Goal: Task Accomplishment & Management: Manage account settings

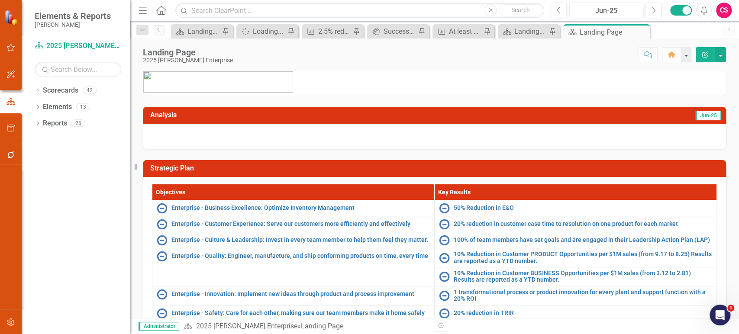
click at [17, 323] on button "button" at bounding box center [10, 323] width 19 height 18
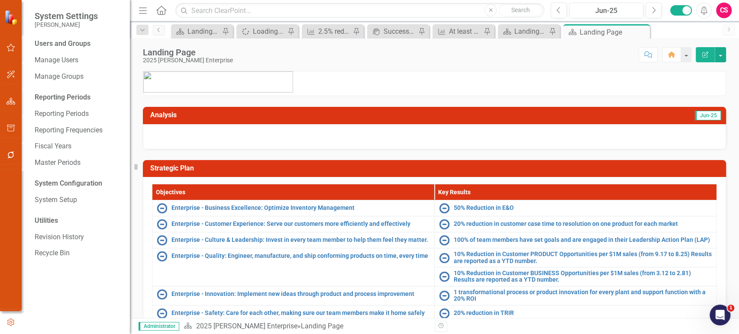
click at [11, 325] on icon "button" at bounding box center [11, 322] width 10 height 8
click at [76, 65] on link "Manage Users" at bounding box center [78, 60] width 87 height 10
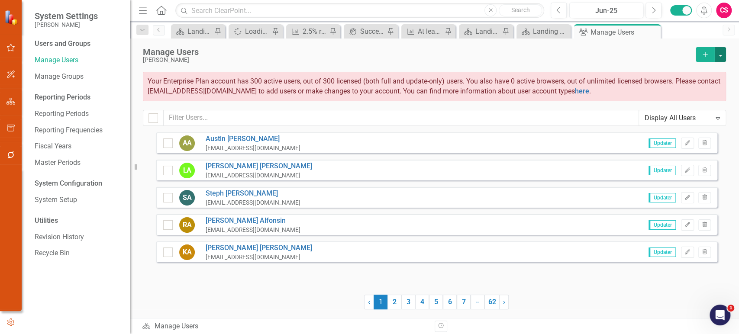
click at [718, 58] on button "button" at bounding box center [719, 54] width 11 height 15
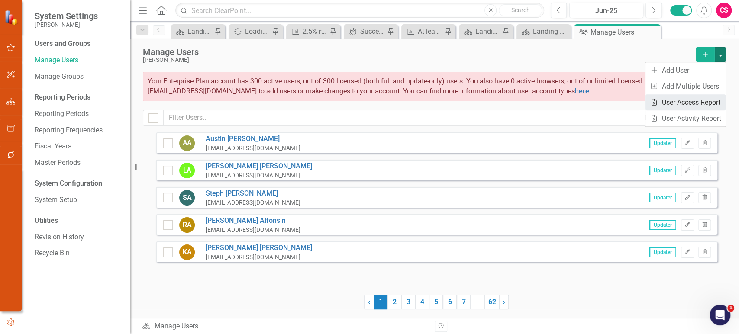
click at [684, 105] on link "Excel File User Access Report" at bounding box center [685, 102] width 80 height 16
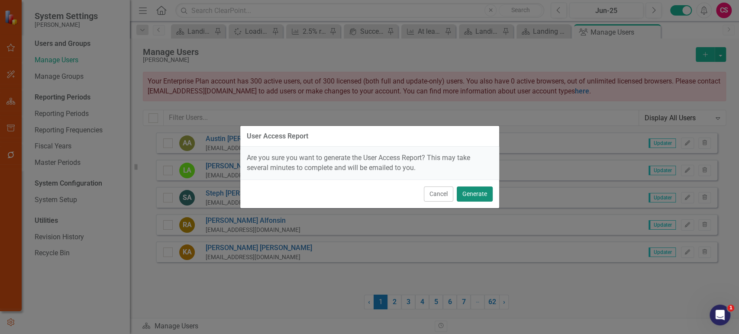
click at [474, 194] on button "Generate" at bounding box center [474, 193] width 36 height 15
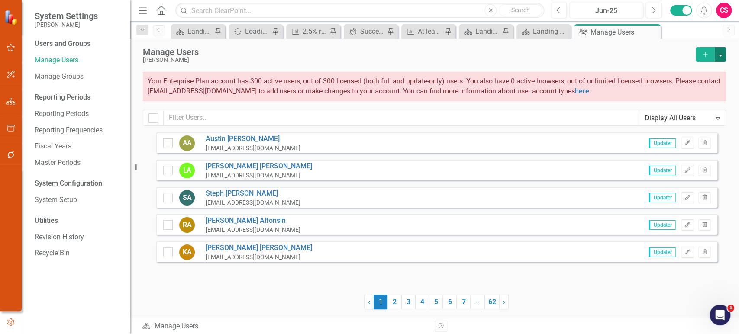
click at [720, 54] on button "button" at bounding box center [719, 54] width 11 height 15
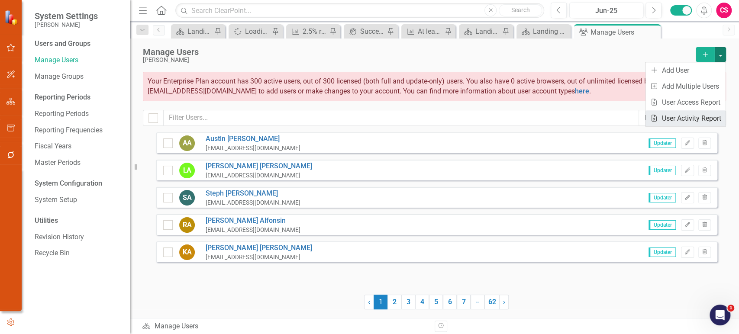
click at [672, 120] on link "Excel File User Activity Report" at bounding box center [685, 118] width 80 height 16
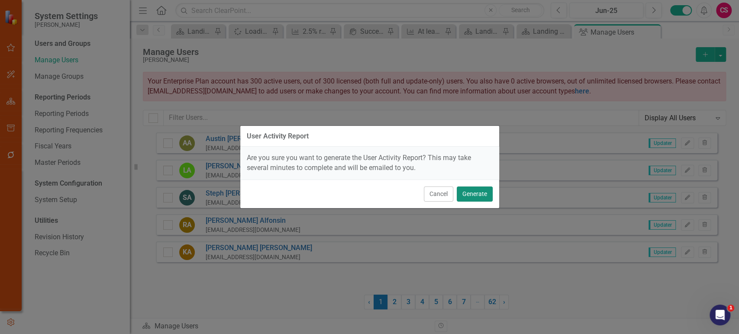
click at [483, 190] on button "Generate" at bounding box center [474, 193] width 36 height 15
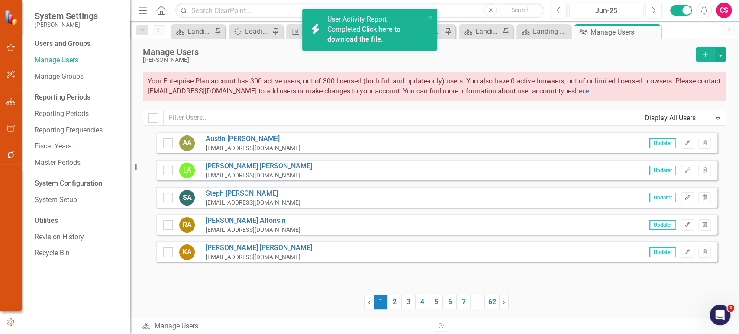
click at [365, 38] on link "Click here to download the file." at bounding box center [363, 34] width 73 height 18
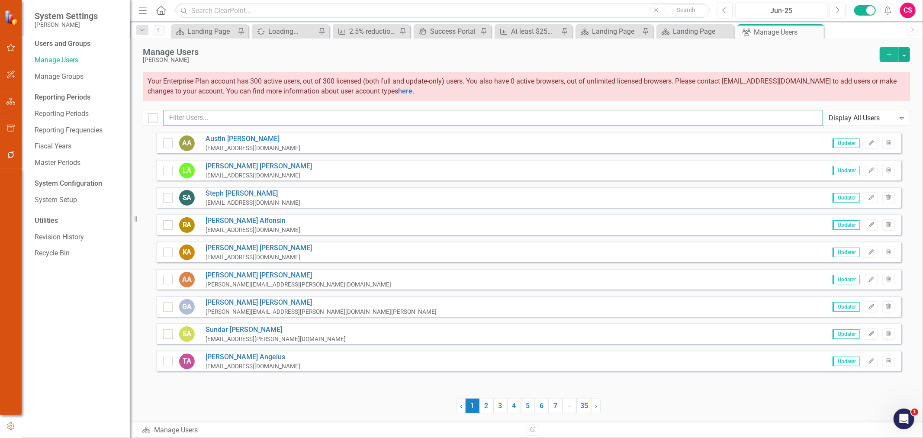
click at [244, 117] on input "text" at bounding box center [493, 118] width 659 height 16
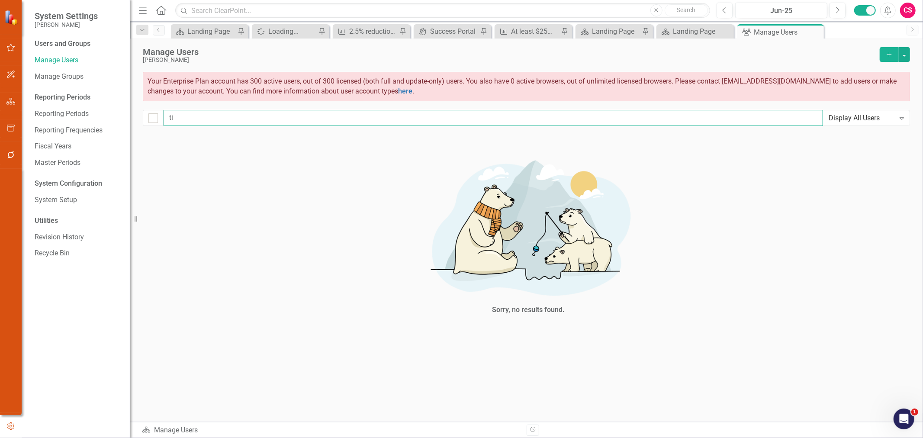
type input "t"
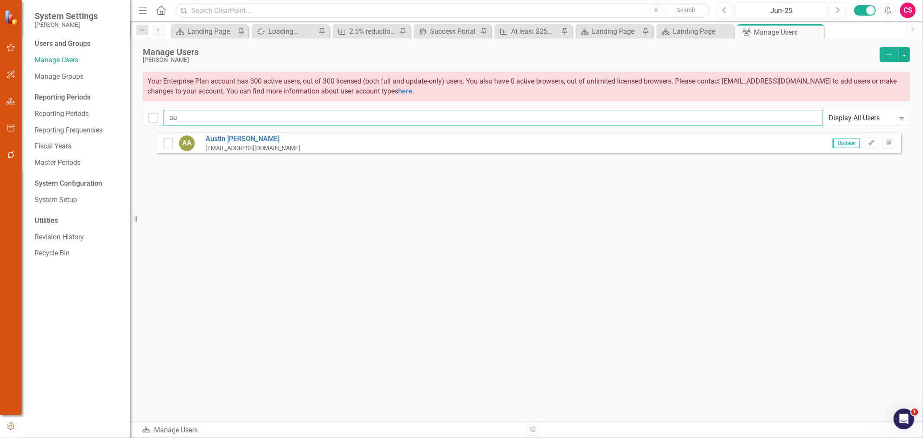
type input "a"
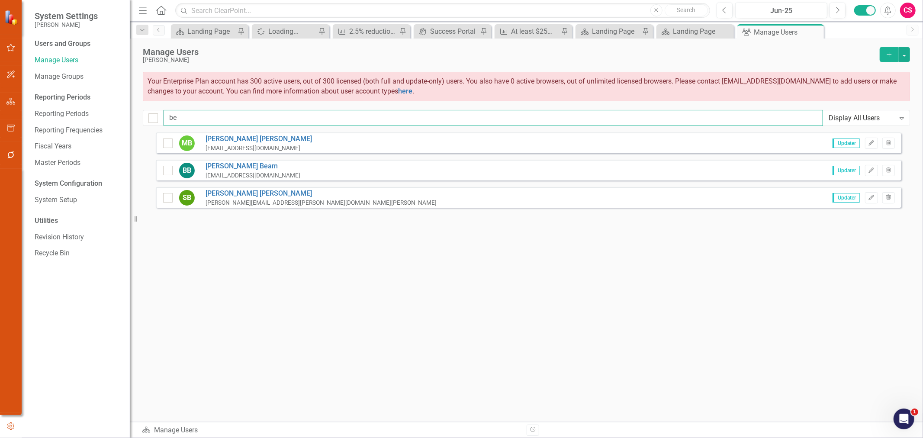
type input "b"
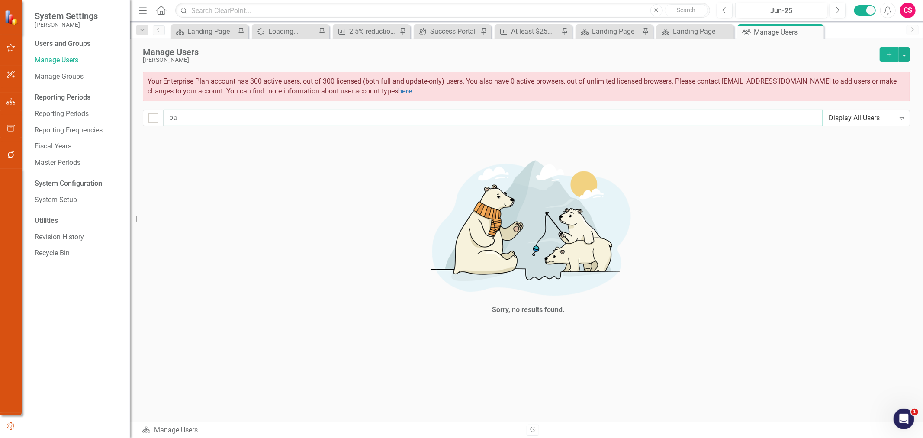
type input "b"
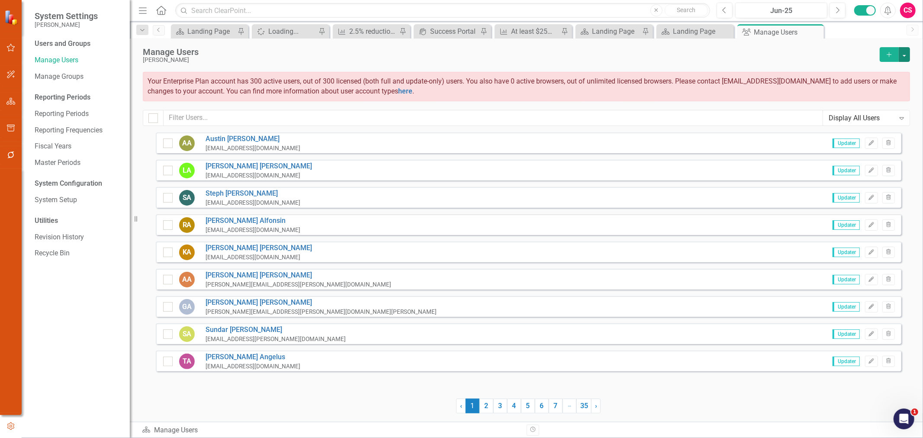
drag, startPoint x: 907, startPoint y: 57, endPoint x: 898, endPoint y: 63, distance: 11.3
click at [738, 57] on button "button" at bounding box center [904, 54] width 11 height 15
click at [738, 92] on link "Add Multiple Add Multiple Users" at bounding box center [869, 86] width 80 height 16
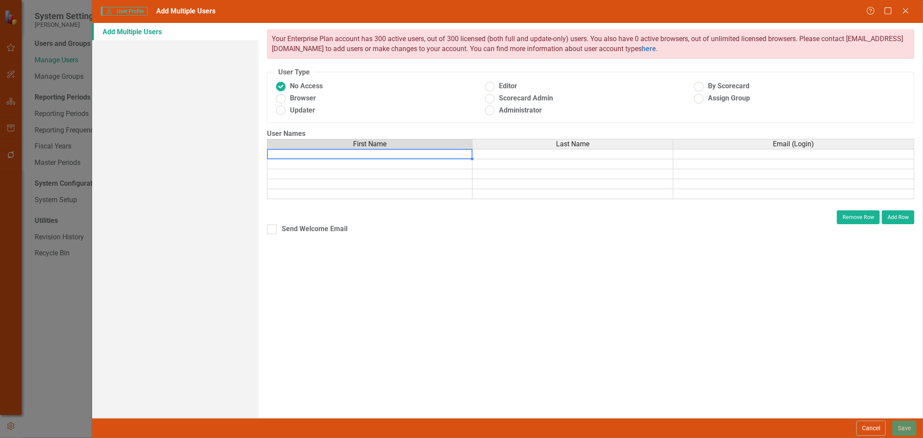
click at [408, 157] on td at bounding box center [370, 154] width 206 height 10
drag, startPoint x: 280, startPoint y: 110, endPoint x: 313, endPoint y: 142, distance: 45.9
click at [281, 111] on ins at bounding box center [280, 110] width 13 height 13
click at [281, 111] on input "Updater" at bounding box center [280, 110] width 13 height 13
radio input "true"
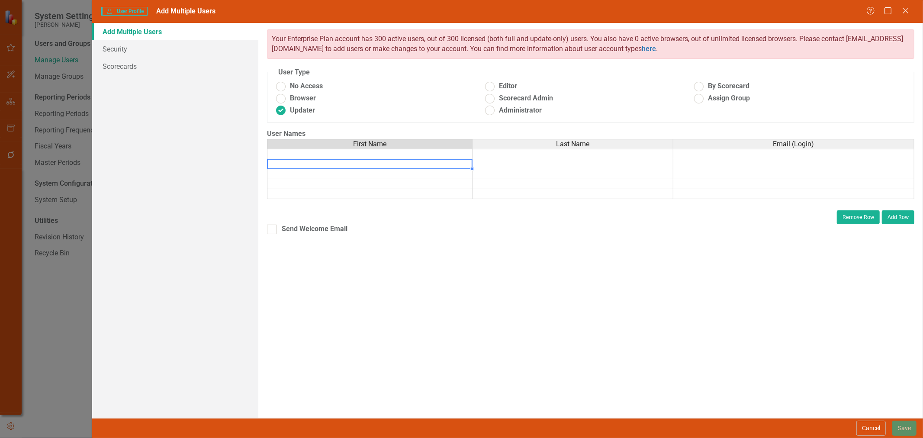
click at [338, 160] on td at bounding box center [370, 164] width 206 height 10
click at [344, 155] on td at bounding box center [370, 154] width 206 height 10
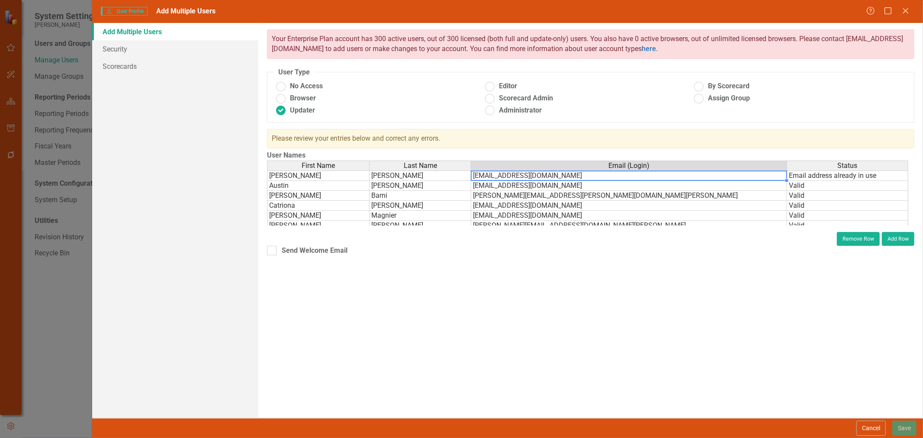
click at [684, 174] on td "[EMAIL_ADDRESS][DOMAIN_NAME]" at bounding box center [629, 175] width 316 height 10
click at [738, 236] on button "Remove Row" at bounding box center [858, 239] width 43 height 14
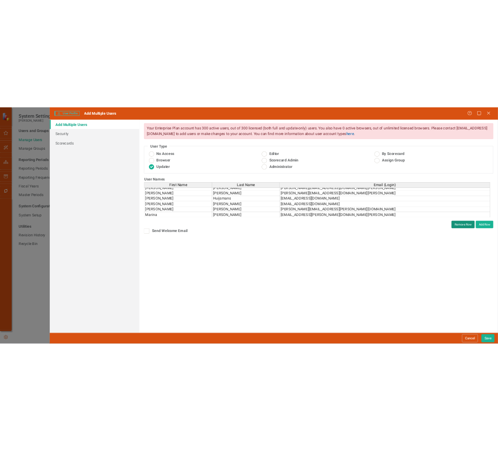
scroll to position [113, 0]
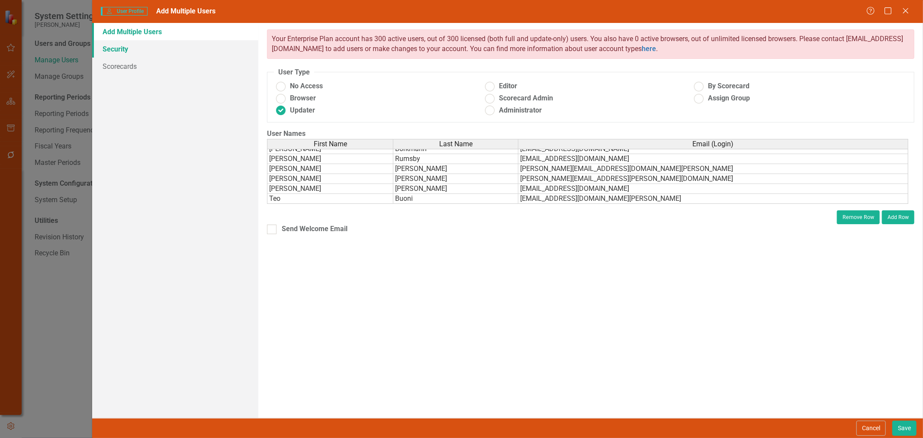
click at [178, 50] on link "Security" at bounding box center [175, 48] width 166 height 17
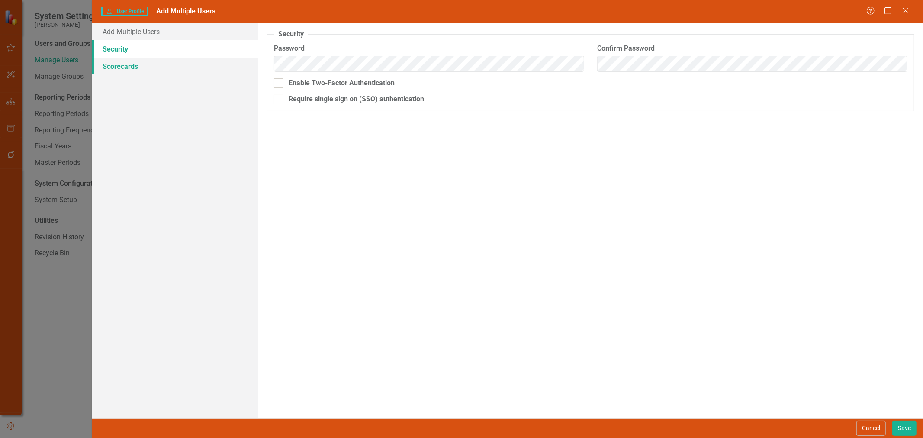
click at [178, 62] on link "Scorecards" at bounding box center [175, 66] width 166 height 17
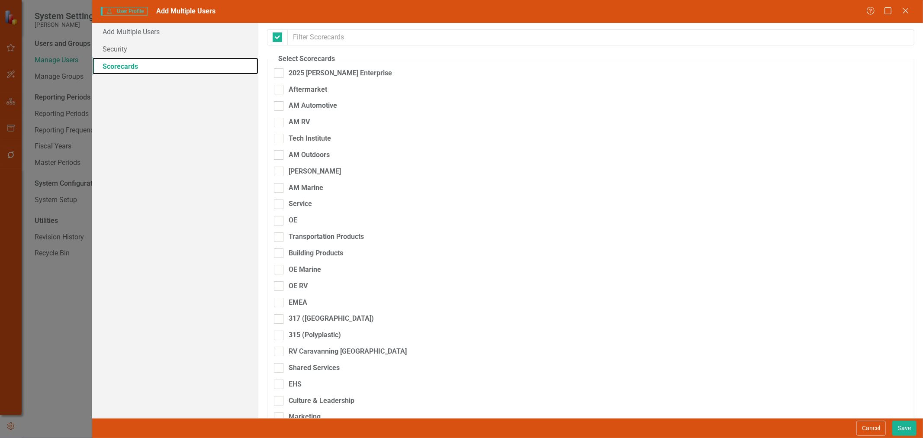
checkbox input "false"
click at [295, 78] on div "2025 Lippert Enterprise" at bounding box center [545, 76] width 543 height 16
click at [306, 73] on div "2025 Lippert Enterprise" at bounding box center [340, 73] width 103 height 10
click at [280, 73] on input "2025 Lippert Enterprise" at bounding box center [277, 71] width 6 height 6
checkbox input "true"
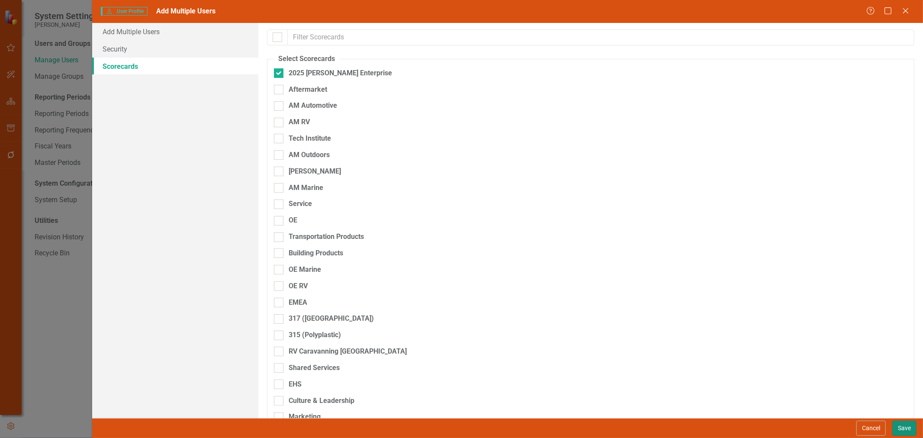
click at [738, 334] on button "Save" at bounding box center [904, 428] width 24 height 15
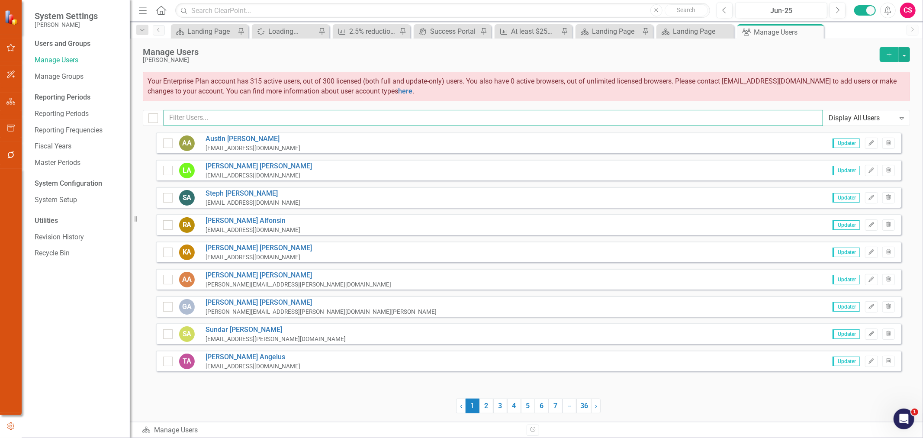
click at [632, 122] on input "text" at bounding box center [493, 118] width 659 height 16
type input "b"
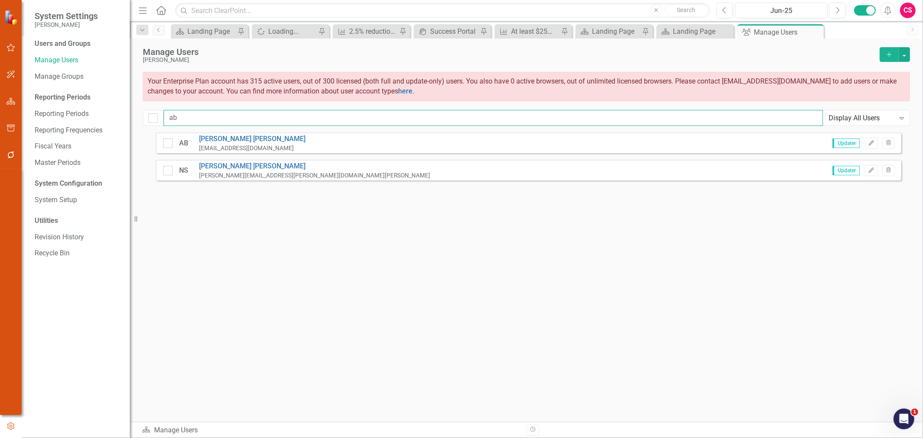
type input "a"
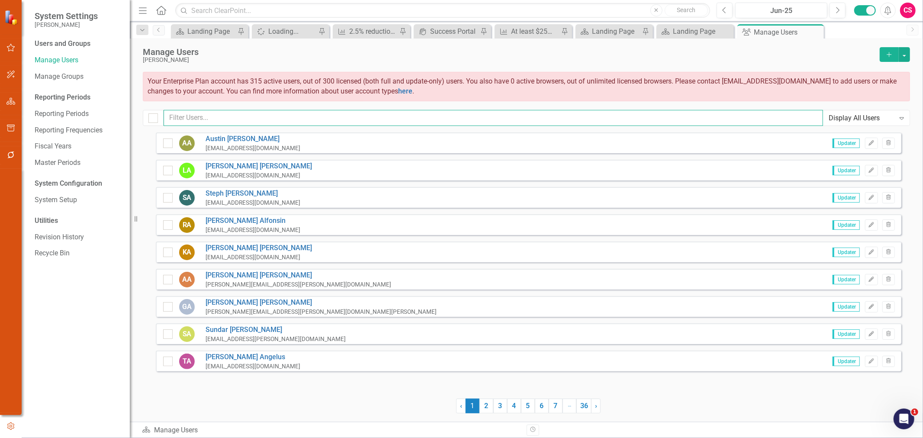
click at [434, 122] on input "text" at bounding box center [493, 118] width 659 height 16
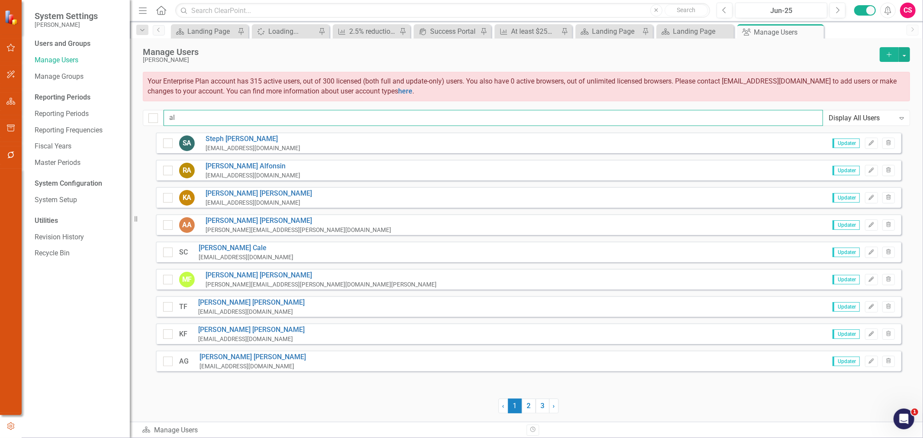
type input "a"
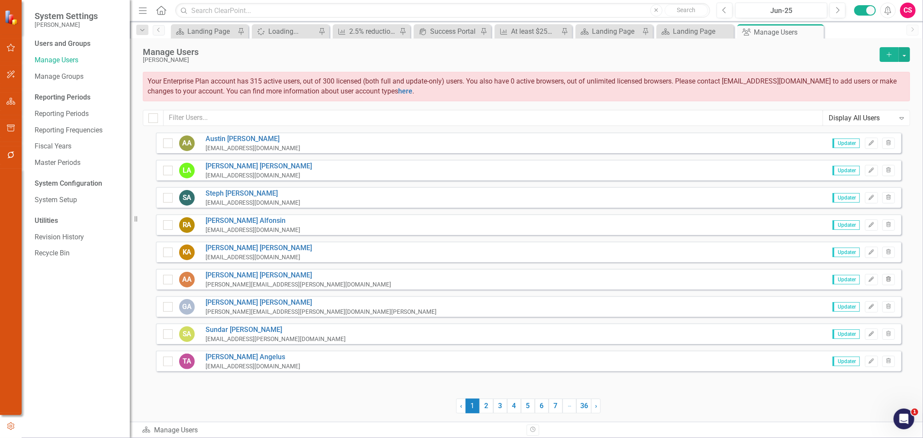
click at [738, 278] on icon "Trash" at bounding box center [888, 279] width 6 height 5
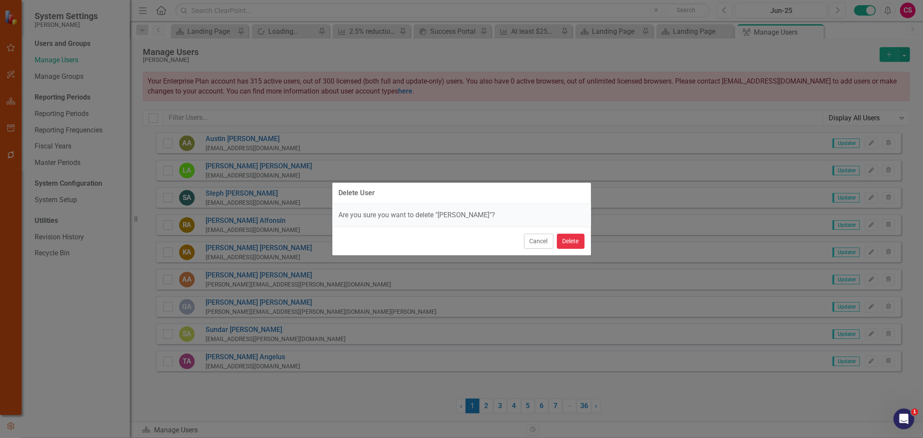
click at [580, 246] on button "Delete" at bounding box center [571, 241] width 28 height 15
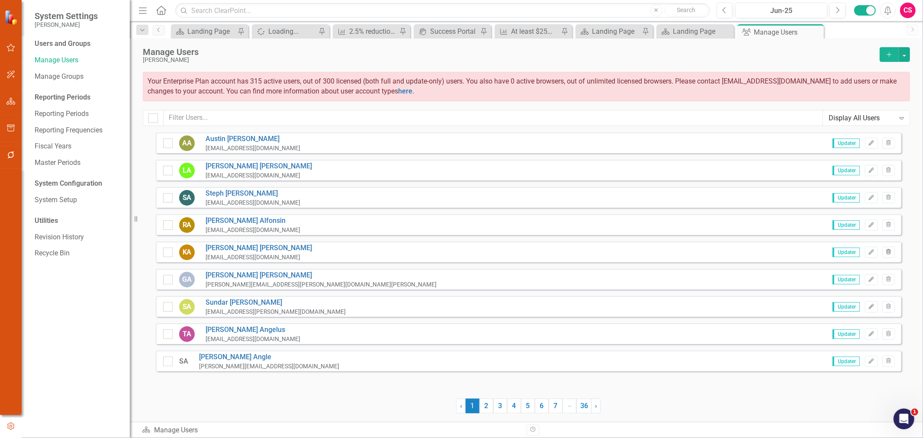
click at [738, 254] on icon "Trash" at bounding box center [888, 252] width 6 height 5
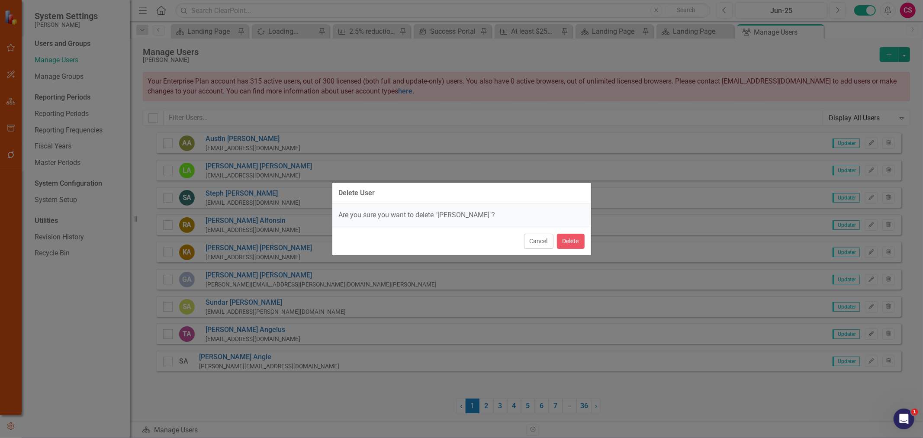
click at [586, 240] on div "Cancel Delete" at bounding box center [461, 241] width 259 height 29
click at [577, 241] on button "Delete" at bounding box center [571, 241] width 28 height 15
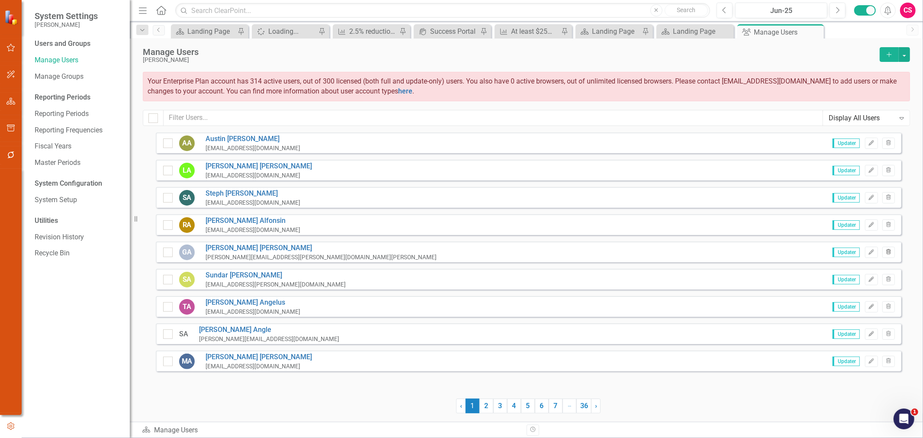
click at [738, 253] on icon "Trash" at bounding box center [888, 252] width 6 height 5
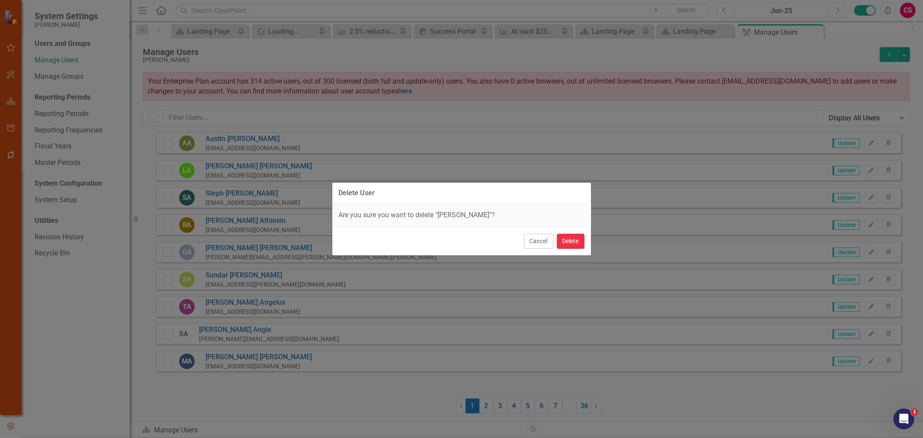
click at [577, 247] on button "Delete" at bounding box center [571, 241] width 28 height 15
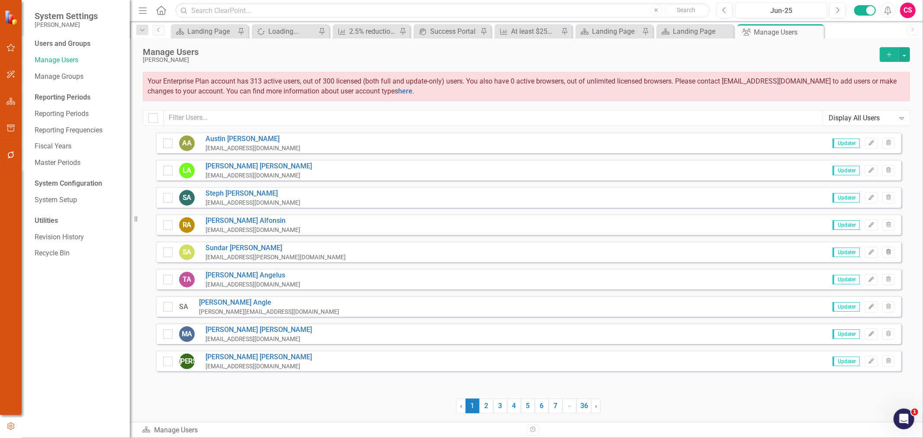
click at [738, 253] on icon "button" at bounding box center [888, 251] width 5 height 5
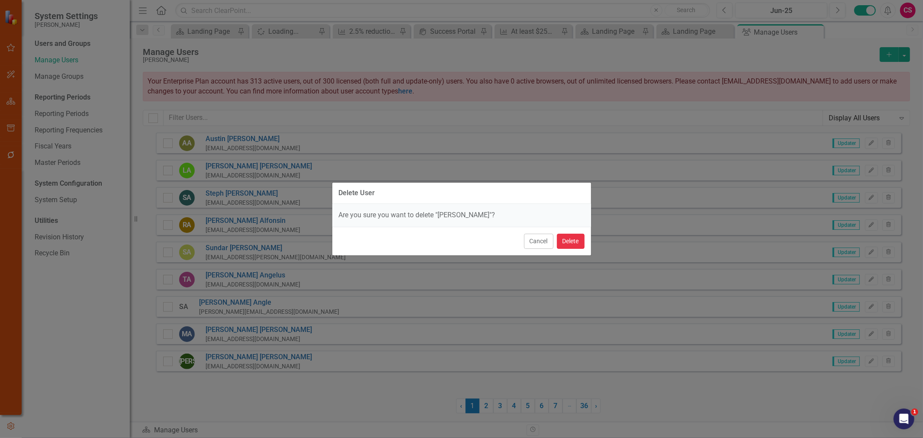
click at [572, 241] on button "Delete" at bounding box center [571, 241] width 28 height 15
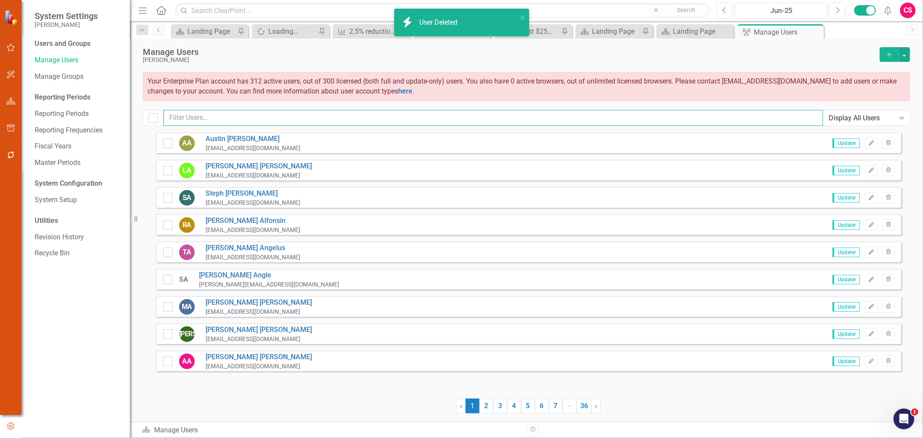
click at [257, 118] on input "text" at bounding box center [493, 118] width 659 height 16
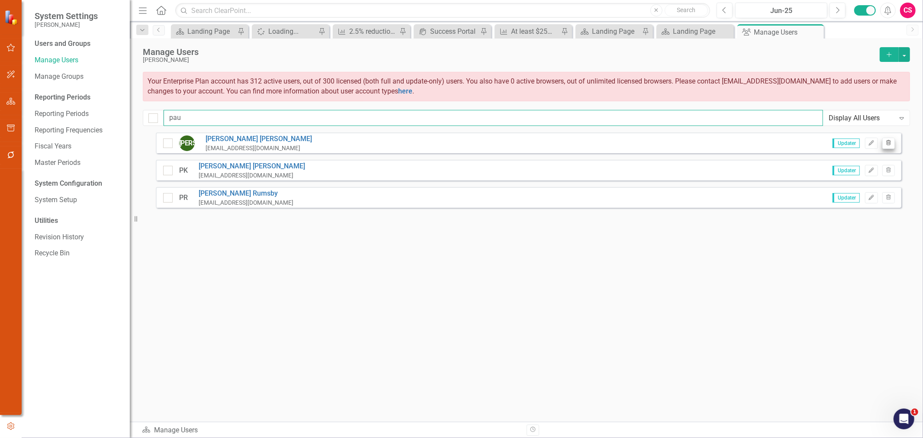
type input "pau"
click at [738, 142] on button "Trash" at bounding box center [888, 143] width 13 height 11
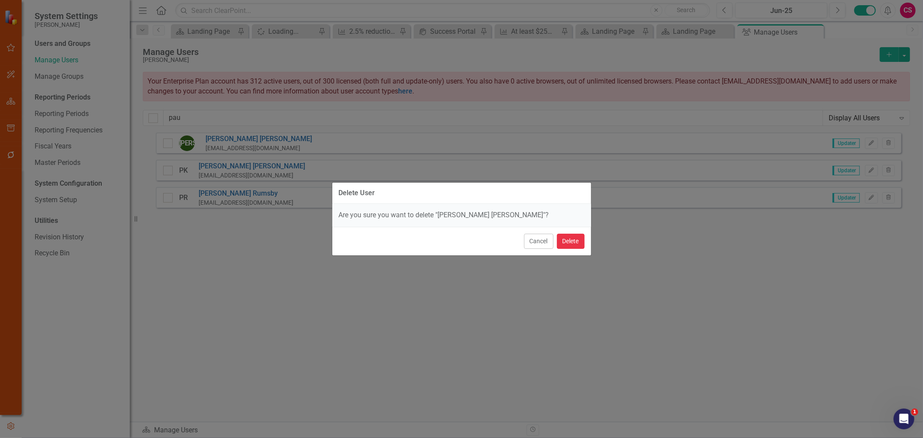
click at [577, 245] on button "Delete" at bounding box center [571, 241] width 28 height 15
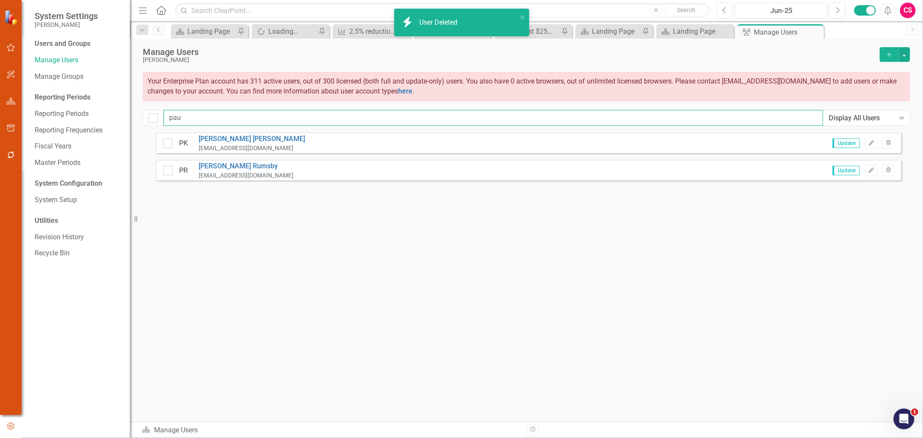
click at [331, 125] on input "pau" at bounding box center [493, 118] width 659 height 16
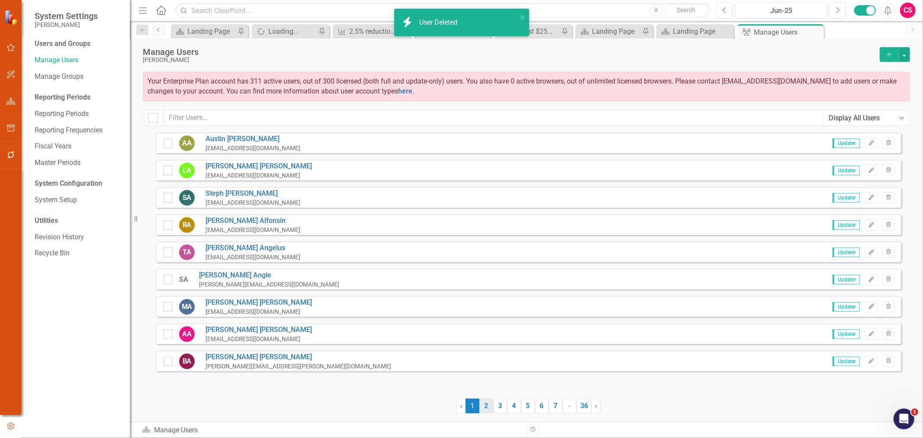
click at [488, 334] on link "2" at bounding box center [486, 406] width 14 height 15
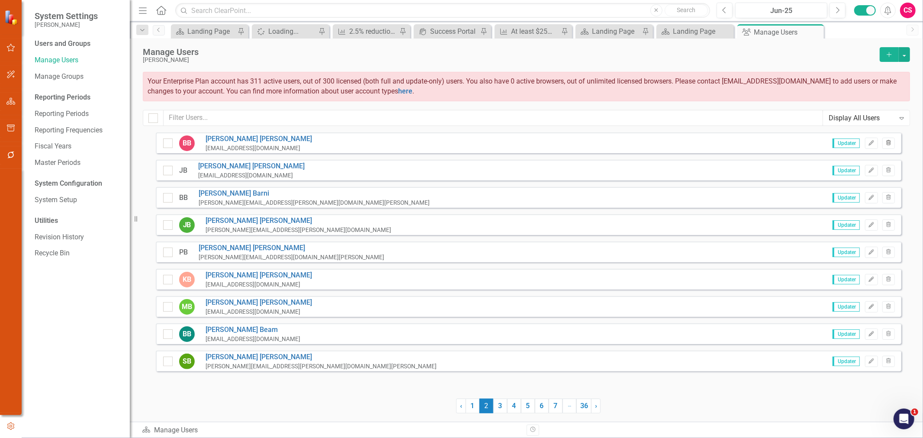
click at [738, 139] on button "Trash" at bounding box center [888, 143] width 13 height 11
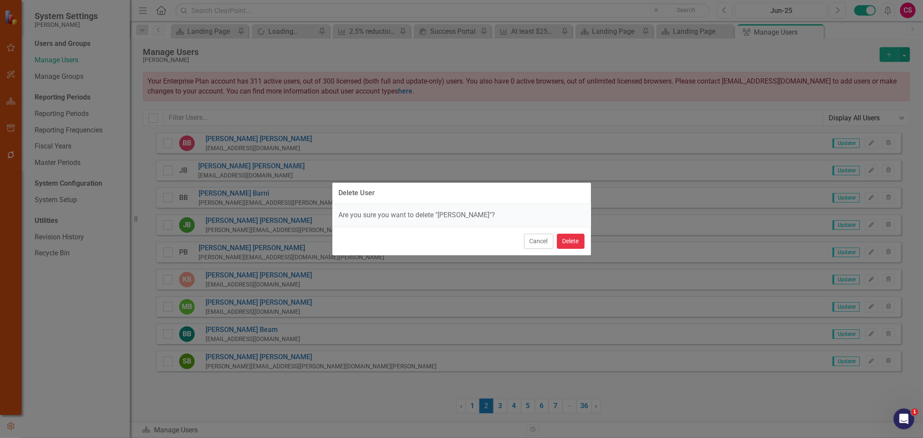
click at [573, 238] on button "Delete" at bounding box center [571, 241] width 28 height 15
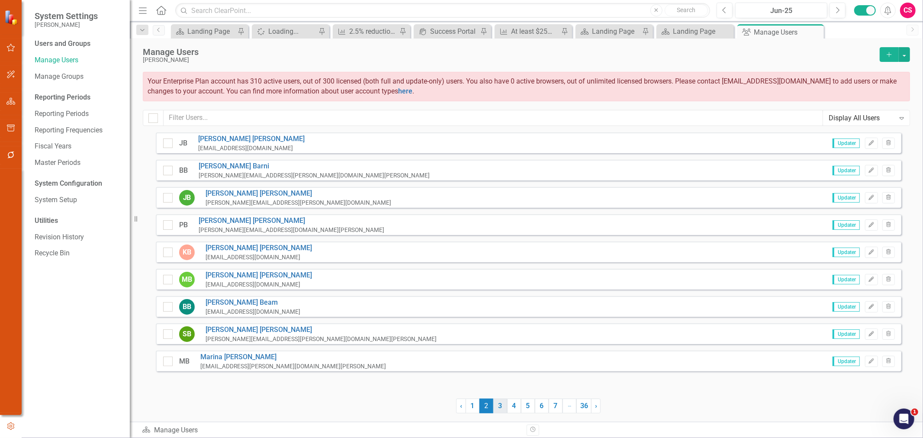
click at [498, 334] on link "3" at bounding box center [500, 406] width 14 height 15
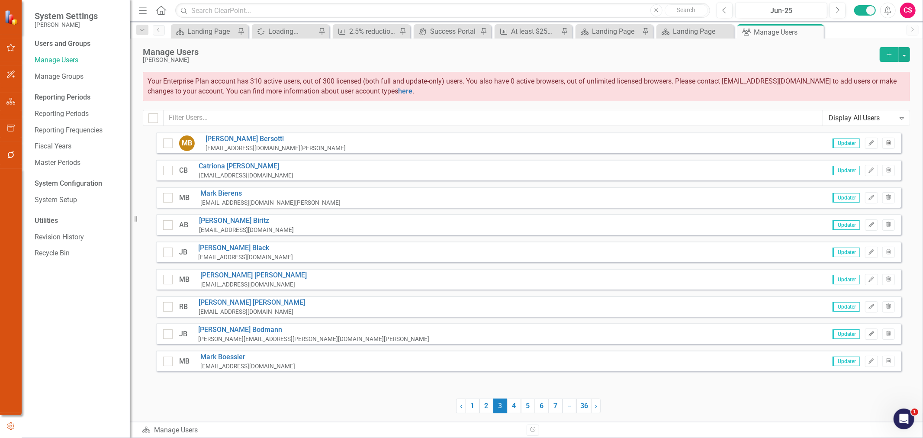
click at [738, 144] on icon "Trash" at bounding box center [888, 143] width 6 height 5
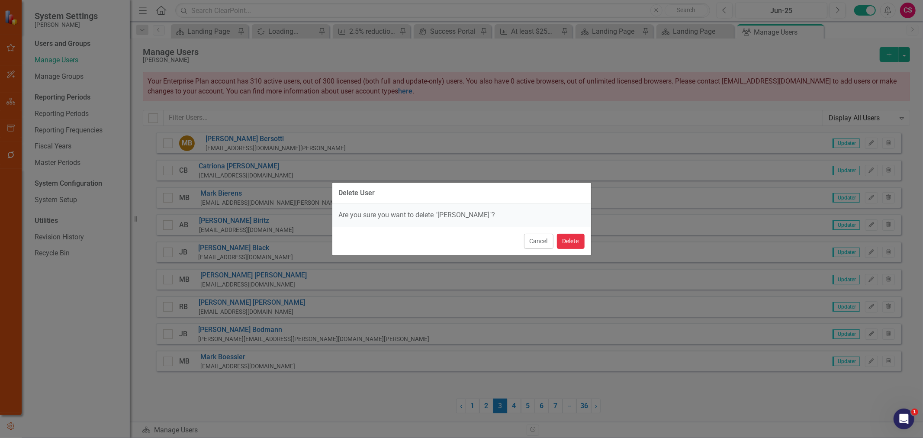
click at [570, 247] on button "Delete" at bounding box center [571, 241] width 28 height 15
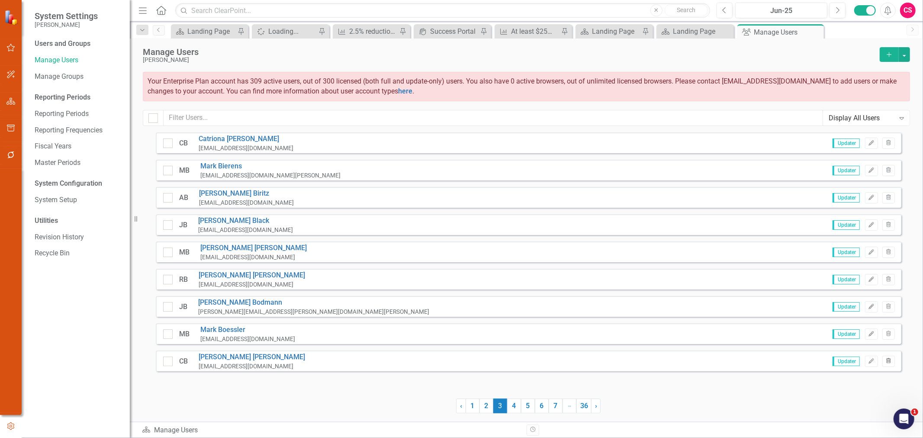
click at [738, 334] on button "Trash" at bounding box center [888, 361] width 13 height 11
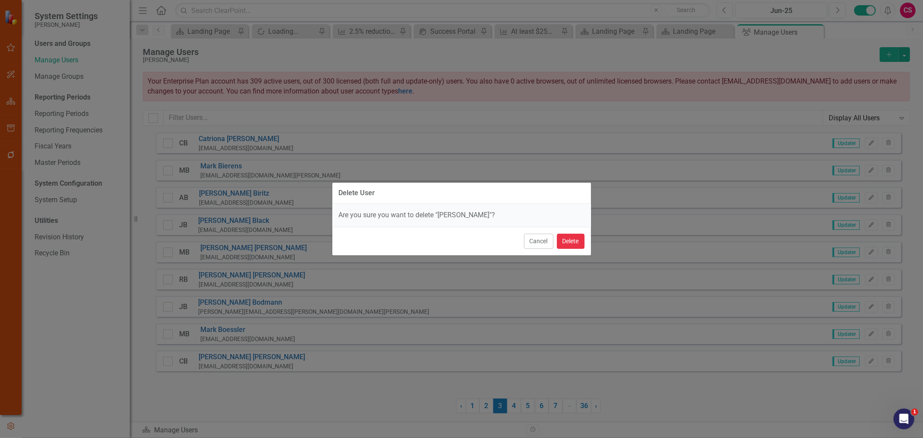
click at [567, 239] on button "Delete" at bounding box center [571, 241] width 28 height 15
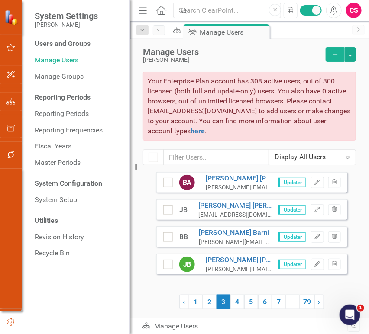
click at [145, 9] on icon "Menu" at bounding box center [142, 10] width 11 height 9
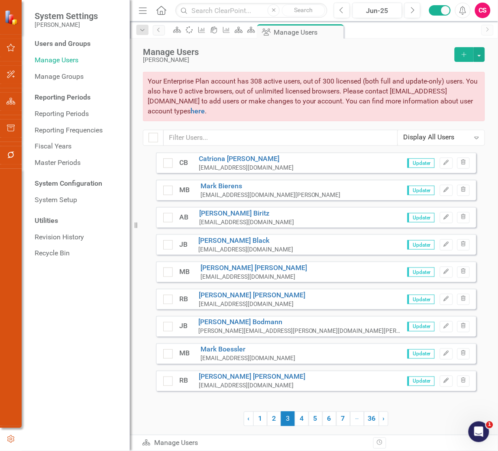
drag, startPoint x: 357, startPoint y: 0, endPoint x: 204, endPoint y: 415, distance: 442.4
click at [204, 334] on div at bounding box center [200, 418] width 88 height 15
click at [265, 334] on link "1" at bounding box center [260, 418] width 14 height 15
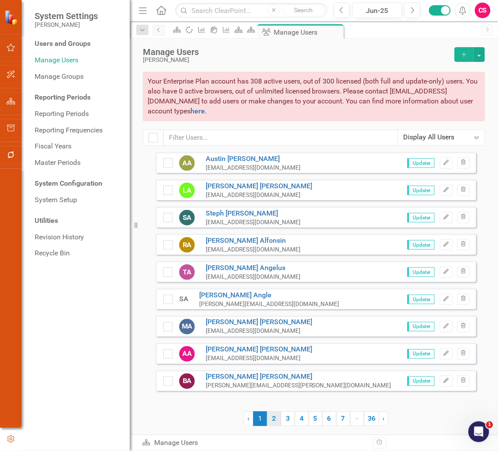
click at [273, 334] on link "2" at bounding box center [274, 418] width 14 height 15
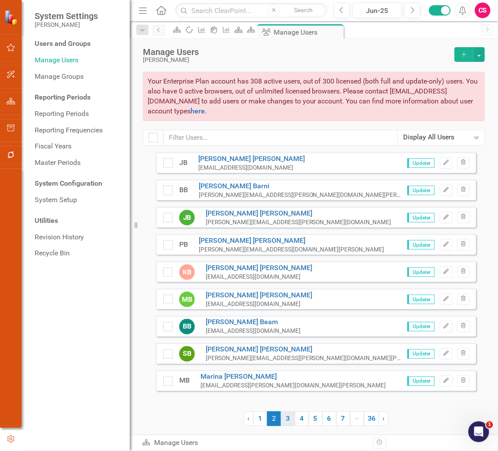
click at [286, 334] on link "3" at bounding box center [288, 418] width 14 height 15
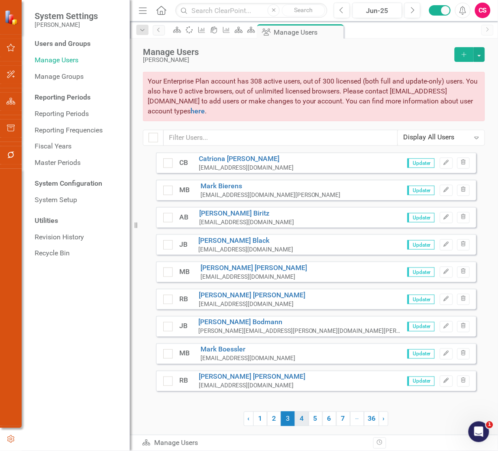
click at [300, 334] on link "4" at bounding box center [302, 418] width 14 height 15
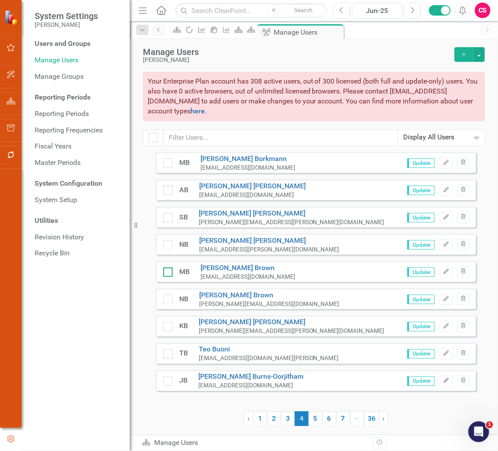
click at [171, 272] on div at bounding box center [168, 272] width 10 height 10
click at [169, 272] on input "checkbox" at bounding box center [166, 270] width 6 height 6
checkbox input "true"
click at [166, 299] on input "checkbox" at bounding box center [166, 298] width 6 height 6
checkbox input "true"
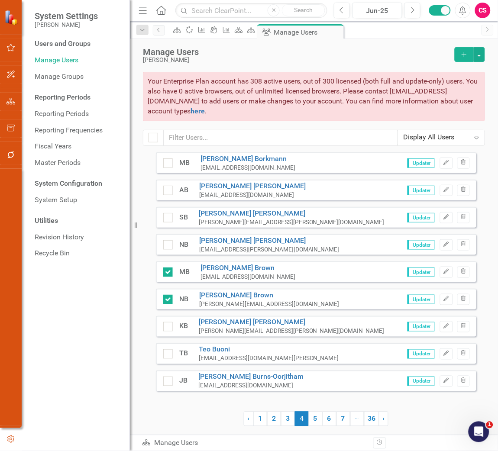
click at [485, 50] on div "Manage Users Lippert Add Your Enterprise Plan account has 308 active users, out…" at bounding box center [314, 96] width 368 height 114
click at [482, 55] on button "button" at bounding box center [478, 54] width 11 height 15
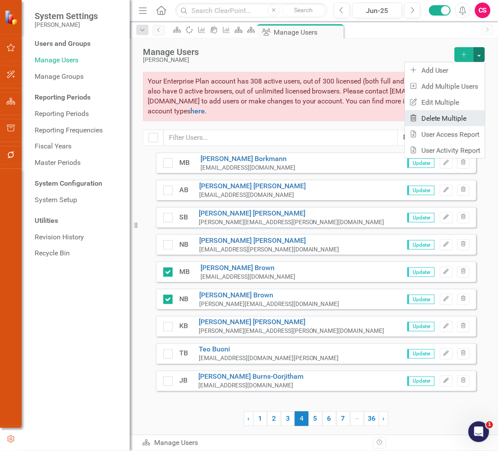
click at [447, 116] on link "Trash Delete Multiple" at bounding box center [445, 118] width 80 height 16
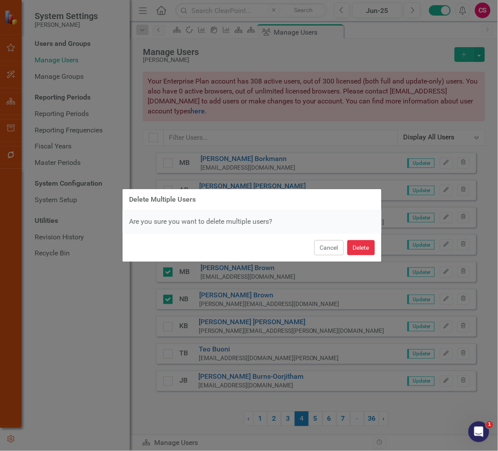
click at [354, 243] on button "Delete" at bounding box center [361, 247] width 28 height 15
checkbox input "false"
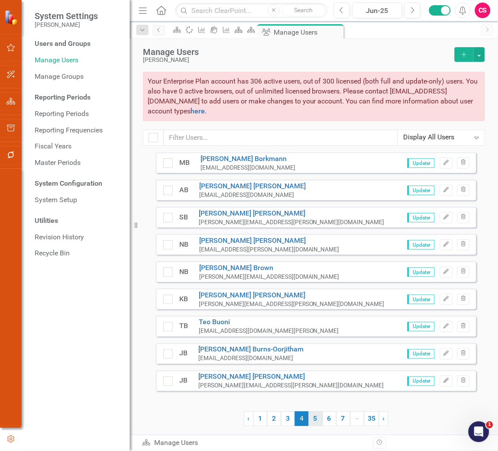
click at [315, 334] on link "5" at bounding box center [316, 418] width 14 height 15
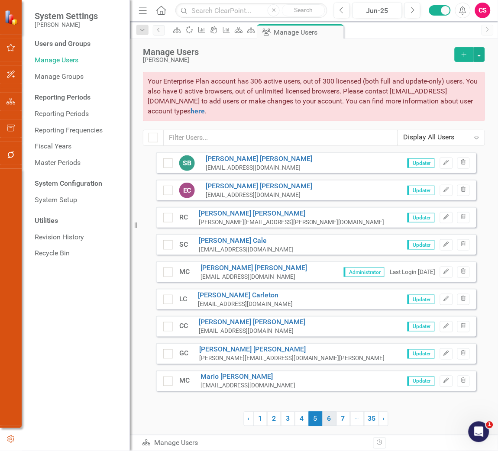
click at [329, 334] on link "6" at bounding box center [329, 418] width 14 height 15
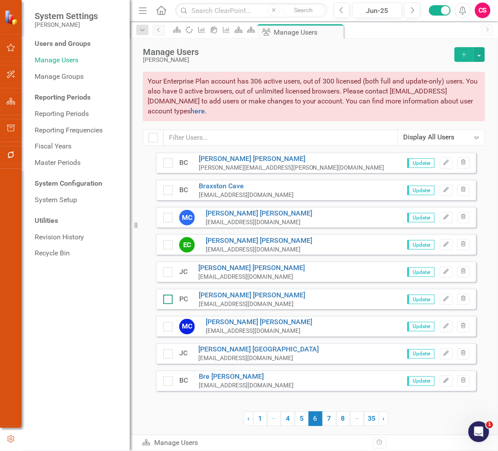
click at [168, 297] on div at bounding box center [168, 300] width 10 height 10
click at [168, 297] on input "checkbox" at bounding box center [166, 298] width 6 height 6
checkbox input "true"
click at [165, 334] on div at bounding box center [168, 354] width 10 height 10
click at [165, 334] on input "checkbox" at bounding box center [166, 352] width 6 height 6
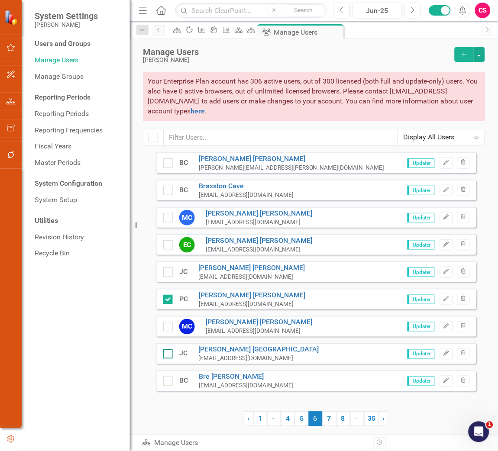
checkbox input "true"
click at [478, 57] on button "button" at bounding box center [478, 54] width 11 height 15
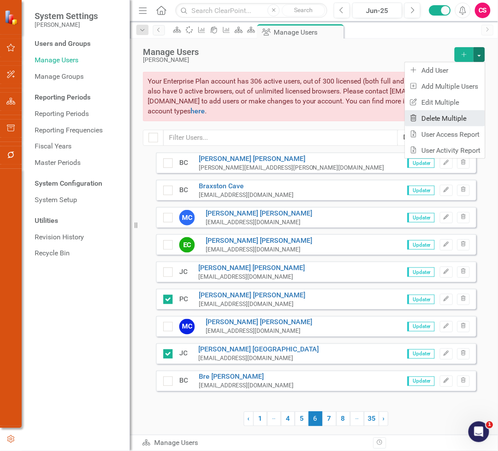
click at [432, 112] on link "Trash Delete Multiple" at bounding box center [445, 118] width 80 height 16
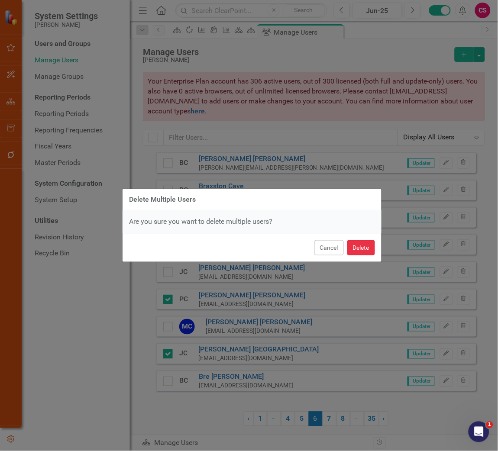
click at [354, 246] on button "Delete" at bounding box center [361, 247] width 28 height 15
checkbox input "false"
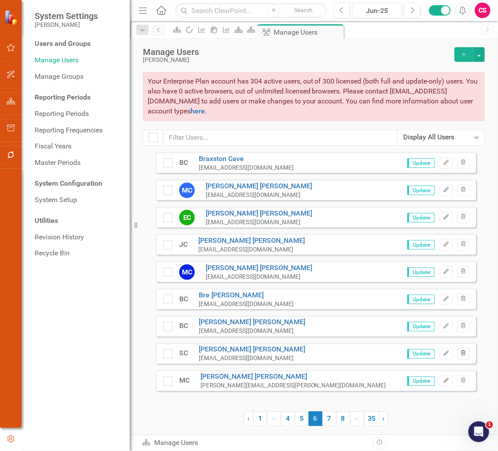
click at [466, 334] on button "Trash" at bounding box center [463, 353] width 13 height 11
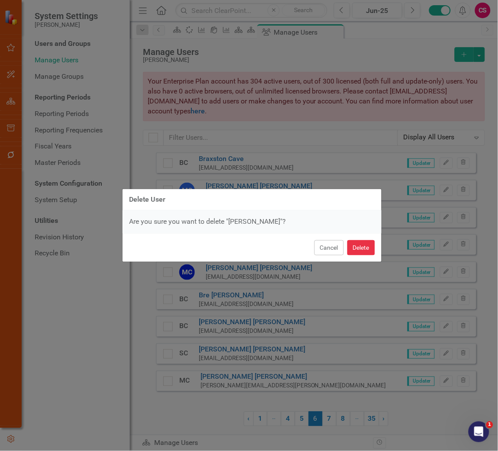
click at [358, 247] on button "Delete" at bounding box center [361, 247] width 28 height 15
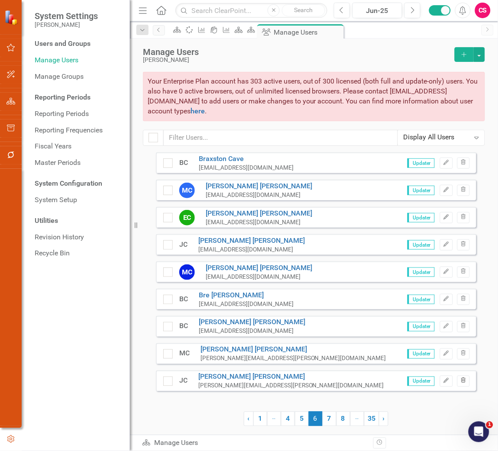
click at [463, 334] on icon "Trash" at bounding box center [463, 380] width 6 height 5
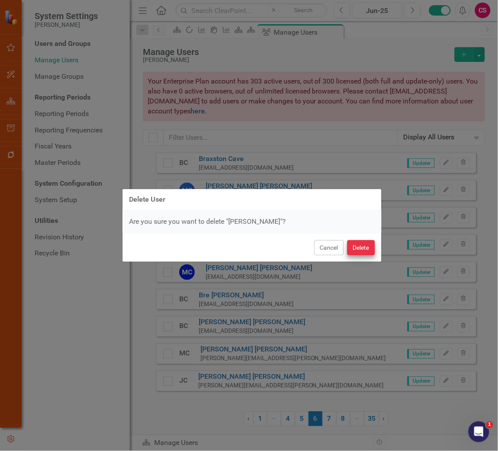
drag, startPoint x: 377, startPoint y: 241, endPoint x: 365, endPoint y: 249, distance: 14.2
click at [375, 245] on div "Cancel Delete" at bounding box center [251, 247] width 259 height 29
click at [365, 249] on button "Delete" at bounding box center [361, 247] width 28 height 15
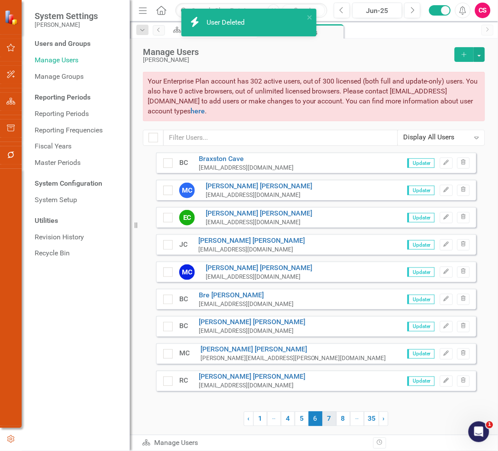
click at [325, 334] on link "7" at bounding box center [329, 418] width 14 height 15
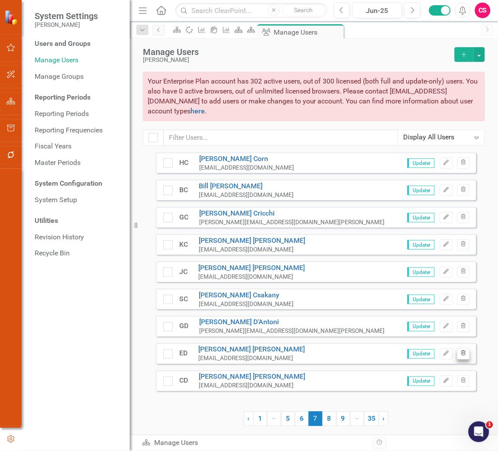
drag, startPoint x: 469, startPoint y: 353, endPoint x: 463, endPoint y: 353, distance: 6.5
click at [469, 334] on div "ED Earl Davis edavis@lci1.com Updater Edit Trash" at bounding box center [316, 353] width 320 height 21
click at [461, 334] on icon "Trash" at bounding box center [463, 353] width 6 height 5
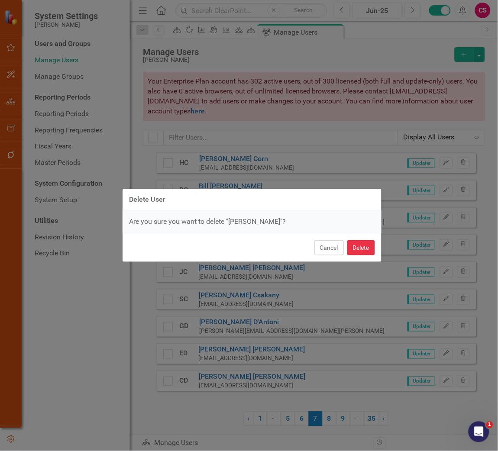
click at [361, 247] on button "Delete" at bounding box center [361, 247] width 28 height 15
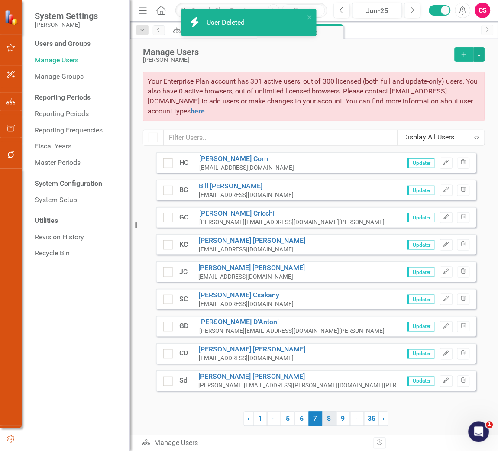
click at [325, 334] on link "8" at bounding box center [329, 418] width 14 height 15
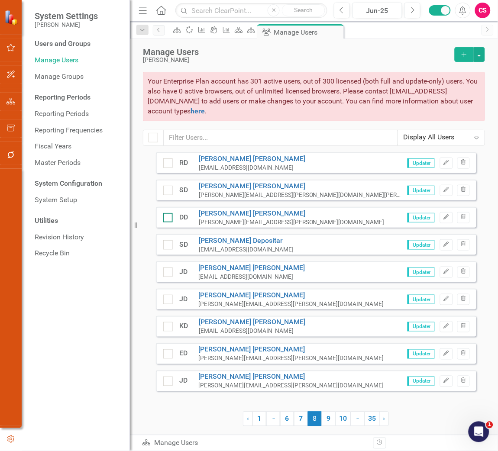
click at [168, 221] on div at bounding box center [168, 218] width 10 height 10
click at [168, 219] on input "checkbox" at bounding box center [166, 216] width 6 height 6
checkbox input "true"
click at [168, 331] on div at bounding box center [168, 327] width 10 height 10
click at [168, 328] on input "checkbox" at bounding box center [166, 325] width 6 height 6
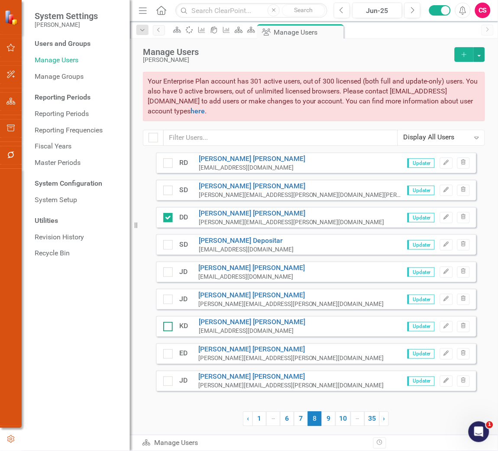
checkbox input "true"
click at [167, 334] on div at bounding box center [168, 354] width 10 height 10
click at [167, 334] on input "checkbox" at bounding box center [166, 352] width 6 height 6
checkbox input "true"
click at [479, 59] on button "button" at bounding box center [478, 54] width 11 height 15
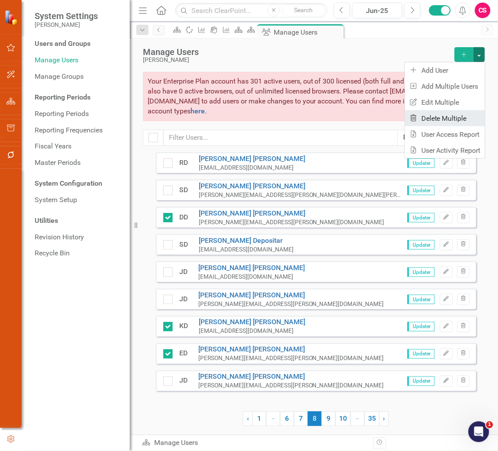
click at [450, 121] on link "Trash Delete Multiple" at bounding box center [445, 118] width 80 height 16
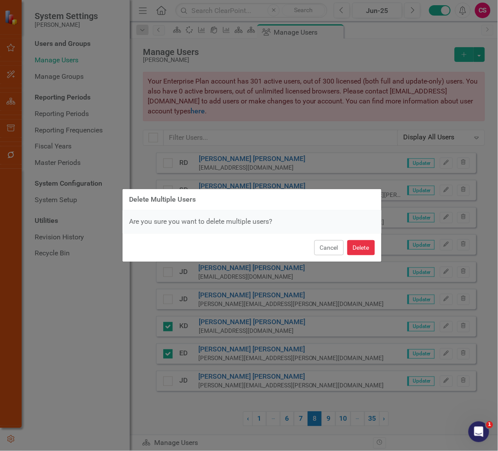
click at [364, 249] on button "Delete" at bounding box center [361, 247] width 28 height 15
checkbox input "false"
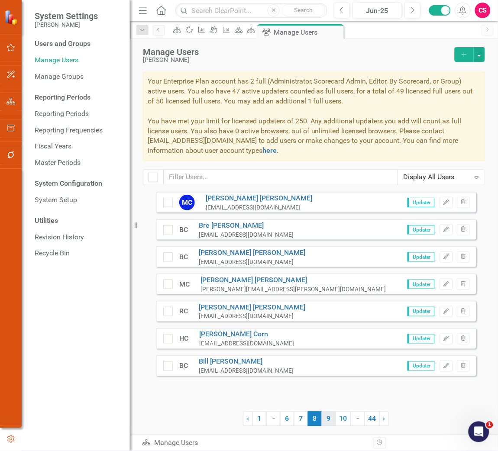
click at [321, 334] on link "9" at bounding box center [328, 418] width 14 height 15
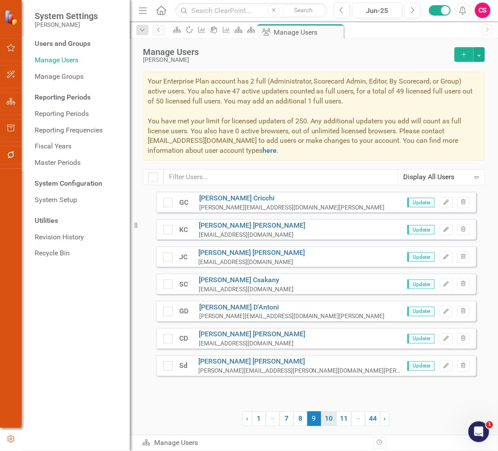
click at [331, 334] on link "10" at bounding box center [328, 418] width 15 height 15
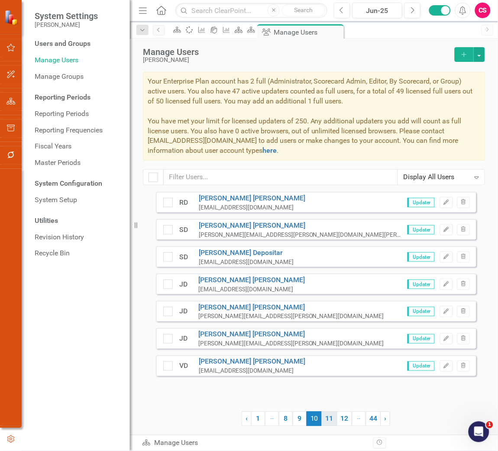
click at [325, 334] on link "11" at bounding box center [328, 418] width 15 height 15
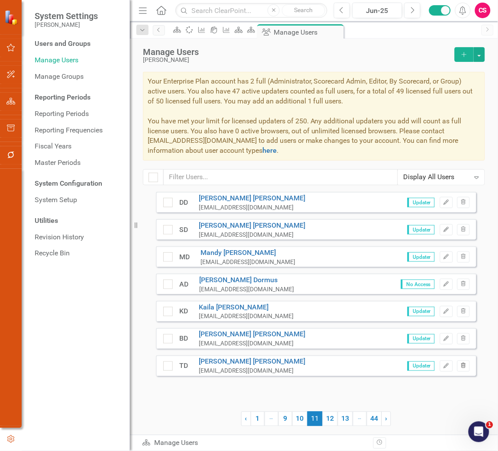
click at [466, 334] on icon "Trash" at bounding box center [463, 365] width 6 height 5
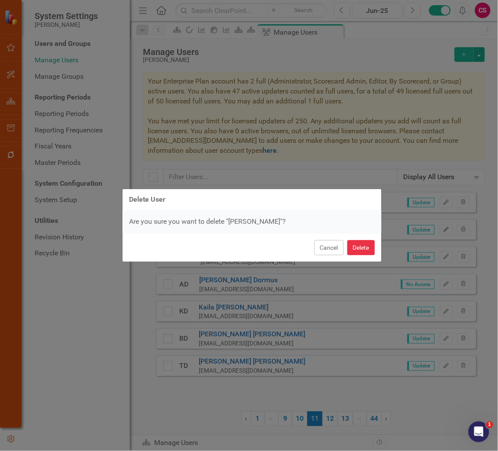
click at [354, 249] on button "Delete" at bounding box center [361, 247] width 28 height 15
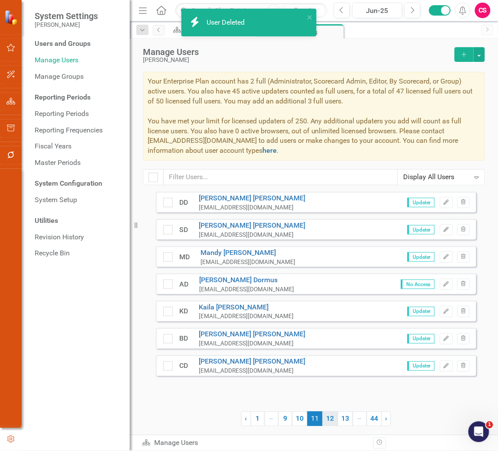
click at [331, 334] on link "12" at bounding box center [329, 418] width 15 height 15
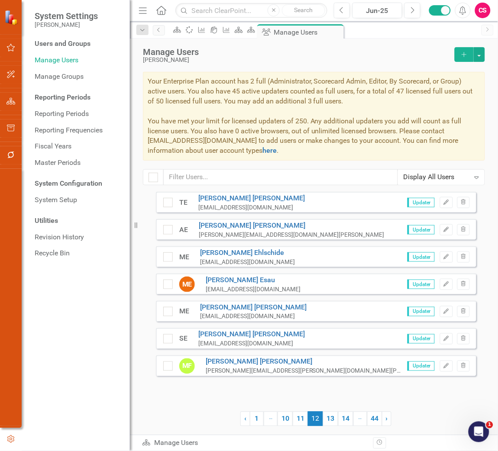
click at [173, 257] on div "ME" at bounding box center [181, 257] width 16 height 10
click at [167, 258] on input "checkbox" at bounding box center [166, 255] width 6 height 6
checkbox input "true"
click at [165, 316] on div "ME Michael Everts meverts@lci1.com" at bounding box center [234, 311] width 143 height 18
click at [167, 310] on input "checkbox" at bounding box center [166, 310] width 6 height 6
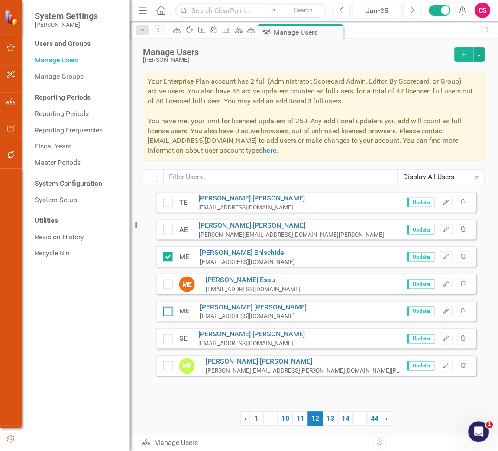
checkbox input "true"
click at [485, 55] on div "Manage Users Lippert Add Your Enterprise Plan account has 2 full (Administrator…" at bounding box center [314, 115] width 368 height 153
click at [479, 53] on button "button" at bounding box center [478, 54] width 11 height 15
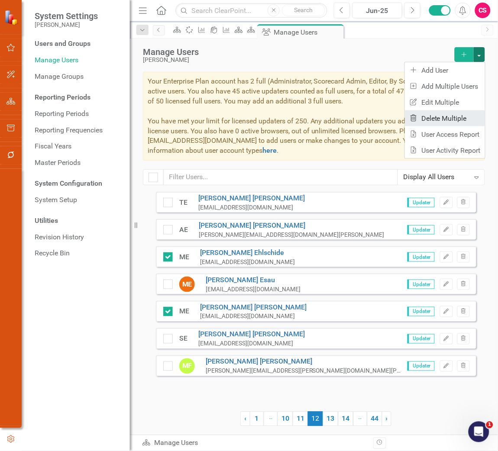
click at [441, 122] on link "Trash Delete Multiple" at bounding box center [445, 118] width 80 height 16
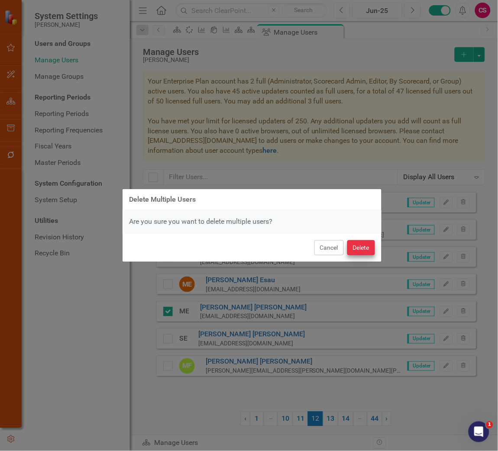
drag, startPoint x: 361, startPoint y: 264, endPoint x: 364, endPoint y: 251, distance: 13.7
click at [360, 264] on div "Delete Multiple Users Are you sure you want to delete multiple users? Cancel De…" at bounding box center [252, 225] width 260 height 451
click at [365, 246] on button "Delete" at bounding box center [361, 247] width 28 height 15
checkbox input "false"
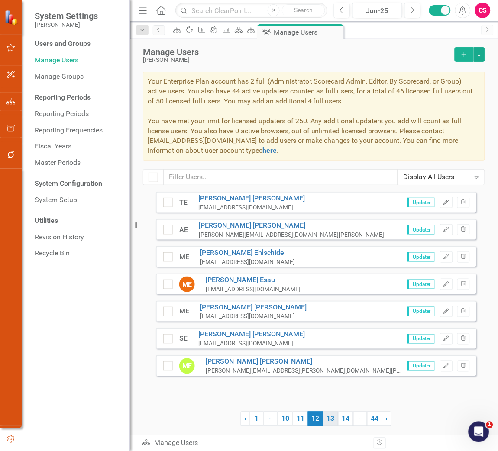
click at [331, 334] on link "13" at bounding box center [330, 418] width 15 height 15
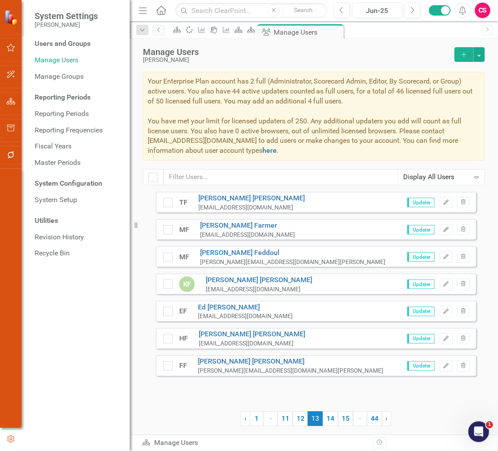
click at [331, 334] on link "14" at bounding box center [330, 418] width 15 height 15
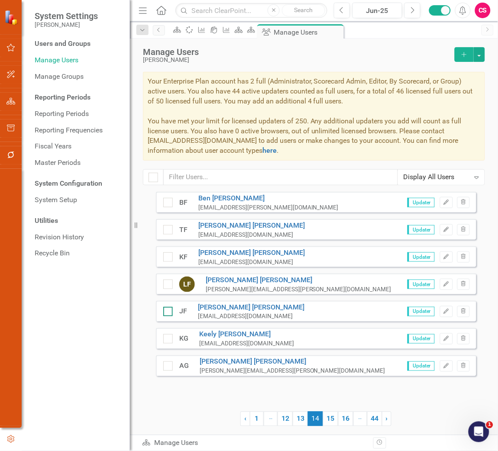
click at [167, 314] on div at bounding box center [168, 312] width 10 height 10
click at [167, 312] on input "checkbox" at bounding box center [166, 310] width 6 height 6
checkbox input "true"
click at [169, 334] on div at bounding box center [168, 339] width 10 height 10
click at [169, 334] on input "checkbox" at bounding box center [166, 337] width 6 height 6
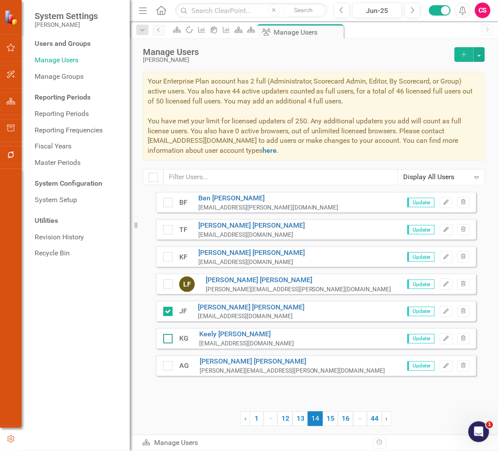
checkbox input "true"
click at [169, 334] on div at bounding box center [168, 366] width 10 height 10
click at [169, 334] on input "checkbox" at bounding box center [166, 364] width 6 height 6
checkbox input "true"
click at [484, 58] on button "button" at bounding box center [478, 54] width 11 height 15
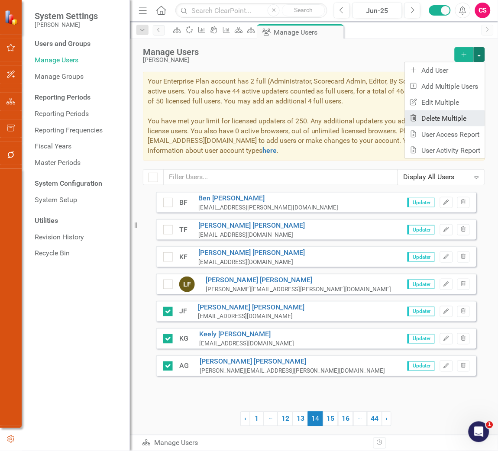
click at [448, 118] on link "Trash Delete Multiple" at bounding box center [445, 118] width 80 height 16
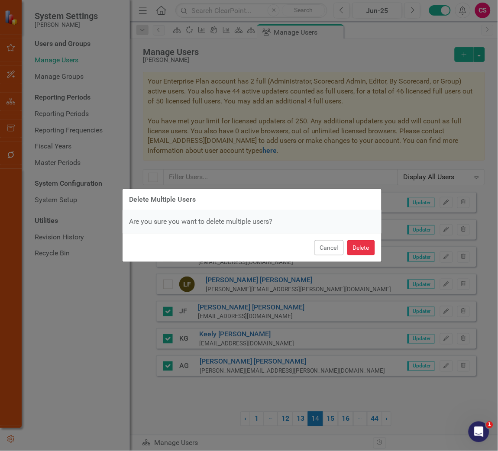
click at [370, 249] on button "Delete" at bounding box center [361, 247] width 28 height 15
checkbox input "false"
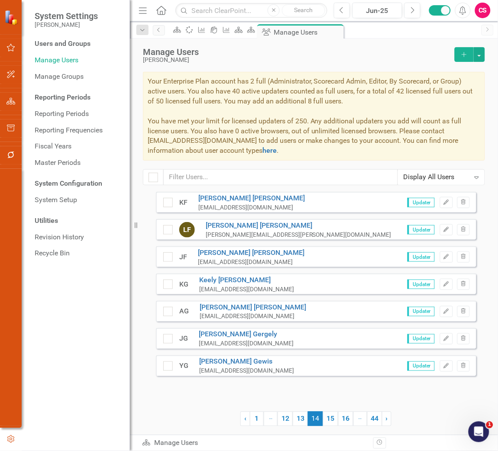
click at [174, 308] on div "AG" at bounding box center [181, 312] width 16 height 10
click at [167, 312] on input "checkbox" at bounding box center [166, 310] width 6 height 6
checkbox input "true"
click at [167, 334] on div at bounding box center [168, 339] width 10 height 10
click at [167, 334] on input "checkbox" at bounding box center [166, 337] width 6 height 6
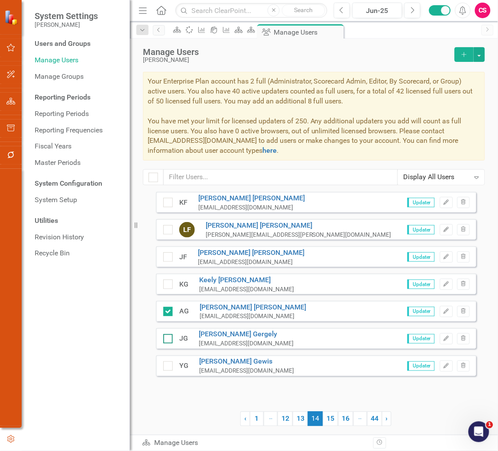
checkbox input "true"
click at [164, 284] on input "checkbox" at bounding box center [166, 283] width 6 height 6
click at [476, 58] on button "button" at bounding box center [478, 54] width 11 height 15
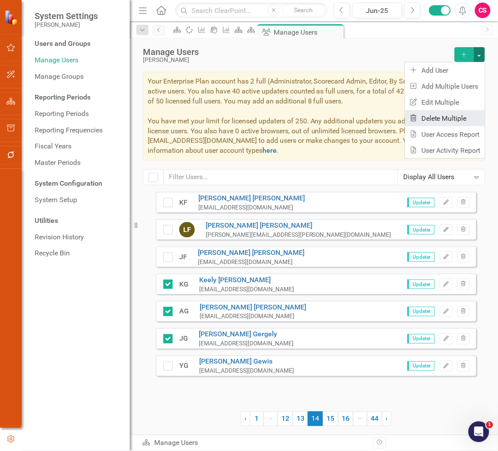
click at [448, 116] on link "Trash Delete Multiple" at bounding box center [445, 118] width 80 height 16
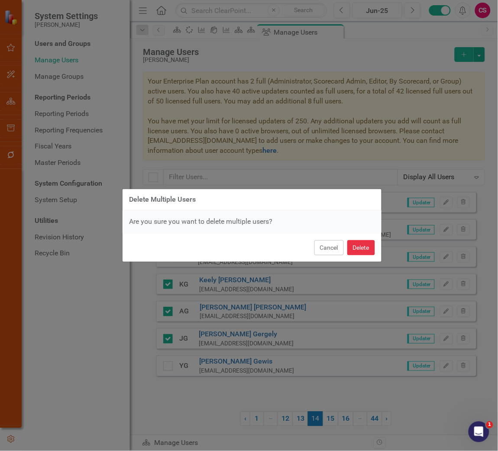
click at [352, 243] on button "Delete" at bounding box center [361, 247] width 28 height 15
checkbox input "false"
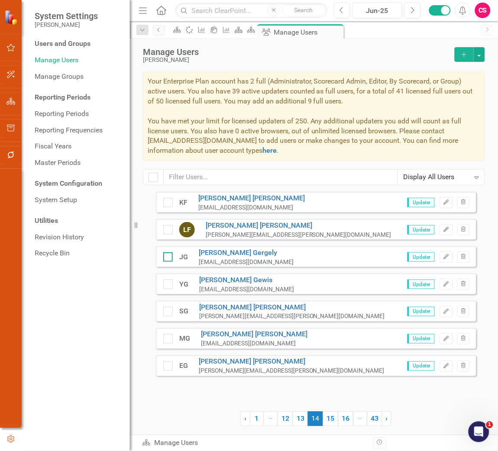
click at [170, 255] on div at bounding box center [168, 257] width 10 height 10
click at [169, 255] on input "checkbox" at bounding box center [166, 255] width 6 height 6
checkbox input "true"
click at [165, 334] on div at bounding box center [168, 339] width 10 height 10
click at [165, 334] on input "checkbox" at bounding box center [166, 337] width 6 height 6
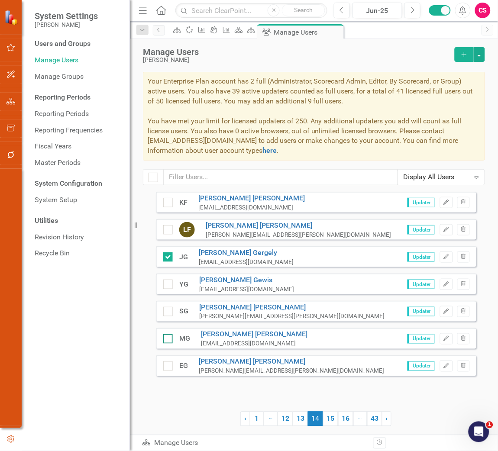
checkbox input "true"
click at [481, 55] on button "button" at bounding box center [478, 54] width 11 height 15
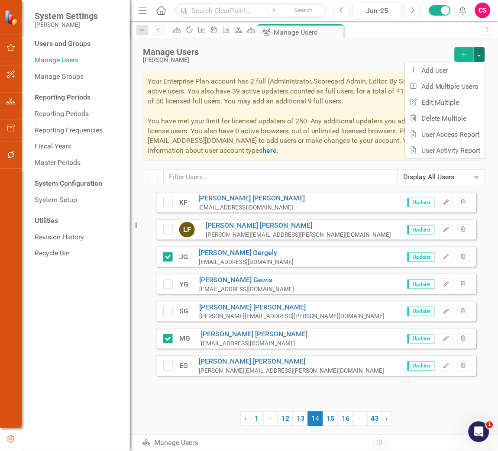
click at [481, 55] on button "button" at bounding box center [478, 54] width 11 height 15
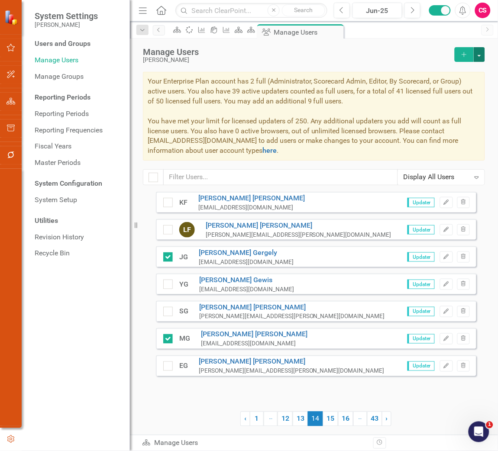
click at [481, 55] on button "button" at bounding box center [478, 54] width 11 height 15
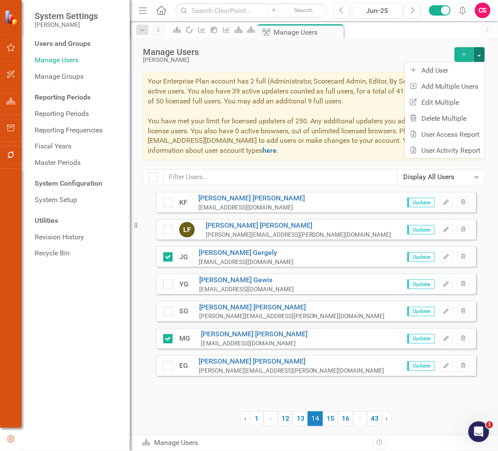
click at [481, 55] on button "button" at bounding box center [478, 54] width 11 height 15
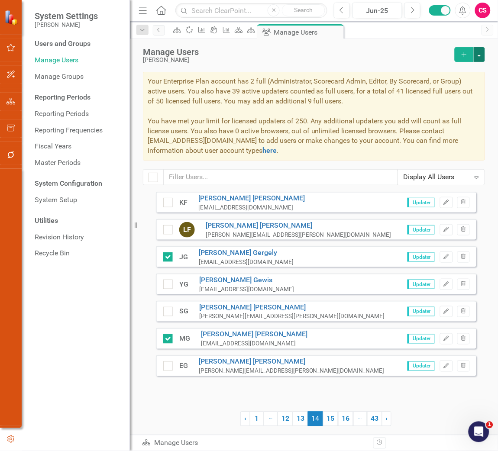
click at [476, 61] on button "button" at bounding box center [478, 54] width 11 height 15
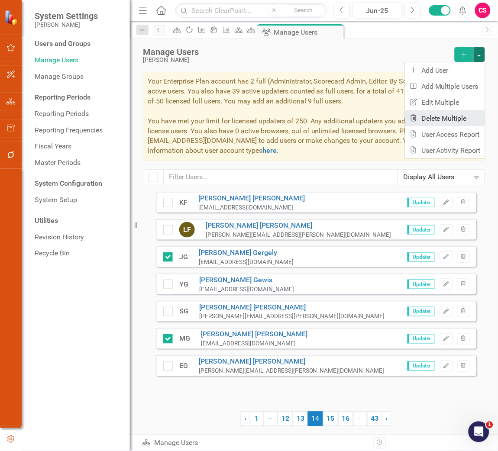
click at [437, 119] on link "Trash Delete Multiple" at bounding box center [445, 118] width 80 height 16
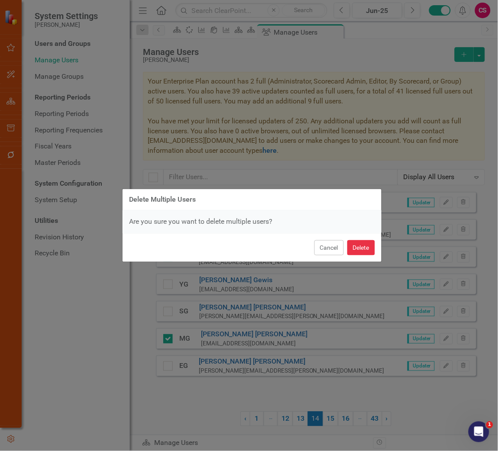
click at [359, 241] on button "Delete" at bounding box center [361, 247] width 28 height 15
checkbox input "false"
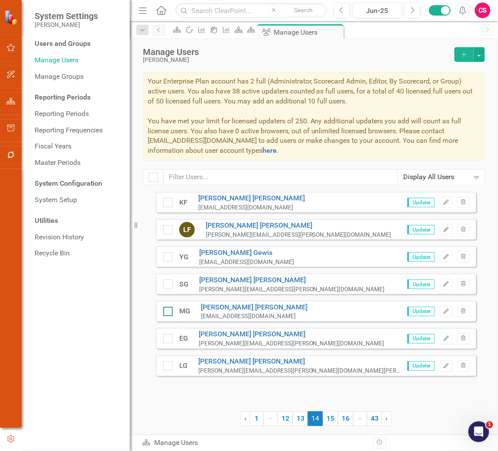
click at [170, 311] on div at bounding box center [168, 312] width 10 height 10
click at [169, 311] on input "checkbox" at bounding box center [166, 310] width 6 height 6
click at [460, 313] on icon "Trash" at bounding box center [463, 311] width 6 height 5
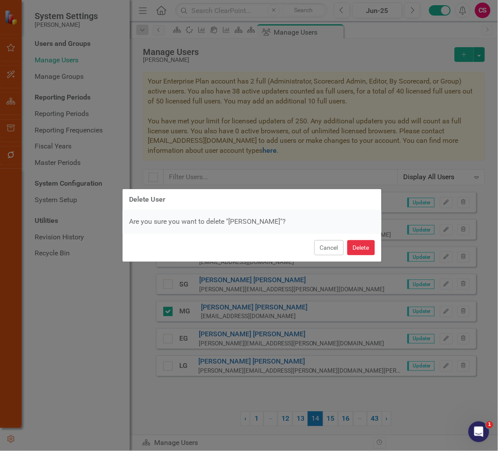
click at [364, 241] on button "Delete" at bounding box center [361, 247] width 28 height 15
checkbox input "false"
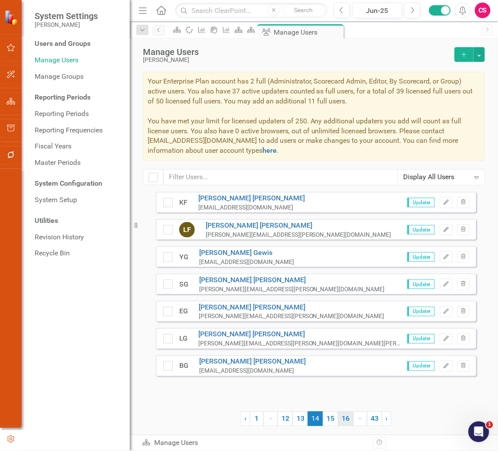
click at [331, 334] on link "15" at bounding box center [330, 418] width 15 height 15
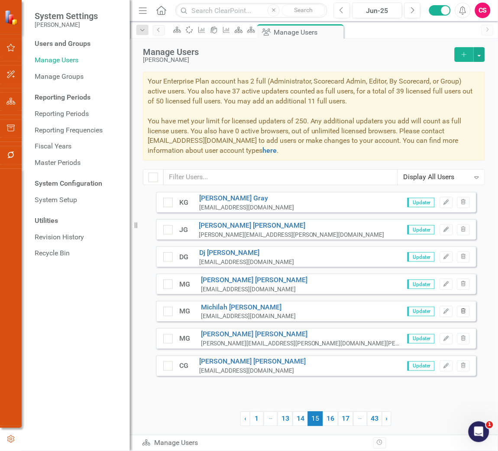
click at [466, 310] on icon "Trash" at bounding box center [463, 311] width 6 height 5
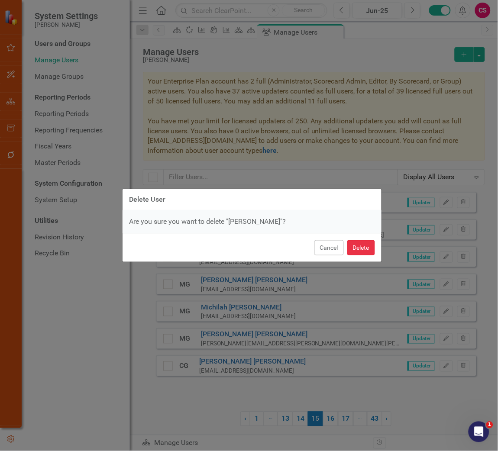
click at [363, 251] on button "Delete" at bounding box center [361, 247] width 28 height 15
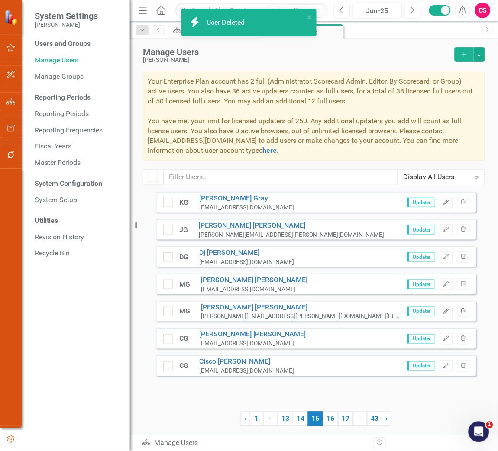
click at [463, 308] on button "Trash" at bounding box center [463, 311] width 13 height 11
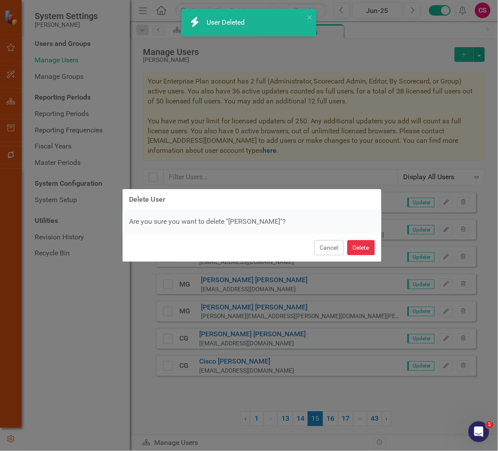
click at [370, 244] on button "Delete" at bounding box center [361, 247] width 28 height 15
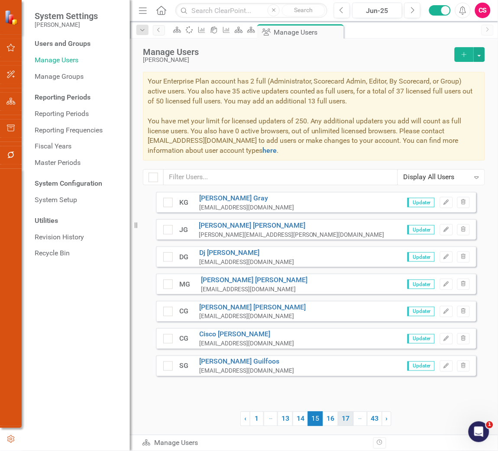
click at [328, 334] on link "16" at bounding box center [330, 418] width 15 height 15
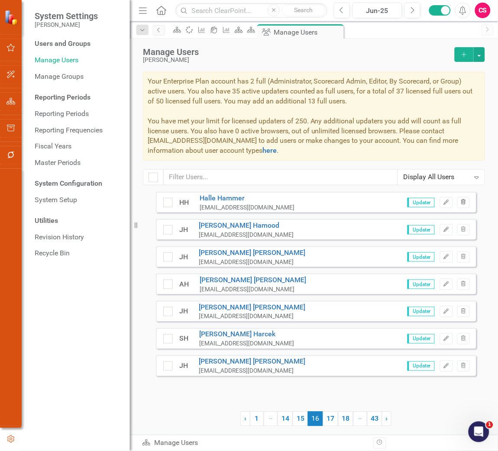
click at [464, 199] on button "Trash" at bounding box center [463, 202] width 13 height 11
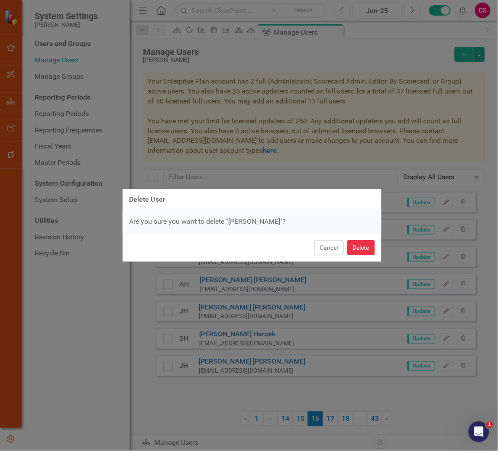
click at [366, 243] on button "Delete" at bounding box center [361, 247] width 28 height 15
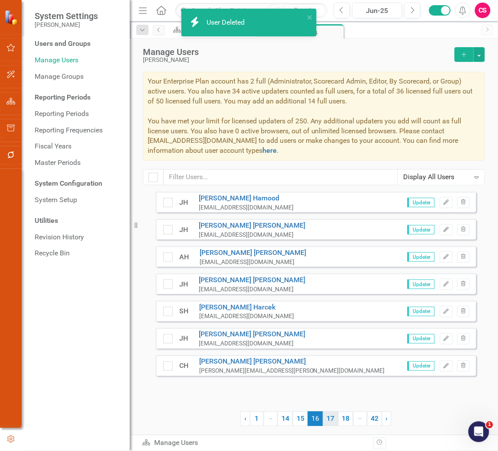
click at [332, 334] on link "17" at bounding box center [330, 418] width 15 height 15
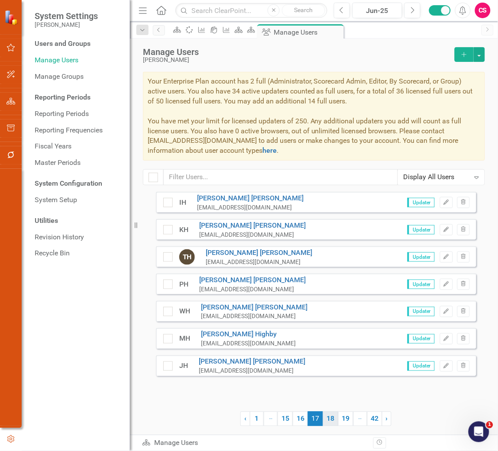
click at [334, 334] on link "18" at bounding box center [330, 418] width 15 height 15
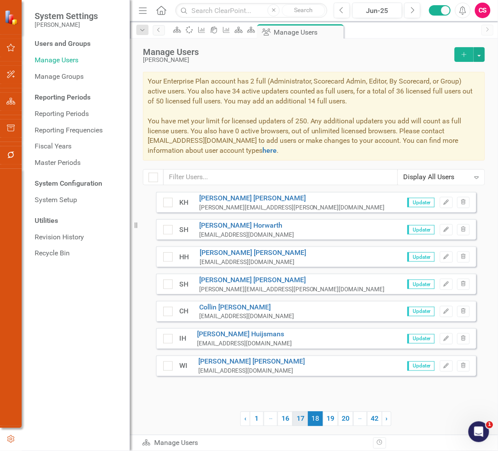
click at [300, 334] on link "17" at bounding box center [300, 418] width 15 height 15
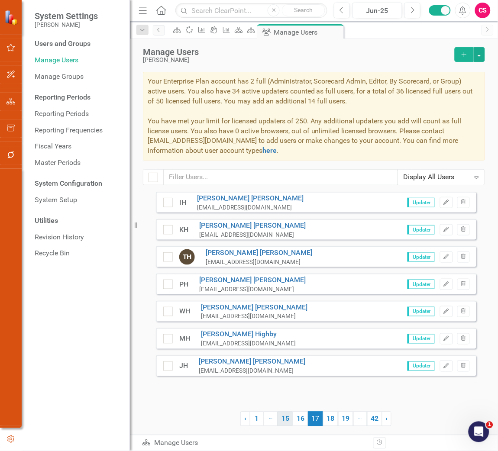
click at [297, 334] on link "16" at bounding box center [300, 418] width 15 height 15
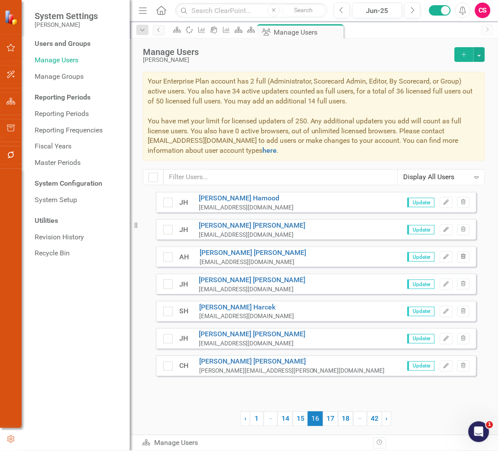
click at [468, 258] on button "Trash" at bounding box center [463, 256] width 13 height 11
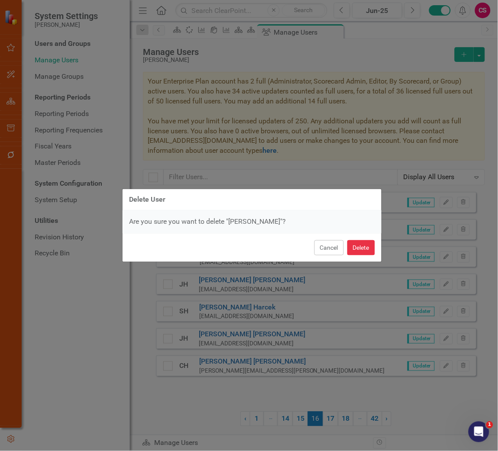
click at [372, 247] on button "Delete" at bounding box center [361, 247] width 28 height 15
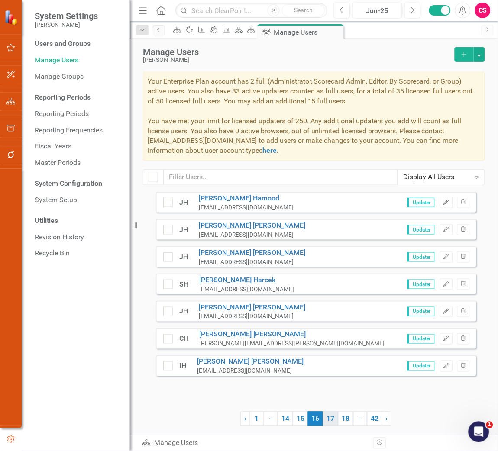
click at [338, 334] on link "17" at bounding box center [330, 418] width 15 height 15
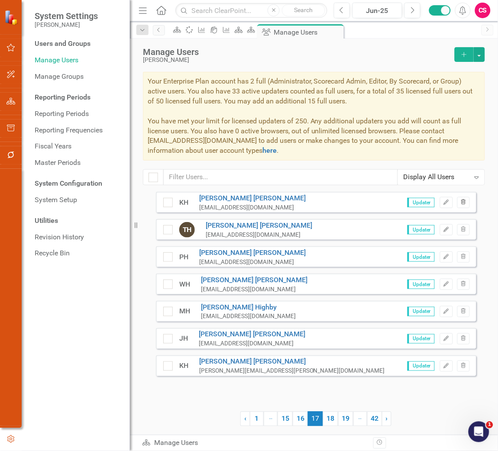
click at [463, 203] on icon "Trash" at bounding box center [463, 202] width 6 height 5
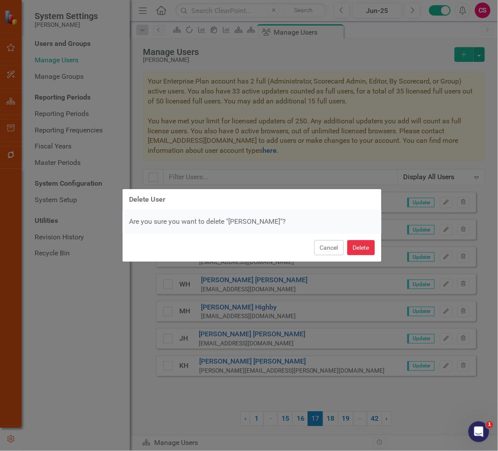
click at [372, 248] on button "Delete" at bounding box center [361, 247] width 28 height 15
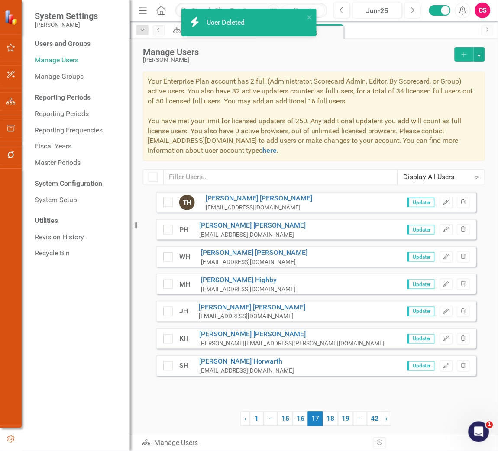
click at [460, 201] on icon "Trash" at bounding box center [463, 202] width 6 height 5
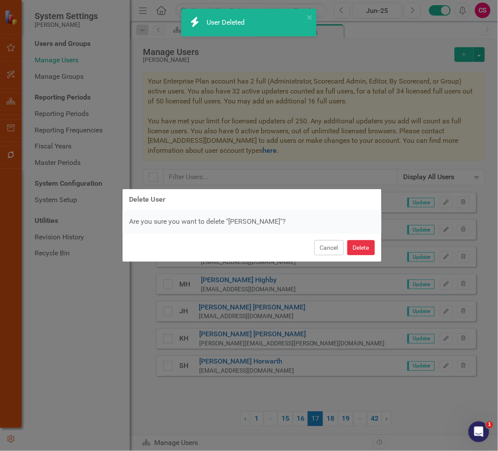
click at [365, 244] on button "Delete" at bounding box center [361, 247] width 28 height 15
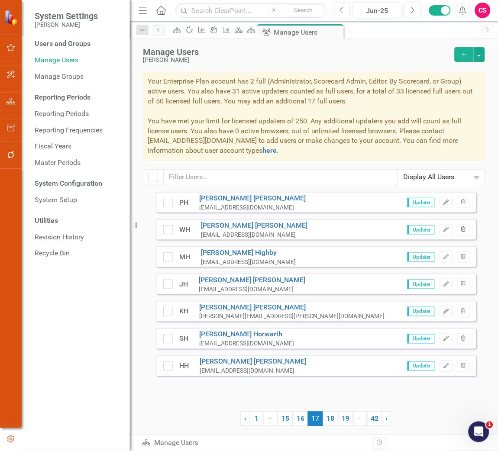
click at [465, 231] on icon "Trash" at bounding box center [463, 229] width 6 height 5
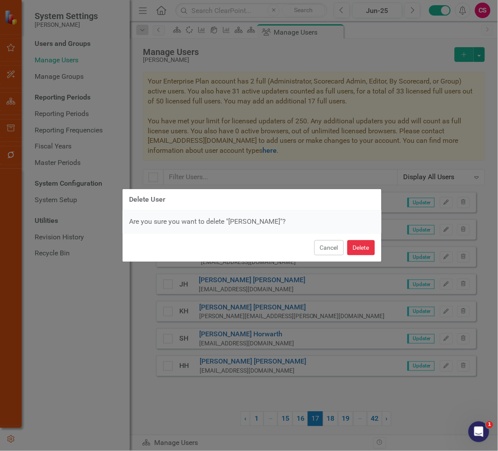
click at [363, 247] on button "Delete" at bounding box center [361, 247] width 28 height 15
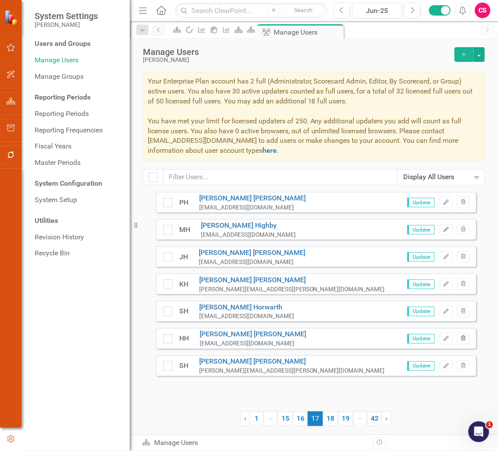
click at [463, 334] on icon "Trash" at bounding box center [463, 338] width 6 height 5
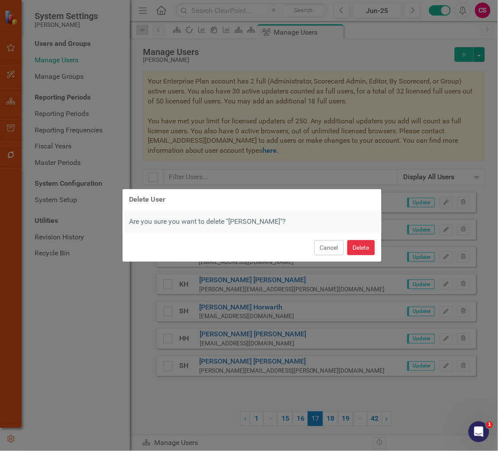
click at [362, 247] on button "Delete" at bounding box center [361, 247] width 28 height 15
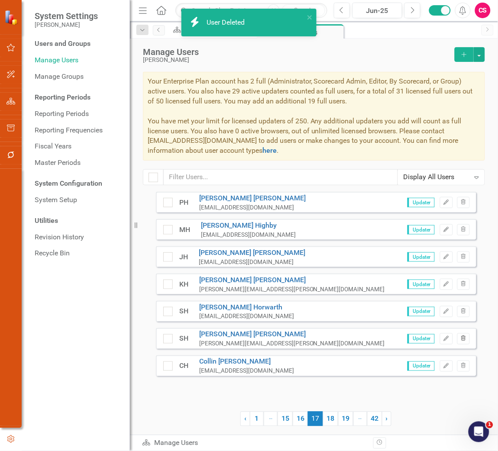
click at [462, 334] on icon "Trash" at bounding box center [463, 338] width 6 height 5
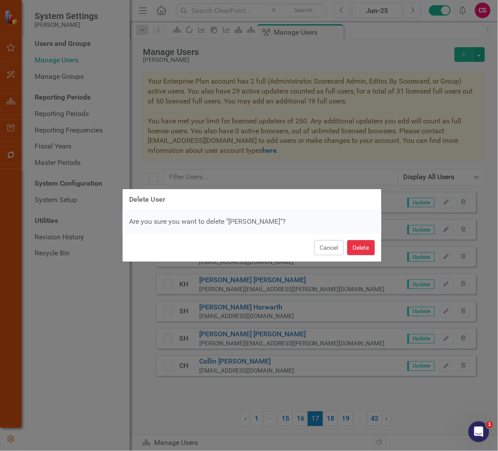
click at [358, 250] on button "Delete" at bounding box center [361, 247] width 28 height 15
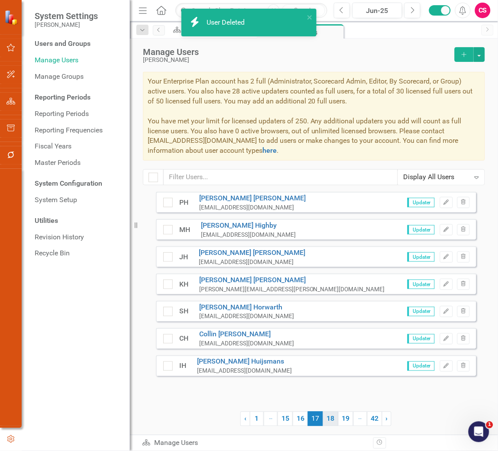
click at [334, 334] on link "18" at bounding box center [330, 418] width 15 height 15
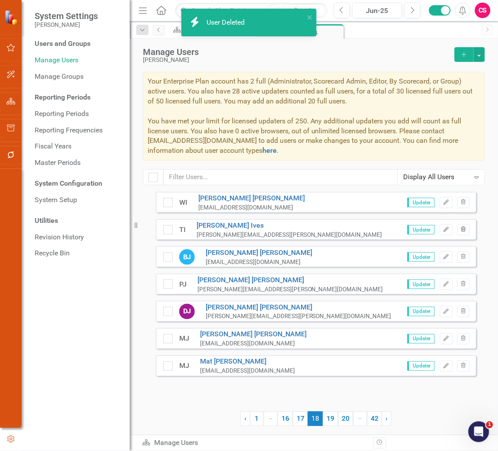
click at [468, 231] on button "Trash" at bounding box center [463, 229] width 13 height 11
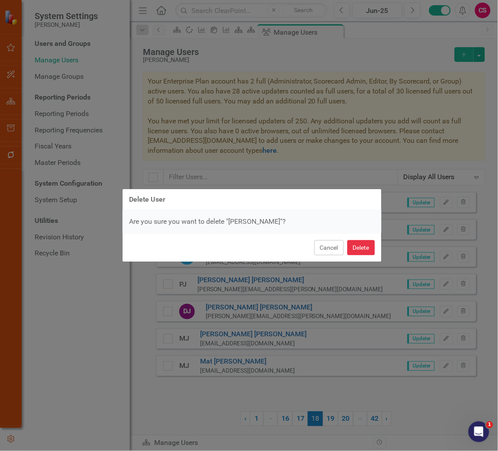
click at [357, 248] on button "Delete" at bounding box center [361, 247] width 28 height 15
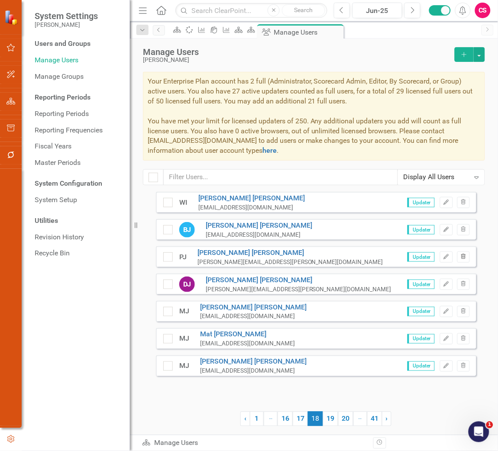
click at [462, 258] on icon "Trash" at bounding box center [463, 256] width 6 height 5
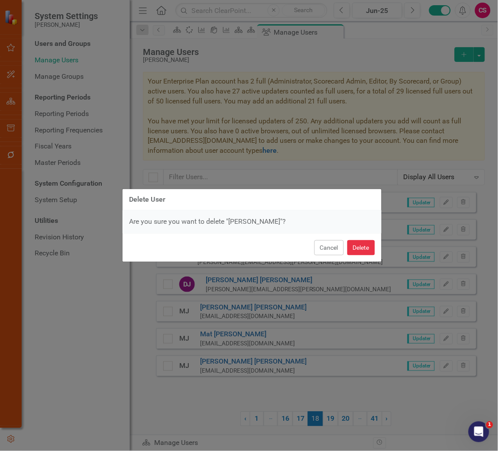
click at [360, 246] on button "Delete" at bounding box center [361, 247] width 28 height 15
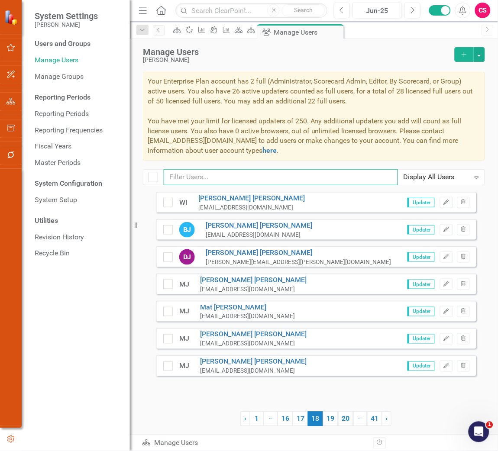
click at [309, 183] on input "text" at bounding box center [281, 177] width 234 height 16
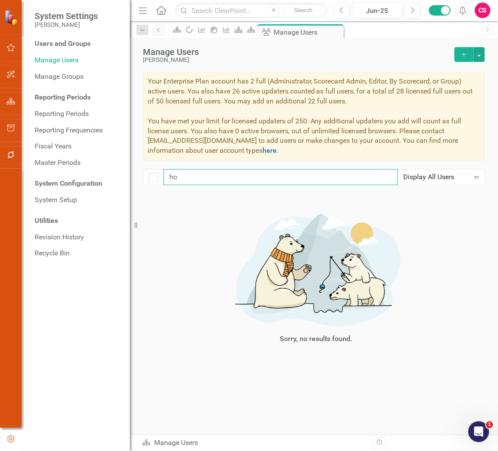
type input "h"
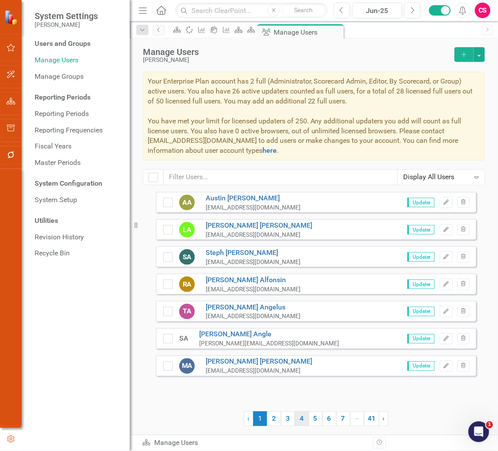
click at [307, 334] on link "4" at bounding box center [302, 418] width 14 height 15
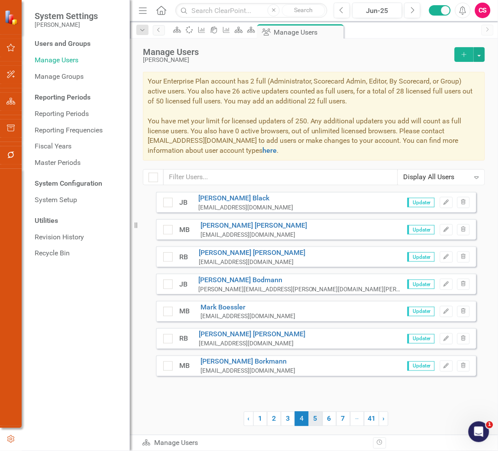
click at [309, 334] on link "5" at bounding box center [316, 418] width 14 height 15
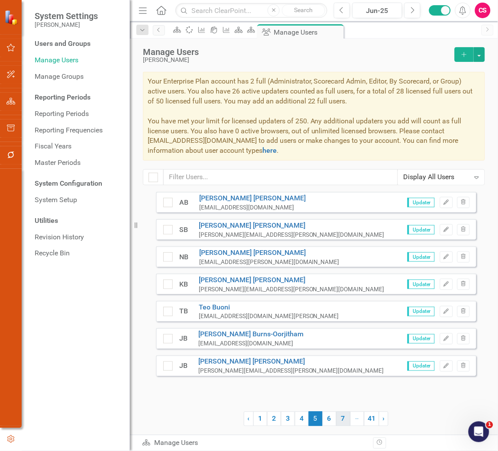
click at [340, 334] on link "7" at bounding box center [343, 418] width 14 height 15
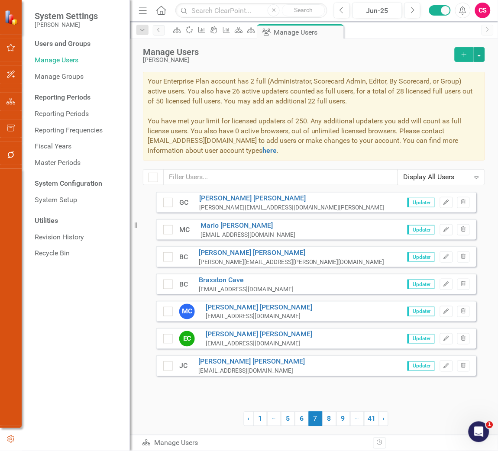
click at [340, 334] on link "9" at bounding box center [343, 418] width 14 height 15
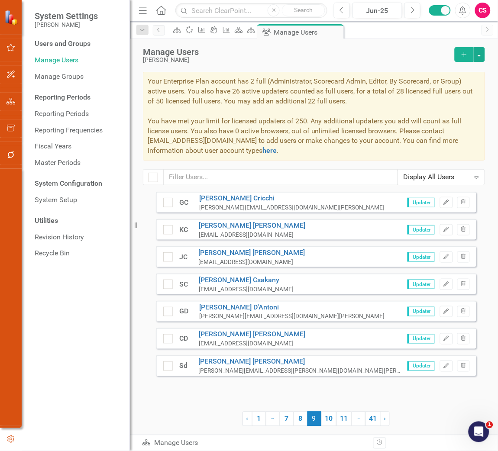
click at [340, 334] on link "11" at bounding box center [343, 418] width 15 height 15
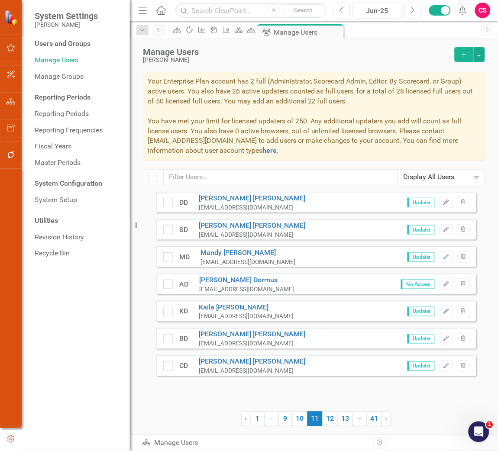
click at [340, 334] on link "13" at bounding box center [345, 418] width 15 height 15
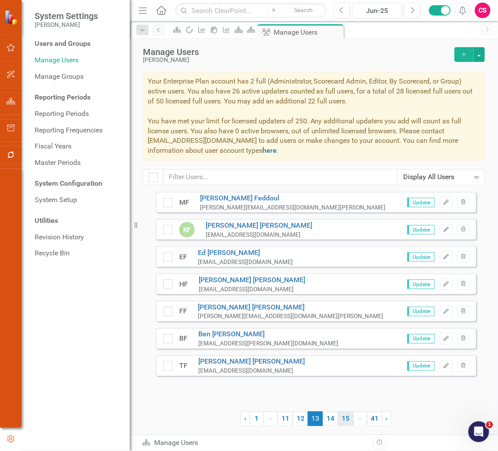
click at [352, 334] on link "15" at bounding box center [345, 418] width 15 height 15
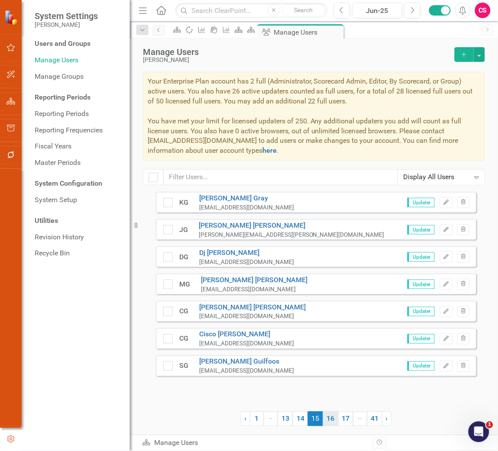
click at [325, 334] on link "16" at bounding box center [330, 418] width 15 height 15
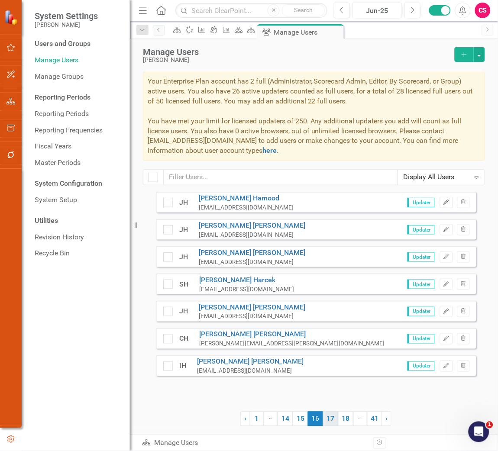
click at [331, 334] on link "17" at bounding box center [330, 418] width 15 height 15
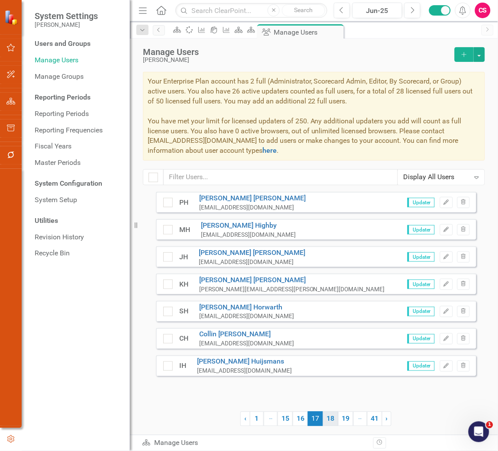
click at [334, 334] on link "18" at bounding box center [330, 418] width 15 height 15
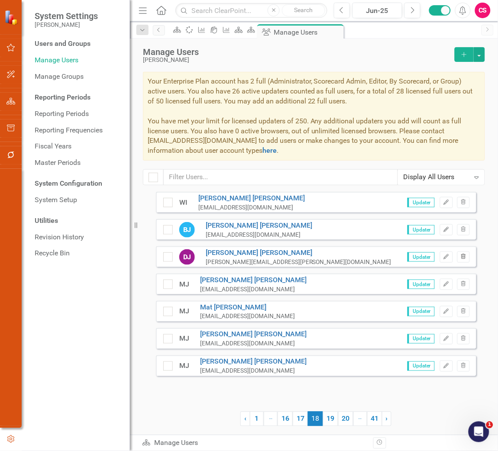
click at [462, 256] on icon "Trash" at bounding box center [463, 256] width 6 height 5
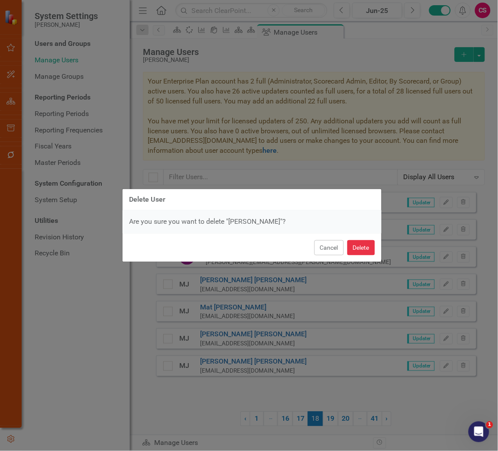
click at [360, 247] on button "Delete" at bounding box center [361, 247] width 28 height 15
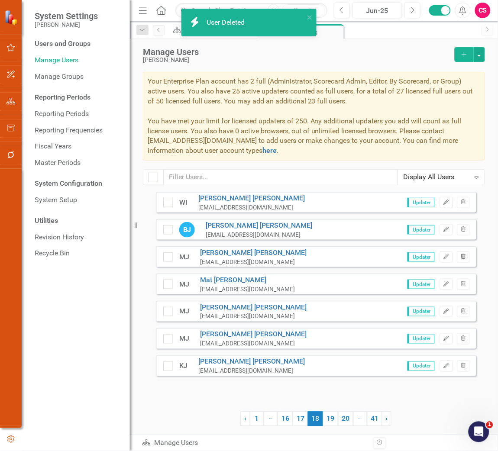
click at [461, 255] on icon "button" at bounding box center [463, 256] width 5 height 5
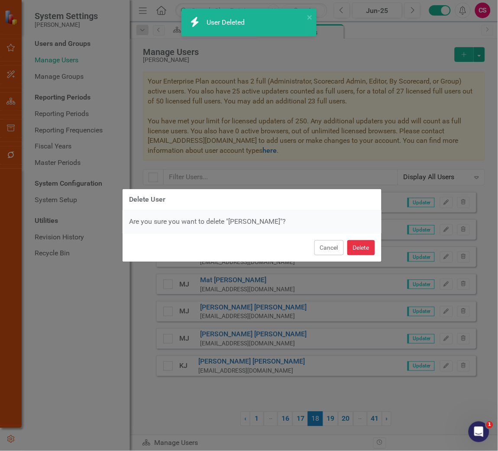
click at [357, 243] on button "Delete" at bounding box center [361, 247] width 28 height 15
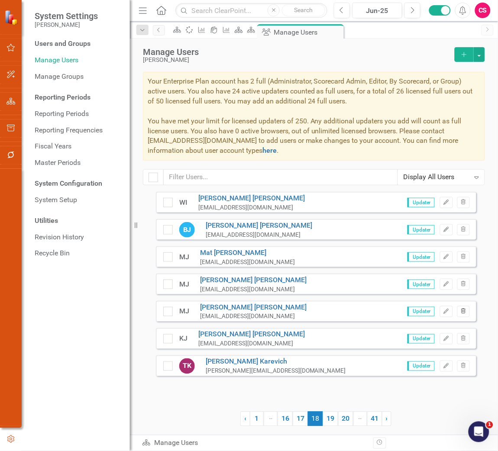
click at [461, 308] on button "Trash" at bounding box center [463, 311] width 13 height 11
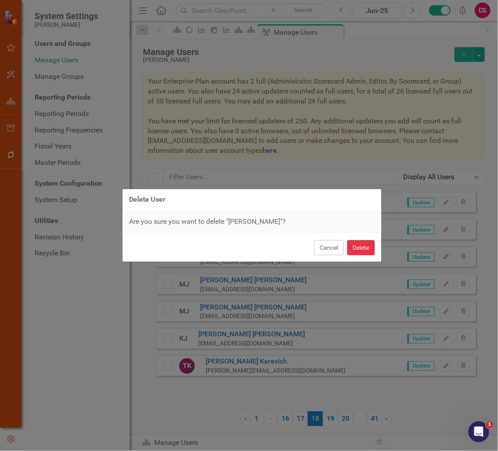
click at [368, 248] on button "Delete" at bounding box center [361, 247] width 28 height 15
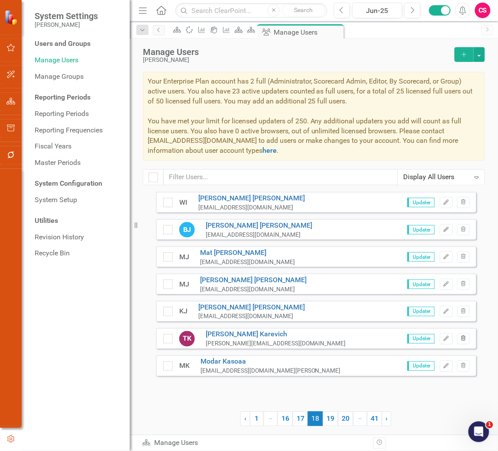
click at [468, 334] on button "Trash" at bounding box center [463, 338] width 13 height 11
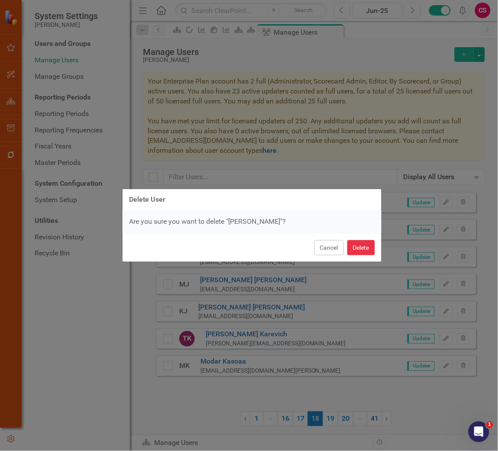
click at [359, 246] on button "Delete" at bounding box center [361, 247] width 28 height 15
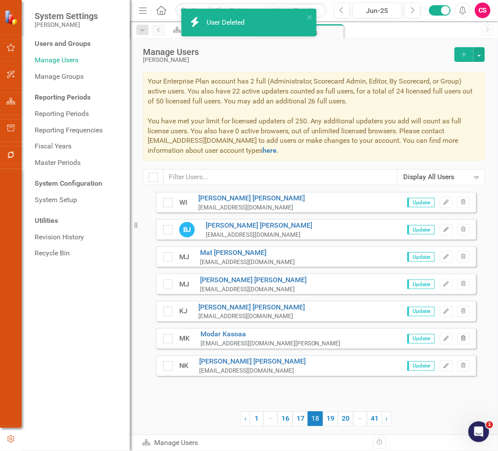
click at [463, 334] on button "Trash" at bounding box center [463, 338] width 13 height 11
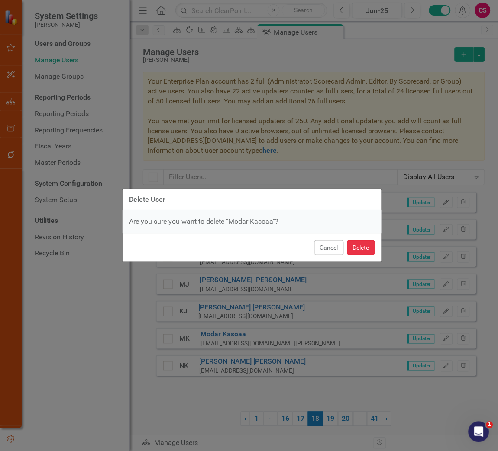
click at [369, 248] on button "Delete" at bounding box center [361, 247] width 28 height 15
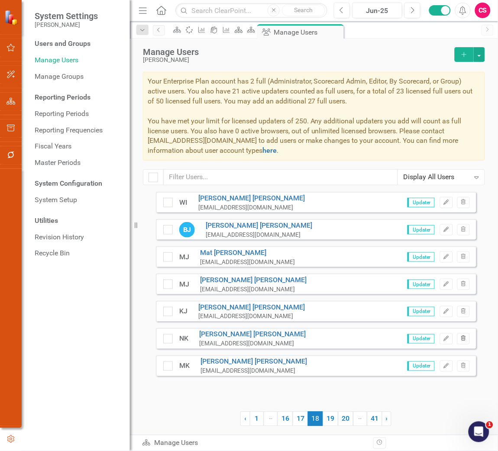
click at [461, 334] on icon "Trash" at bounding box center [463, 338] width 6 height 5
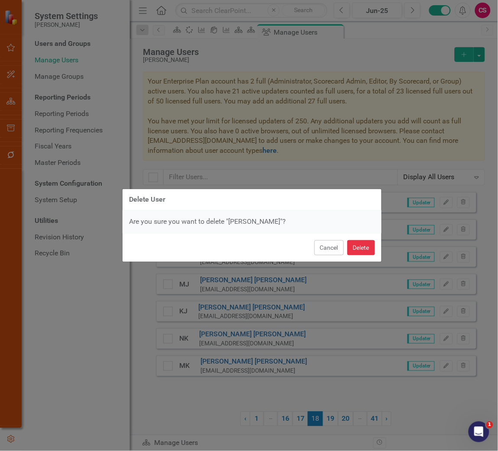
click at [370, 247] on button "Delete" at bounding box center [361, 247] width 28 height 15
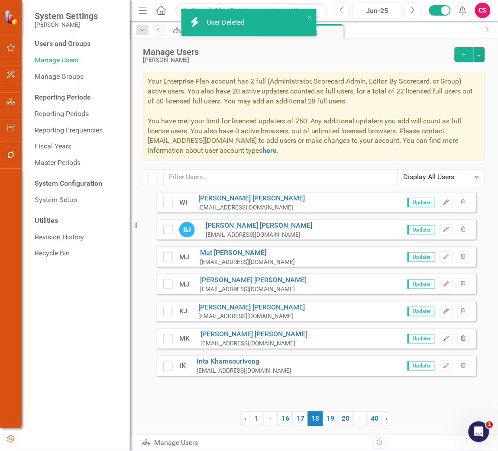
click at [467, 334] on button "Trash" at bounding box center [463, 338] width 13 height 11
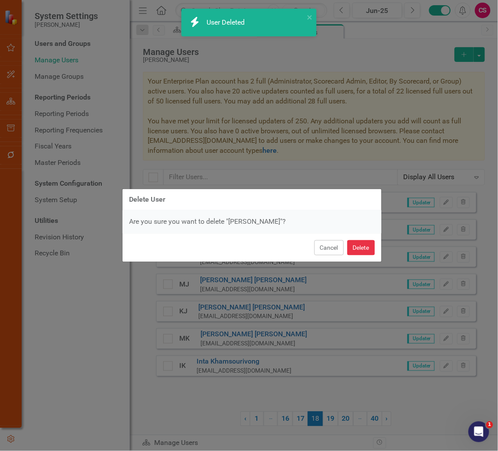
click at [369, 248] on button "Delete" at bounding box center [361, 247] width 28 height 15
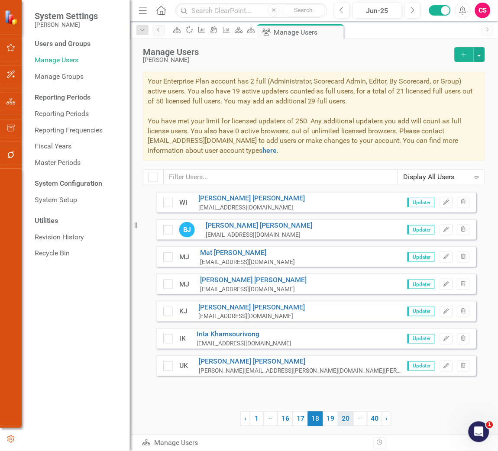
click at [331, 334] on link "19" at bounding box center [330, 418] width 15 height 15
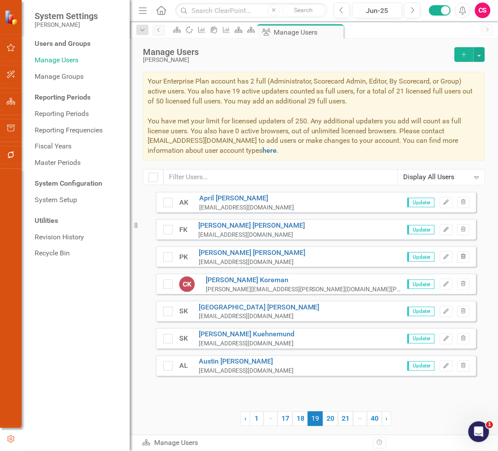
click at [464, 258] on icon "Trash" at bounding box center [463, 256] width 6 height 5
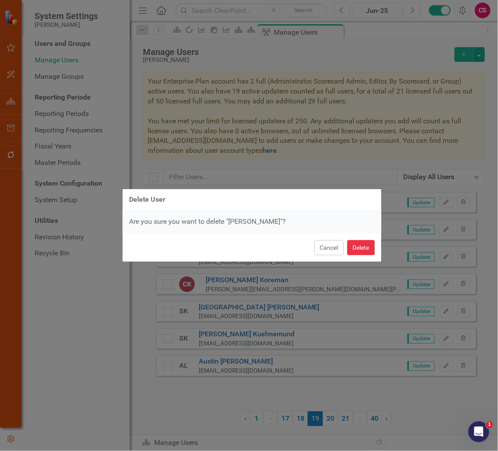
click at [363, 246] on button "Delete" at bounding box center [361, 247] width 28 height 15
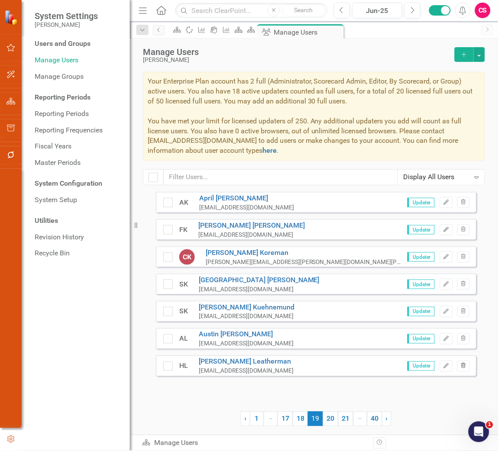
click at [466, 334] on button "Trash" at bounding box center [463, 365] width 13 height 11
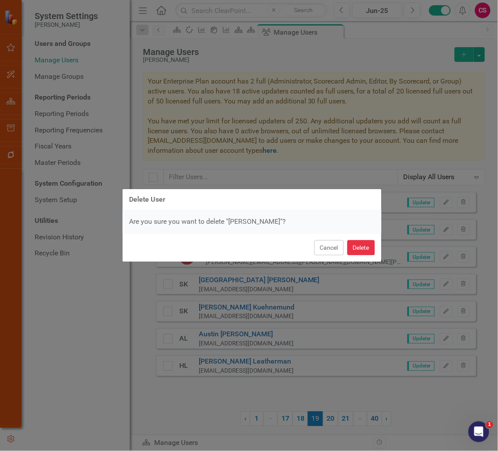
click at [351, 245] on button "Delete" at bounding box center [361, 247] width 28 height 15
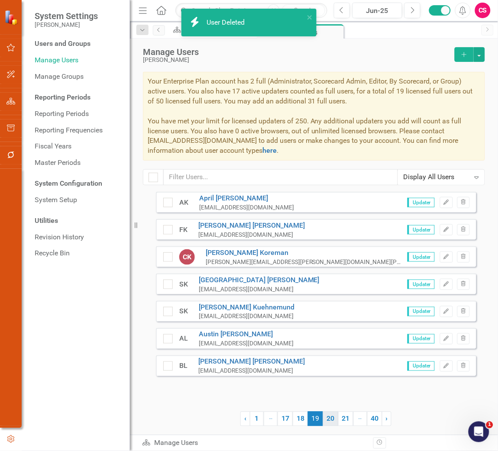
click at [333, 334] on link "20" at bounding box center [330, 418] width 15 height 15
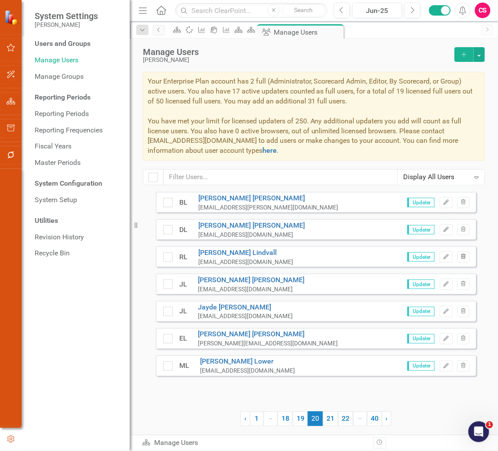
click at [464, 259] on icon "button" at bounding box center [463, 256] width 5 height 5
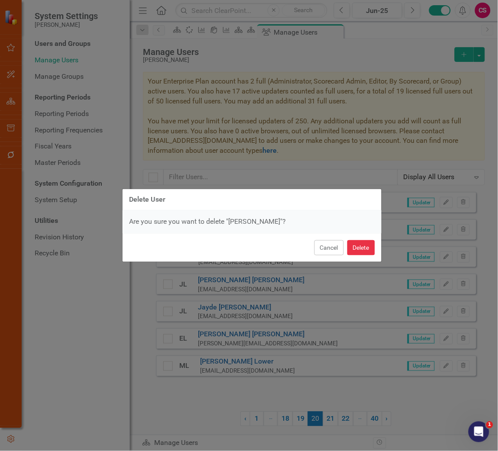
click at [364, 251] on button "Delete" at bounding box center [361, 247] width 28 height 15
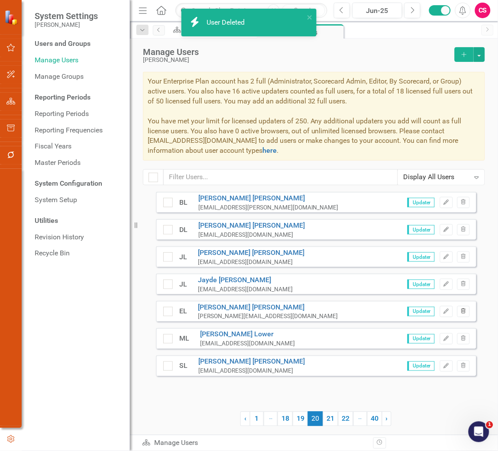
click at [466, 314] on button "Trash" at bounding box center [463, 311] width 13 height 11
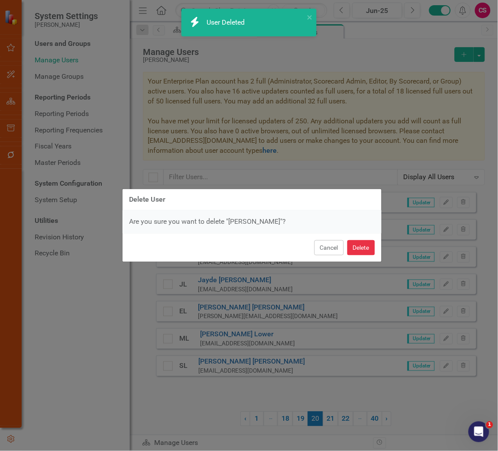
click at [360, 249] on button "Delete" at bounding box center [361, 247] width 28 height 15
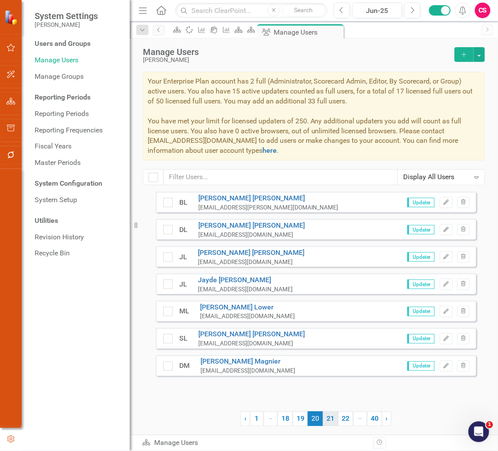
click at [334, 334] on link "21" at bounding box center [330, 418] width 15 height 15
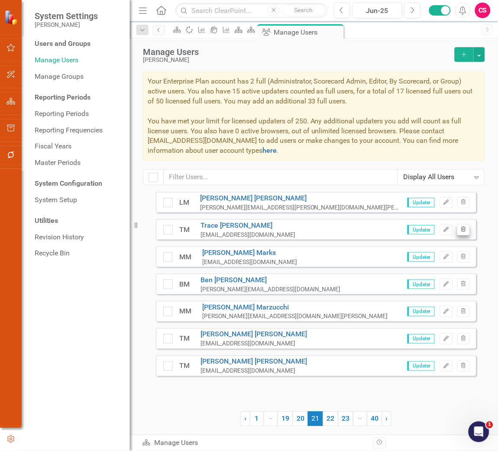
click at [463, 235] on div "TM Trace Manspeaker tmanspeaker1@lci1.com Updater Edit Trash" at bounding box center [316, 229] width 320 height 21
click at [463, 230] on icon "Trash" at bounding box center [463, 229] width 6 height 5
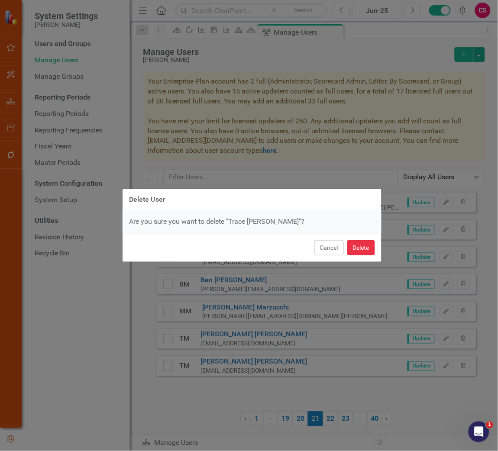
click at [361, 248] on button "Delete" at bounding box center [361, 247] width 28 height 15
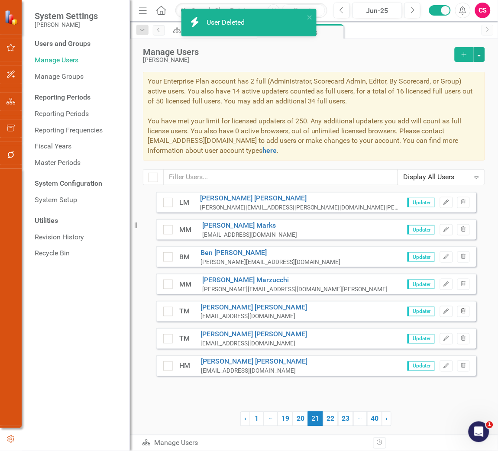
click at [460, 309] on icon "Trash" at bounding box center [463, 311] width 6 height 5
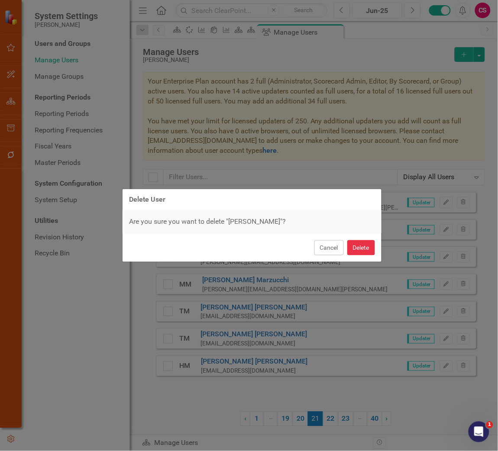
click at [365, 252] on button "Delete" at bounding box center [361, 247] width 28 height 15
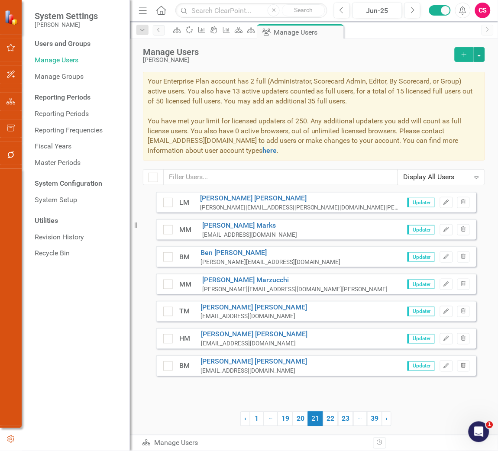
click at [463, 334] on button "Trash" at bounding box center [463, 365] width 13 height 11
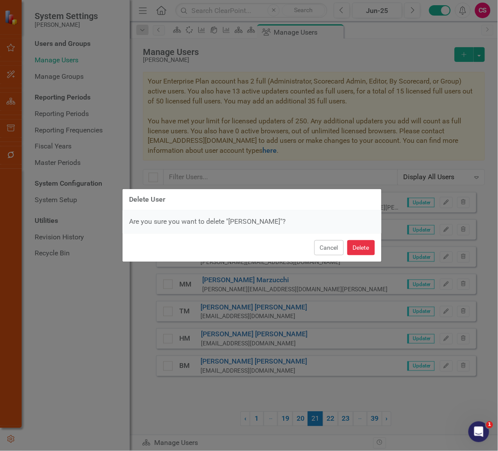
click at [367, 241] on button "Delete" at bounding box center [361, 247] width 28 height 15
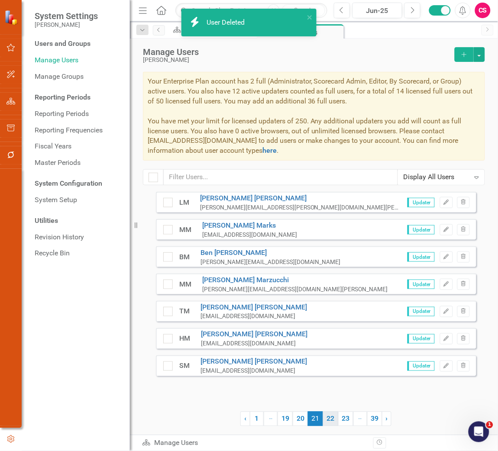
click at [334, 334] on link "22" at bounding box center [330, 418] width 15 height 15
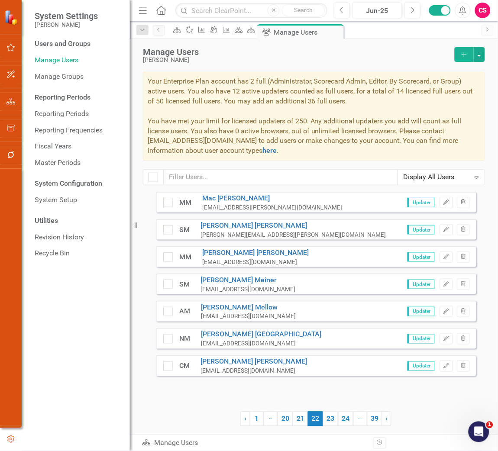
click at [464, 199] on button "Trash" at bounding box center [463, 202] width 13 height 11
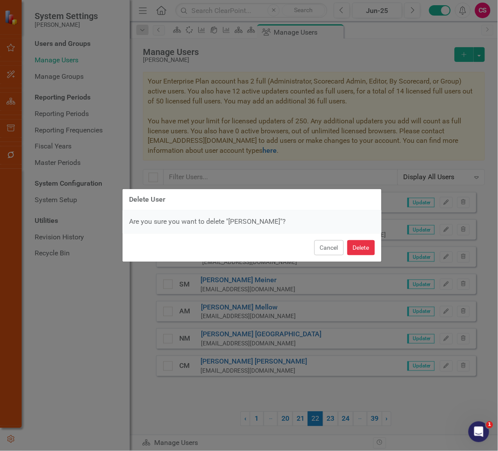
click at [357, 251] on button "Delete" at bounding box center [361, 247] width 28 height 15
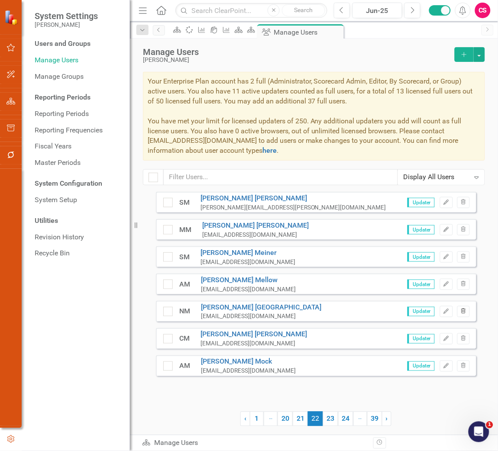
click at [460, 313] on icon "Trash" at bounding box center [463, 311] width 6 height 5
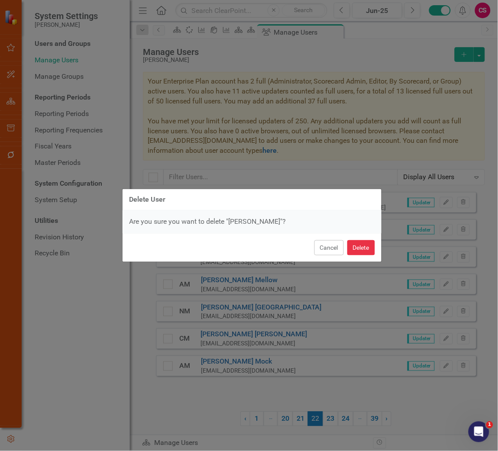
click at [362, 249] on button "Delete" at bounding box center [361, 247] width 28 height 15
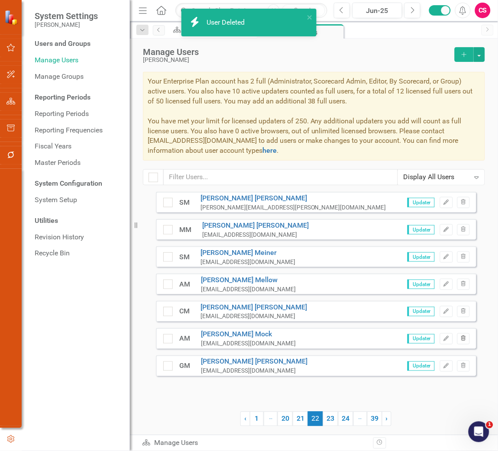
click at [464, 334] on button "Trash" at bounding box center [463, 338] width 13 height 11
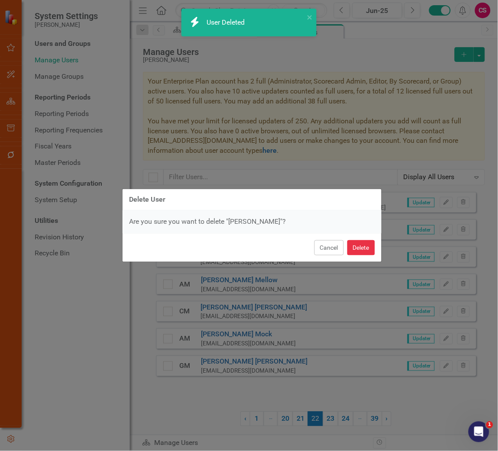
click at [350, 254] on button "Delete" at bounding box center [361, 247] width 28 height 15
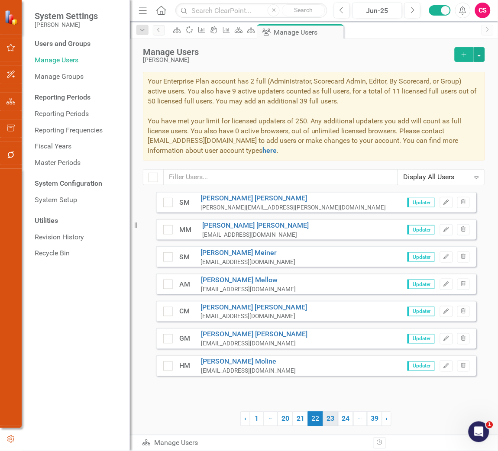
click at [331, 334] on link "23" at bounding box center [330, 418] width 15 height 15
click at [463, 311] on icon "Trash" at bounding box center [463, 311] width 6 height 5
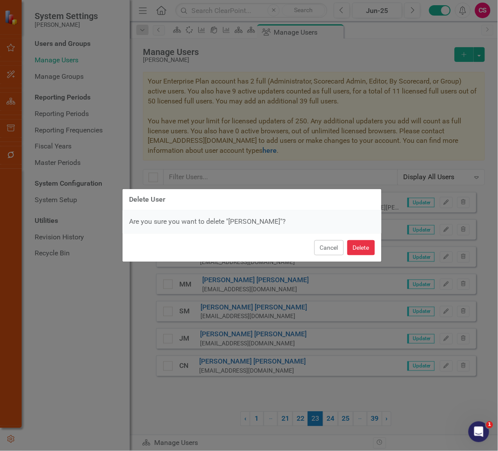
click at [357, 241] on button "Delete" at bounding box center [361, 247] width 28 height 15
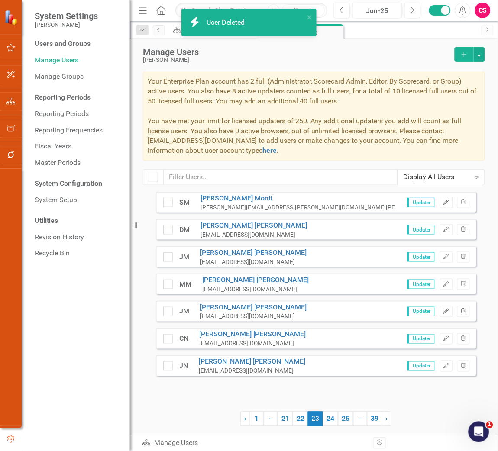
click at [463, 313] on icon "button" at bounding box center [463, 310] width 5 height 5
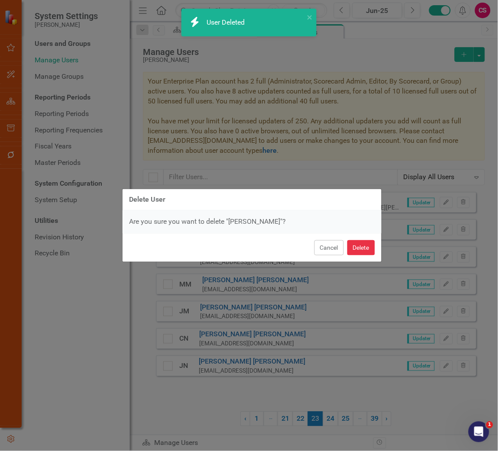
click at [365, 249] on button "Delete" at bounding box center [361, 247] width 28 height 15
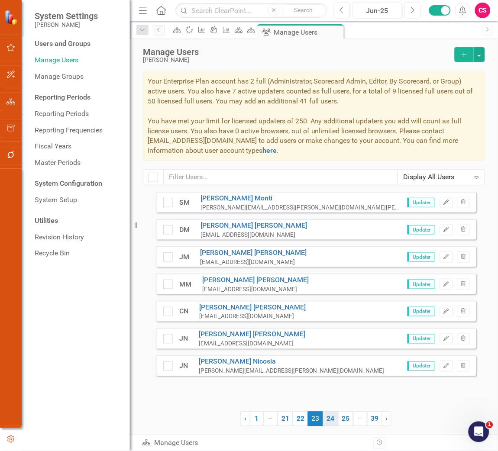
click at [332, 334] on link "24" at bounding box center [330, 418] width 15 height 15
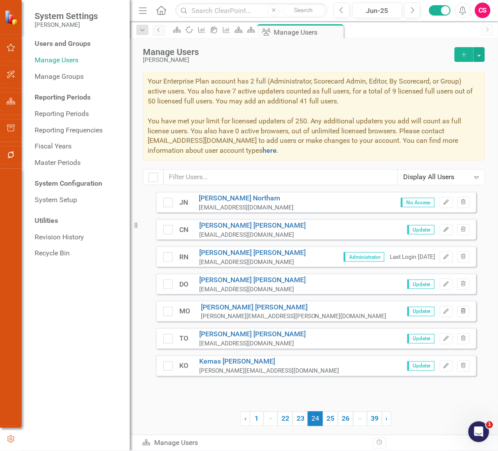
click at [469, 310] on button "Trash" at bounding box center [463, 311] width 13 height 11
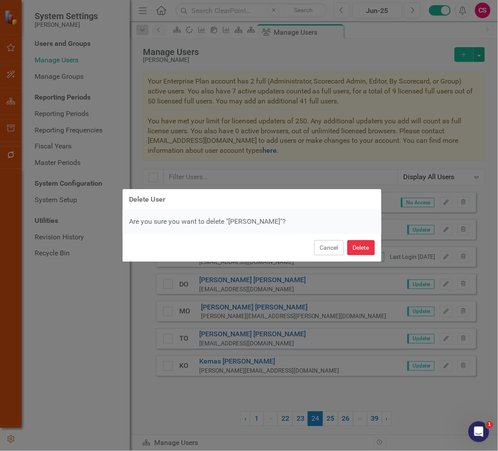
click at [362, 244] on button "Delete" at bounding box center [361, 247] width 28 height 15
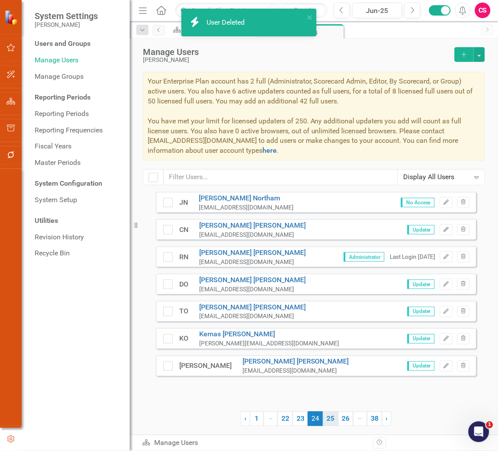
click at [327, 334] on link "25" at bounding box center [330, 418] width 15 height 15
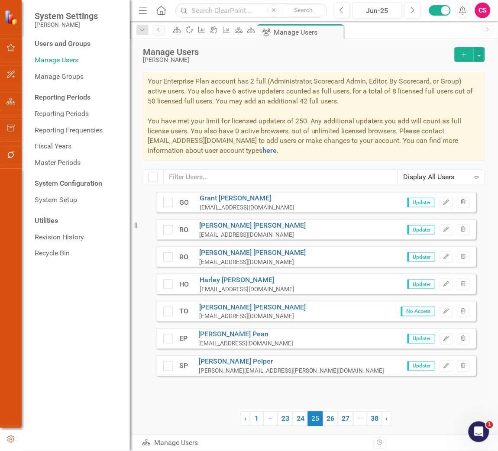
click at [466, 203] on icon "Trash" at bounding box center [463, 202] width 6 height 5
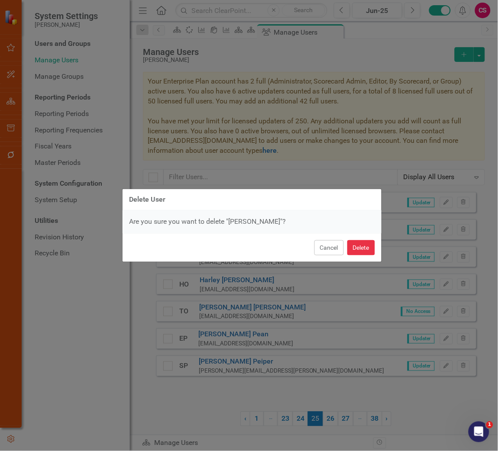
click at [368, 255] on button "Delete" at bounding box center [361, 247] width 28 height 15
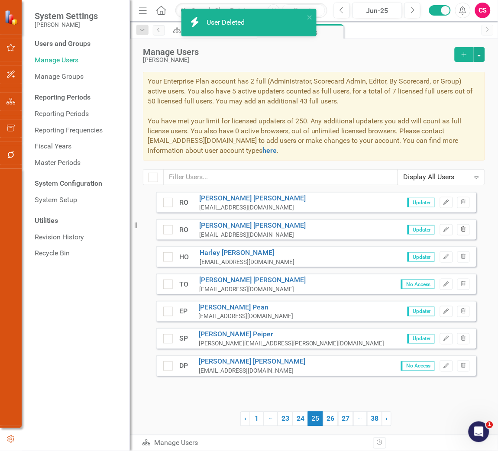
click at [466, 231] on icon "Trash" at bounding box center [463, 229] width 6 height 5
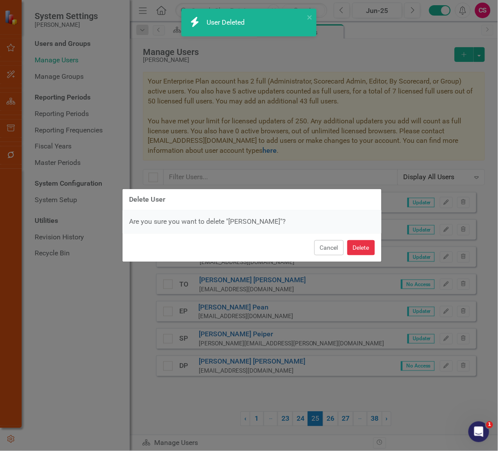
click at [366, 248] on button "Delete" at bounding box center [361, 247] width 28 height 15
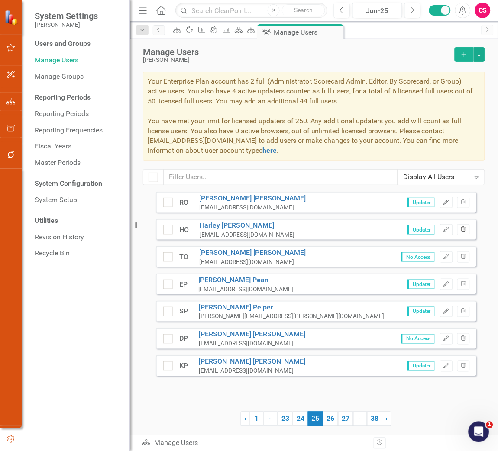
click at [464, 227] on icon "button" at bounding box center [463, 228] width 5 height 5
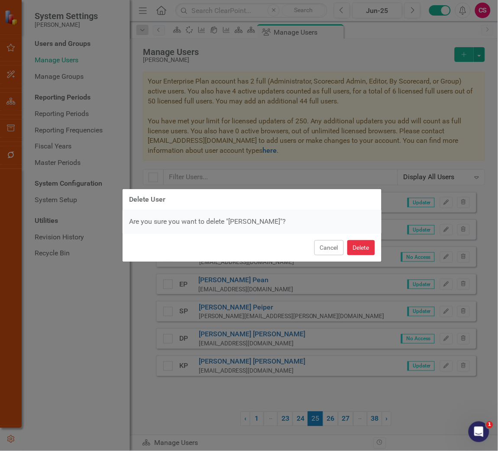
click at [358, 241] on button "Delete" at bounding box center [361, 247] width 28 height 15
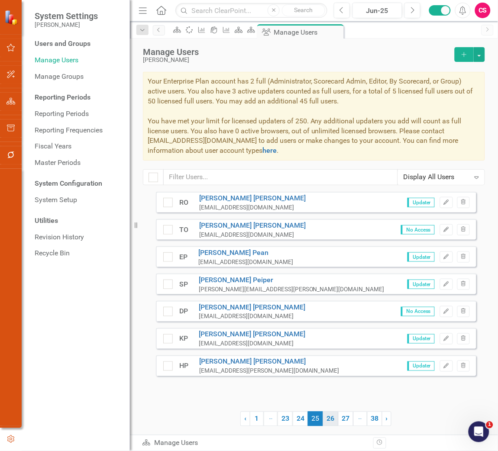
click at [331, 334] on link "26" at bounding box center [330, 418] width 15 height 15
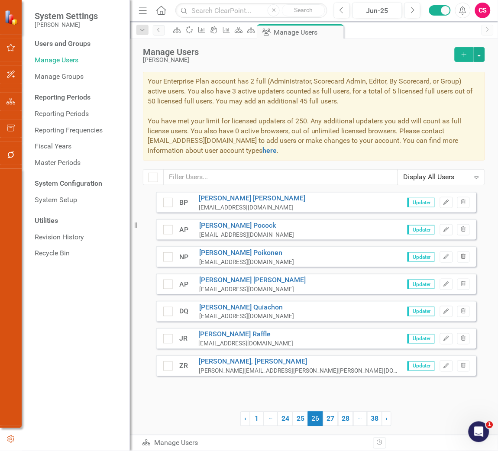
click at [469, 257] on button "Trash" at bounding box center [463, 256] width 13 height 11
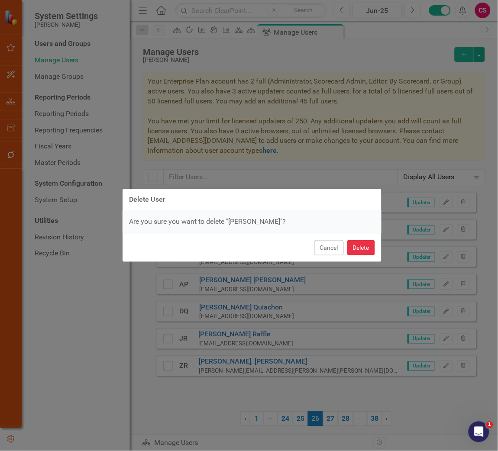
click at [372, 253] on button "Delete" at bounding box center [361, 247] width 28 height 15
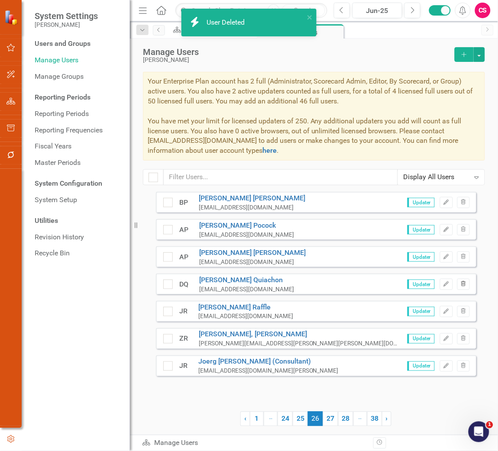
click at [459, 283] on button "Trash" at bounding box center [463, 284] width 13 height 11
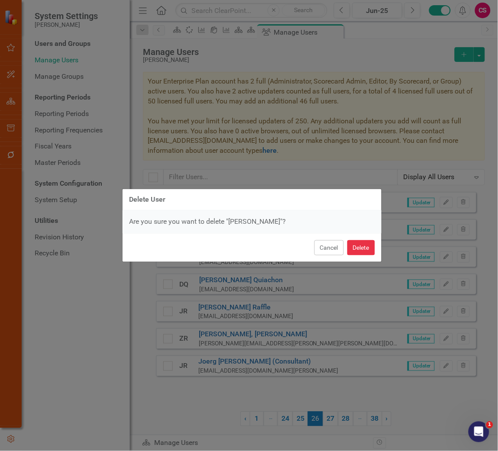
click at [361, 245] on button "Delete" at bounding box center [361, 247] width 28 height 15
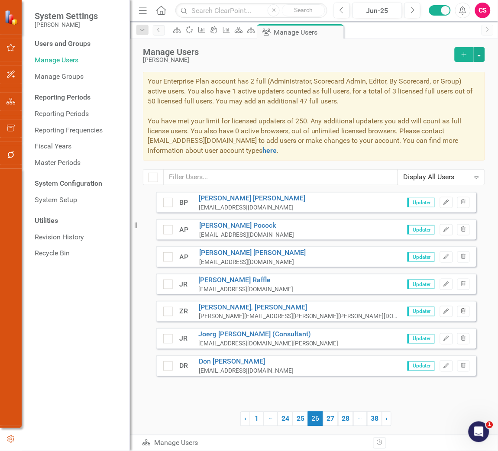
click at [462, 308] on button "Trash" at bounding box center [463, 311] width 13 height 11
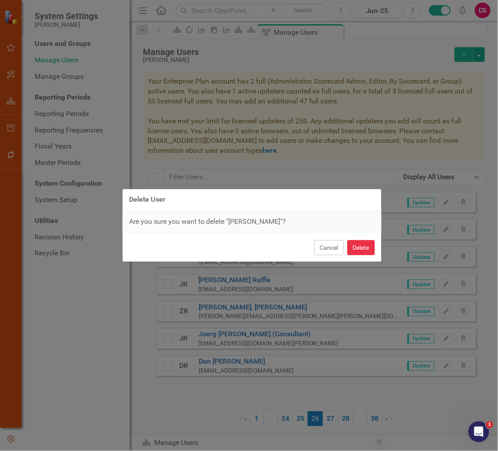
click at [368, 241] on button "Delete" at bounding box center [361, 247] width 28 height 15
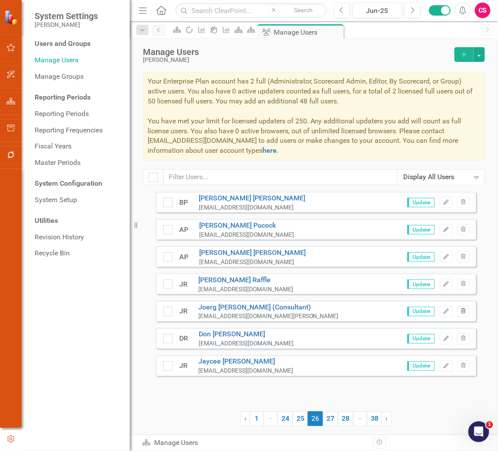
click at [469, 314] on button "Trash" at bounding box center [463, 311] width 13 height 11
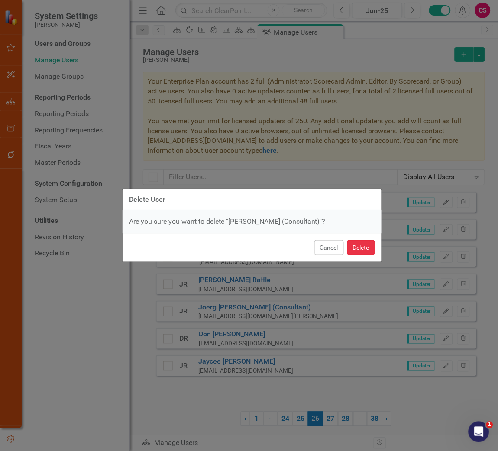
click at [352, 245] on button "Delete" at bounding box center [361, 247] width 28 height 15
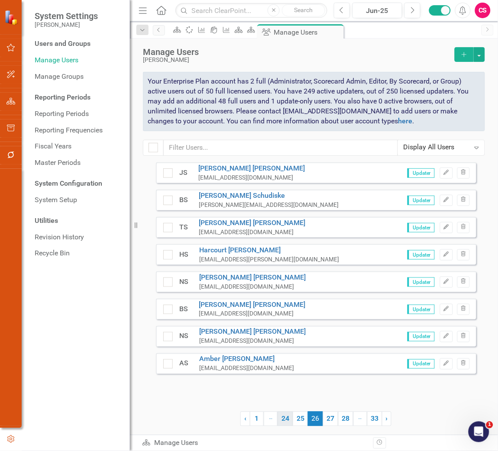
click at [281, 334] on link "24" at bounding box center [284, 418] width 15 height 15
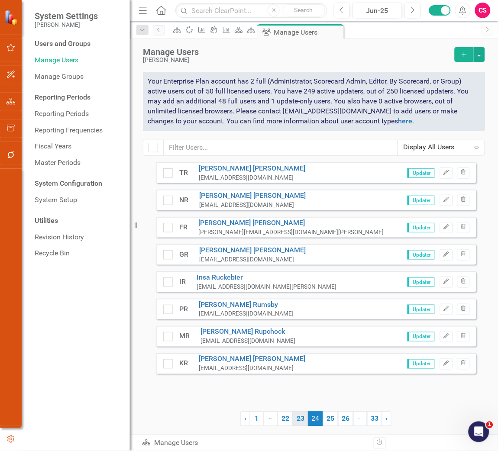
click at [294, 334] on link "23" at bounding box center [300, 418] width 15 height 15
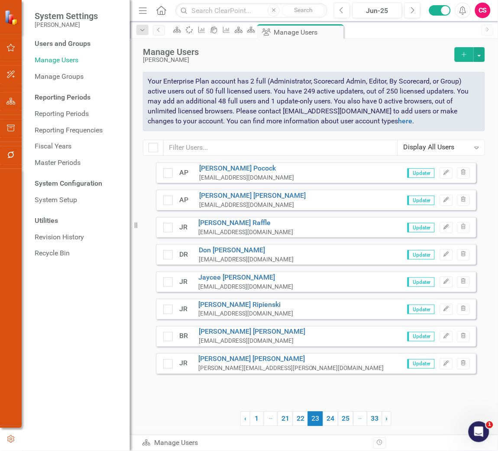
click at [465, 334] on div "JR John Robinson john.robinson@lci1.com Updater Edit Trash" at bounding box center [316, 363] width 320 height 21
click at [464, 334] on button "Trash" at bounding box center [463, 363] width 13 height 11
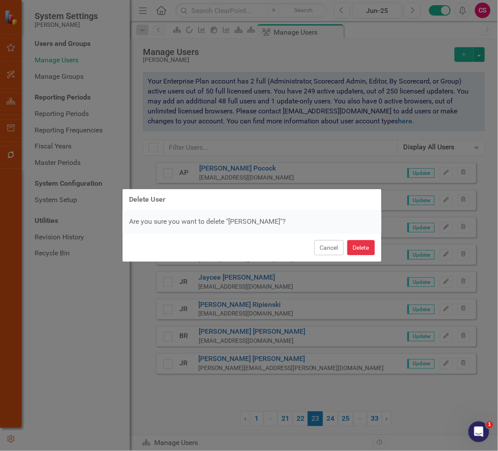
click at [364, 250] on button "Delete" at bounding box center [361, 247] width 28 height 15
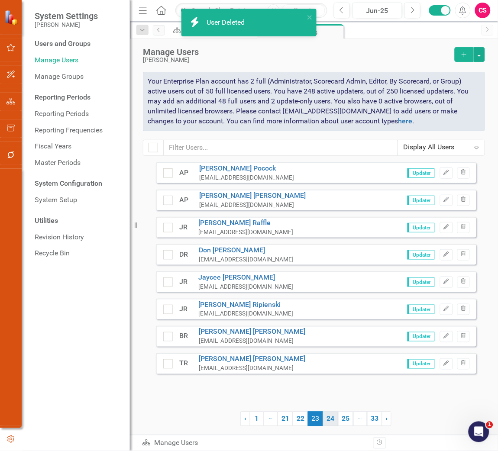
click at [329, 334] on link "24" at bounding box center [330, 418] width 15 height 15
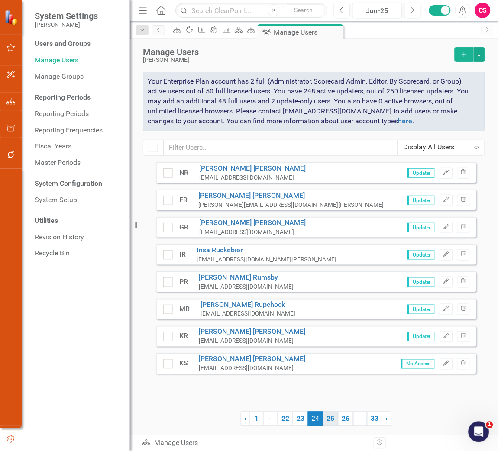
click at [330, 334] on link "25" at bounding box center [330, 418] width 15 height 15
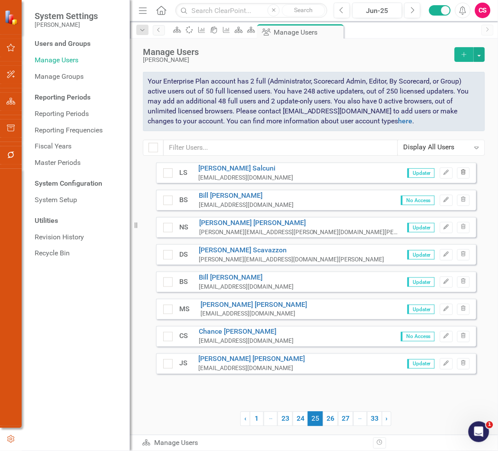
click at [465, 173] on icon "button" at bounding box center [463, 172] width 5 height 5
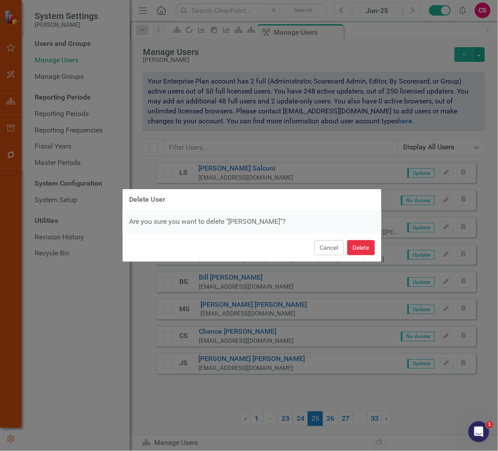
click at [365, 245] on button "Delete" at bounding box center [361, 247] width 28 height 15
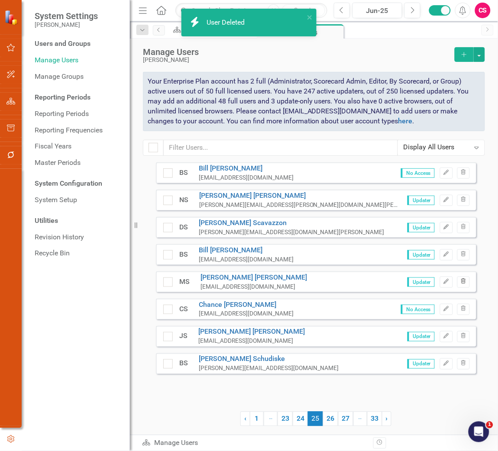
click at [460, 284] on icon "Trash" at bounding box center [463, 281] width 6 height 5
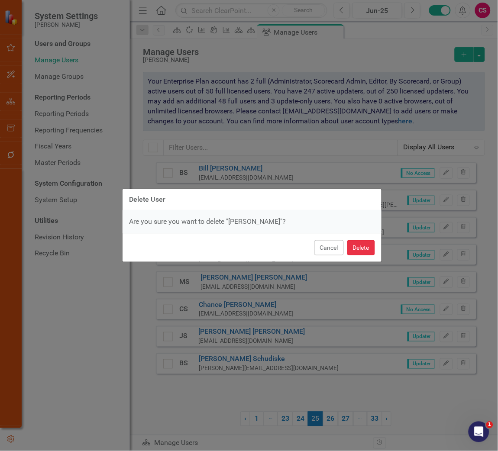
click at [365, 245] on button "Delete" at bounding box center [361, 247] width 28 height 15
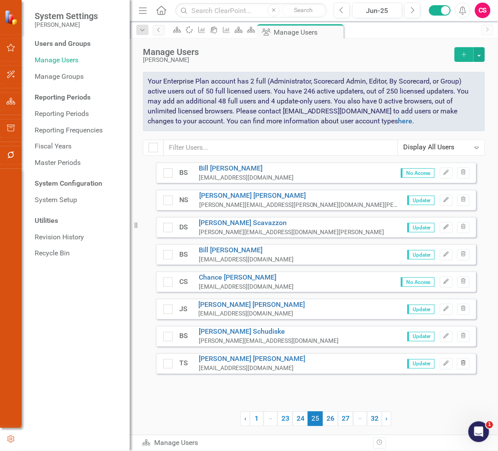
click at [464, 334] on button "Trash" at bounding box center [463, 363] width 13 height 11
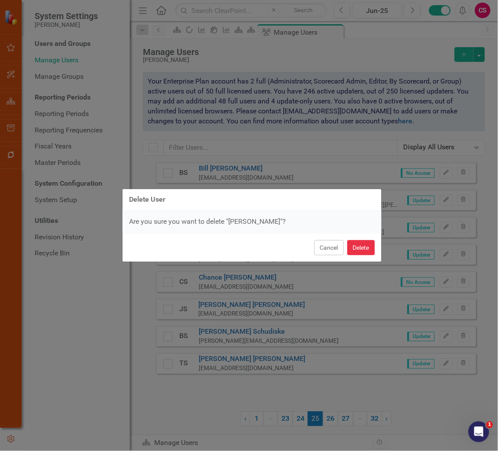
click at [357, 240] on button "Delete" at bounding box center [361, 247] width 28 height 15
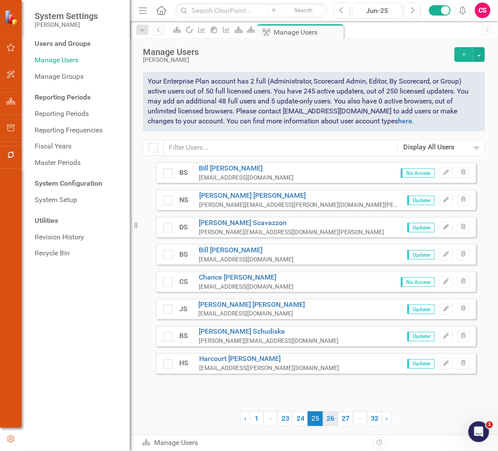
click at [329, 334] on link "26" at bounding box center [330, 418] width 15 height 15
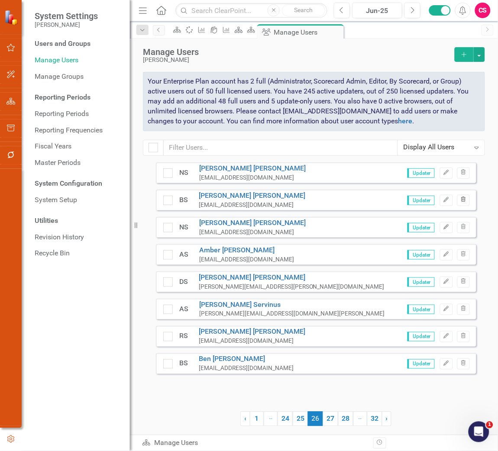
click at [463, 199] on icon "Trash" at bounding box center [463, 199] width 6 height 5
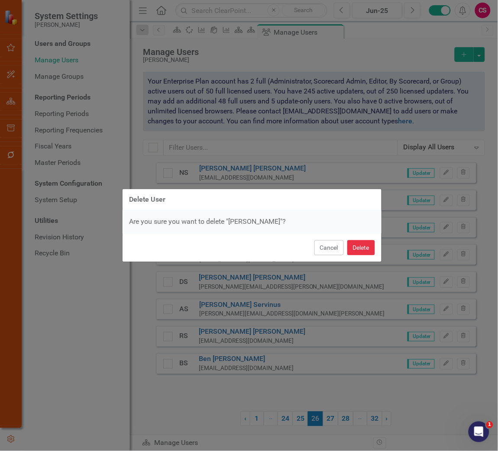
click at [362, 244] on button "Delete" at bounding box center [361, 247] width 28 height 15
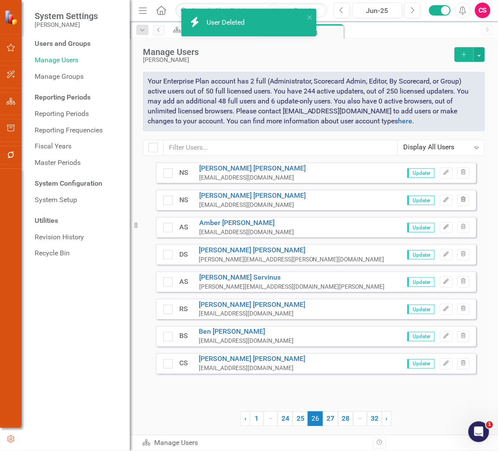
click at [462, 197] on icon "Trash" at bounding box center [463, 199] width 6 height 5
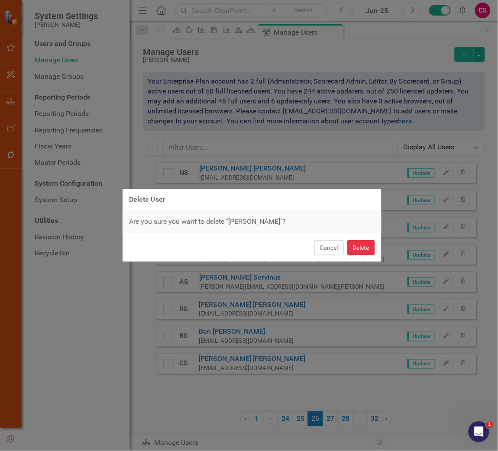
click at [368, 247] on button "Delete" at bounding box center [361, 247] width 28 height 15
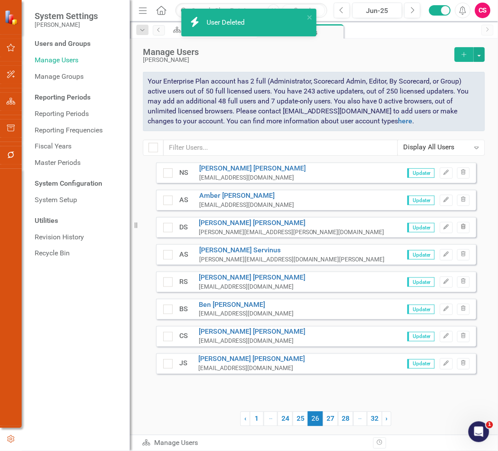
click at [465, 225] on icon "button" at bounding box center [463, 226] width 5 height 5
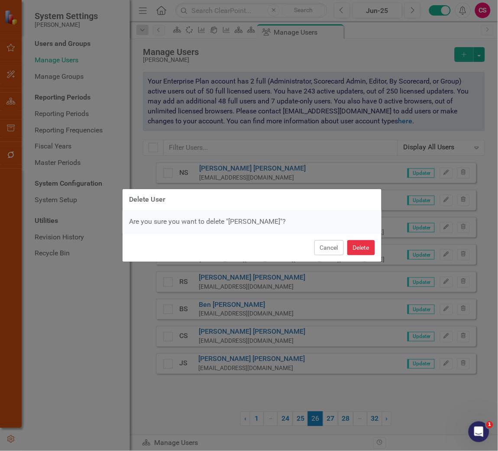
click at [366, 249] on button "Delete" at bounding box center [361, 247] width 28 height 15
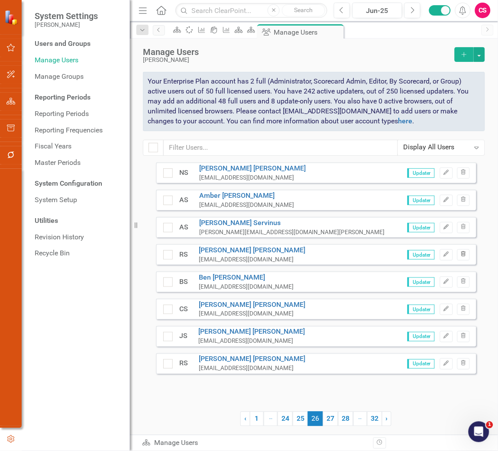
click at [463, 254] on icon "Trash" at bounding box center [463, 254] width 6 height 5
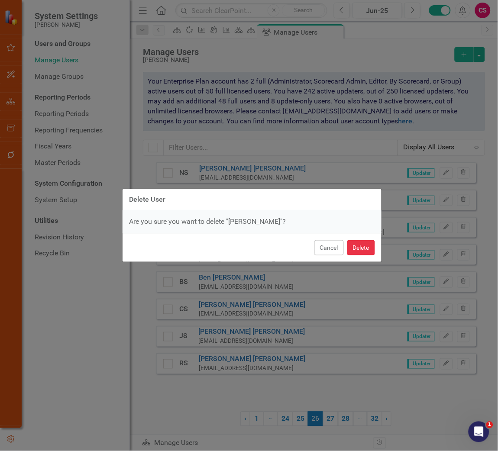
click at [365, 252] on button "Delete" at bounding box center [361, 247] width 28 height 15
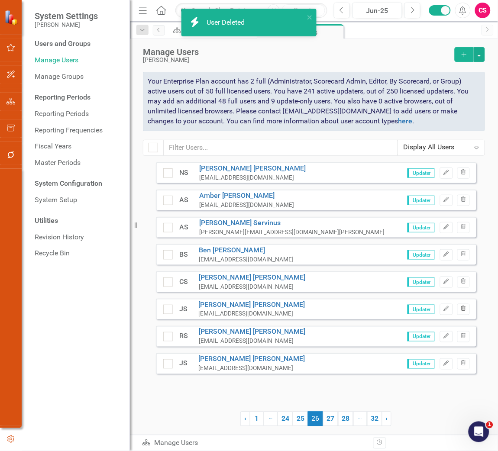
click at [457, 305] on button "Trash" at bounding box center [463, 309] width 13 height 11
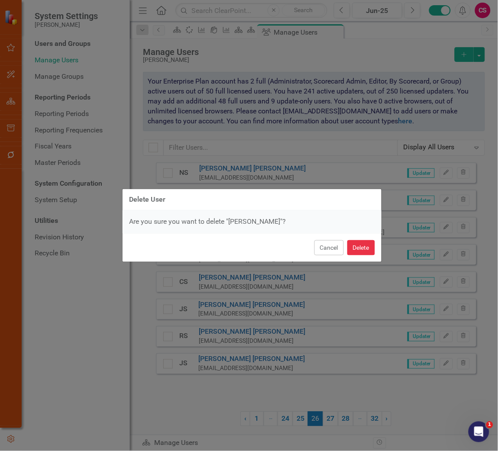
click at [365, 248] on button "Delete" at bounding box center [361, 247] width 28 height 15
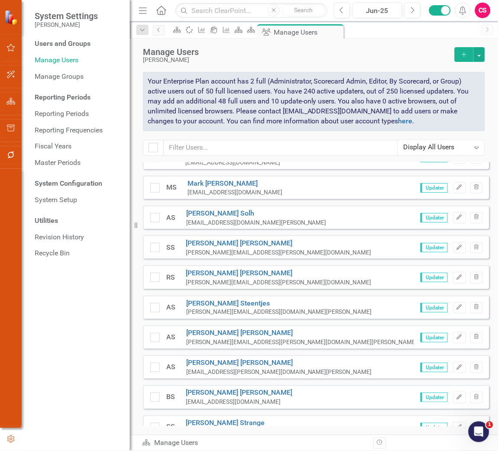
scroll to position [6230, 0]
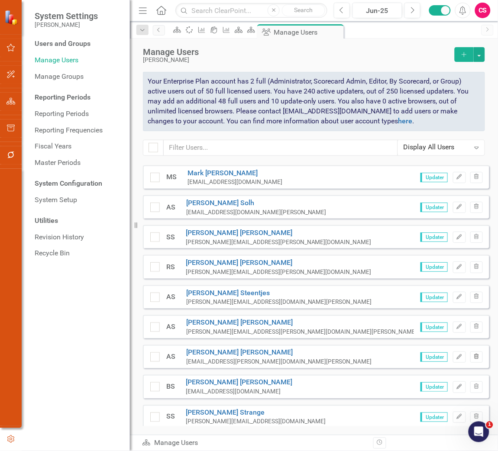
click at [473, 334] on icon "Trash" at bounding box center [476, 356] width 6 height 5
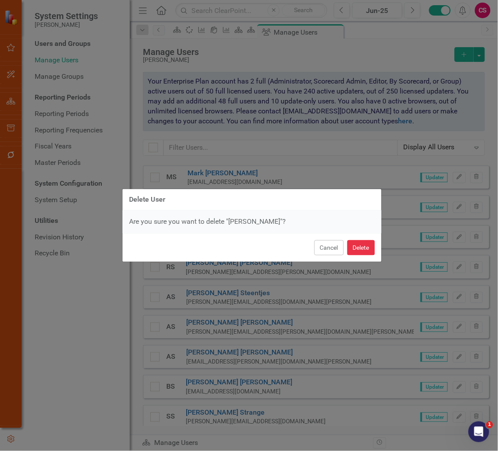
click at [360, 251] on button "Delete" at bounding box center [361, 247] width 28 height 15
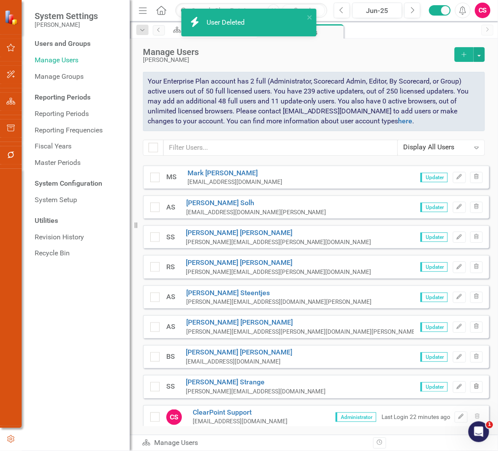
click at [473, 334] on icon "Trash" at bounding box center [476, 386] width 6 height 5
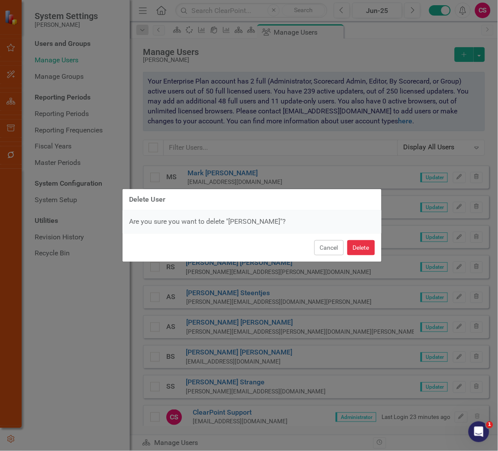
click at [354, 244] on button "Delete" at bounding box center [361, 247] width 28 height 15
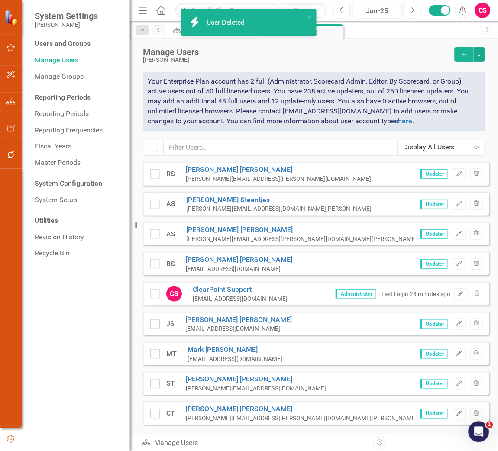
scroll to position [6323, 0]
click at [473, 321] on icon "Trash" at bounding box center [476, 323] width 6 height 5
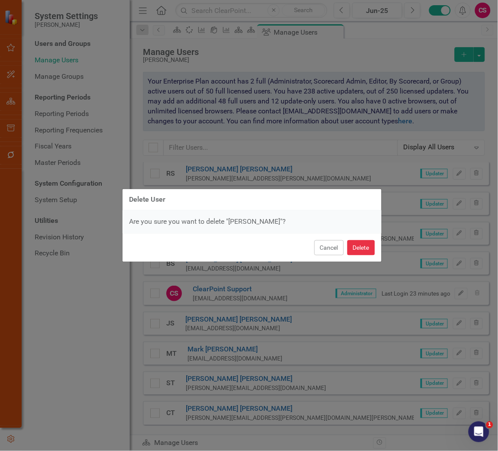
click at [359, 248] on button "Delete" at bounding box center [361, 247] width 28 height 15
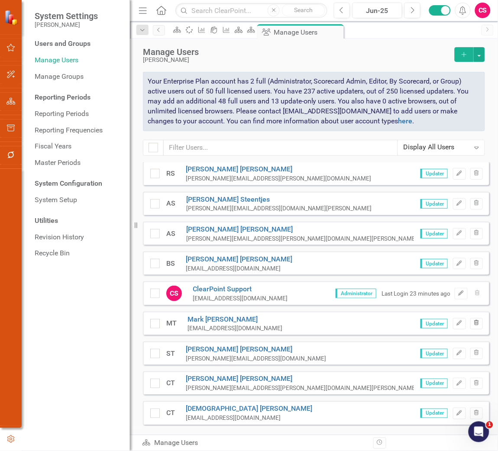
click at [474, 320] on icon "button" at bounding box center [476, 322] width 5 height 5
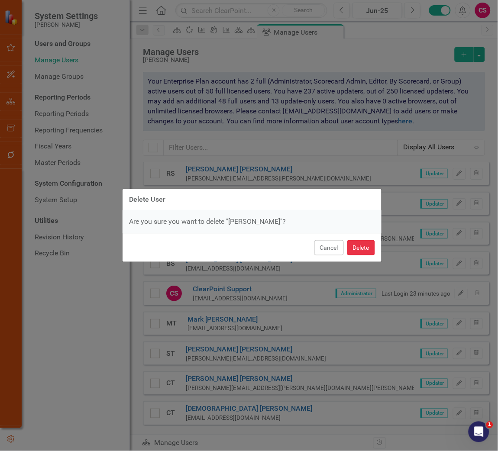
click at [352, 245] on button "Delete" at bounding box center [361, 247] width 28 height 15
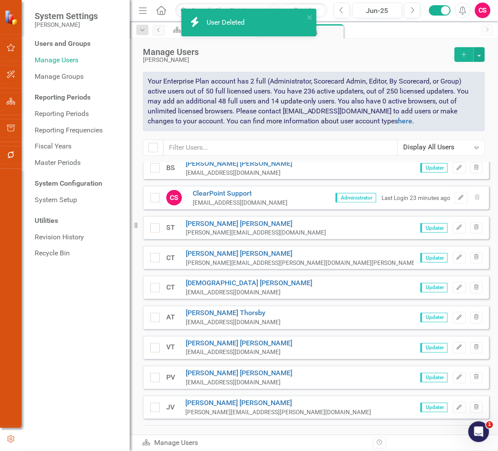
scroll to position [6419, 0]
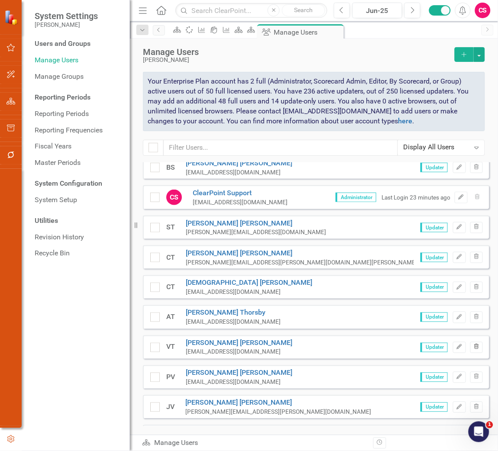
click at [476, 334] on button "Trash" at bounding box center [476, 347] width 13 height 11
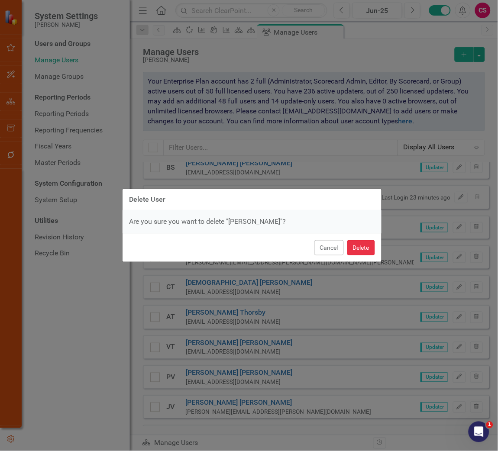
click at [367, 251] on button "Delete" at bounding box center [361, 247] width 28 height 15
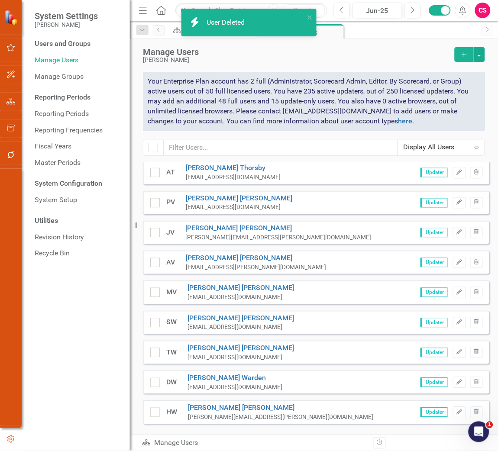
scroll to position [6563, 0]
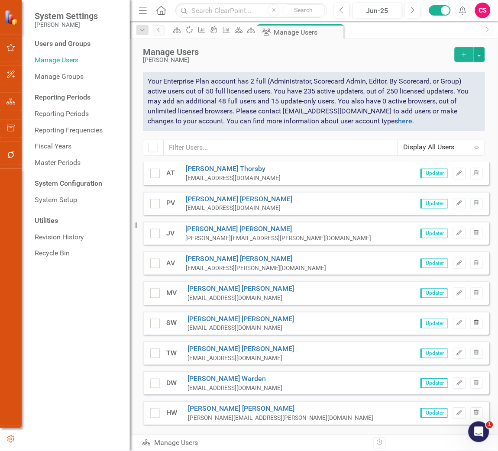
click at [473, 321] on icon "Trash" at bounding box center [476, 323] width 6 height 5
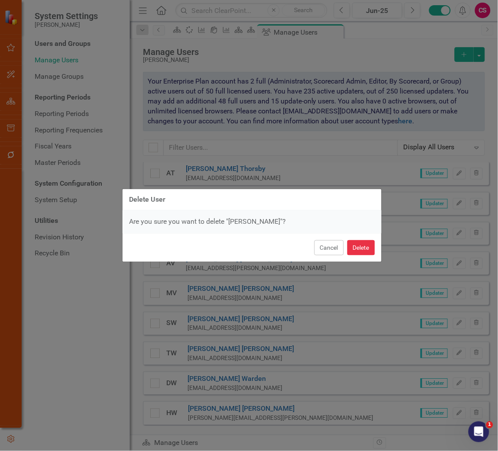
click at [360, 250] on button "Delete" at bounding box center [361, 247] width 28 height 15
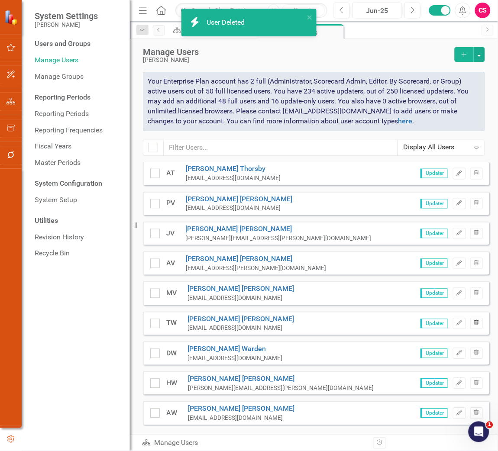
click at [474, 320] on icon "button" at bounding box center [476, 322] width 5 height 5
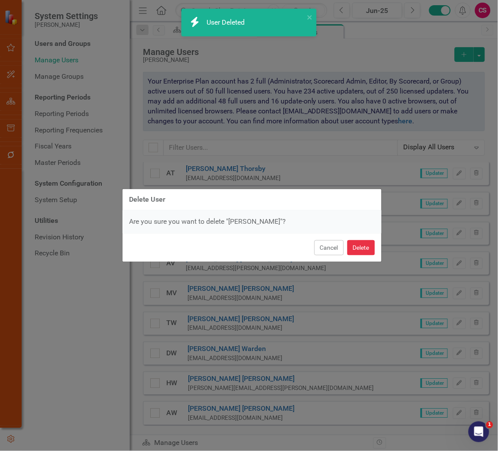
click at [363, 249] on button "Delete" at bounding box center [361, 247] width 28 height 15
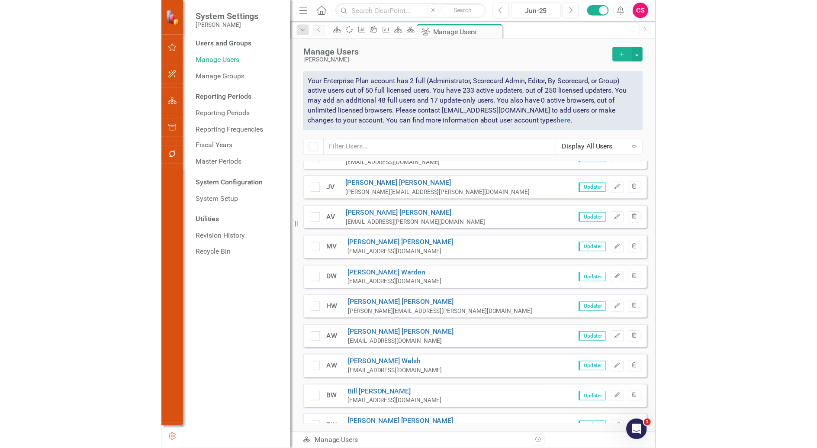
scroll to position [6607, 0]
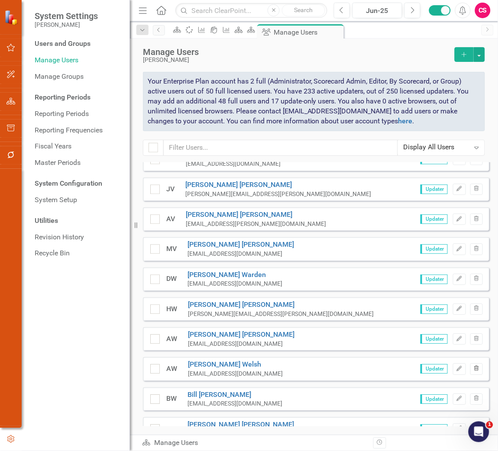
click at [474, 334] on icon "button" at bounding box center [476, 368] width 5 height 5
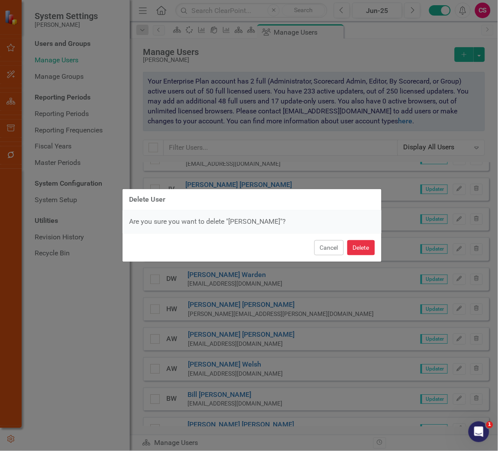
click at [362, 240] on button "Delete" at bounding box center [361, 247] width 28 height 15
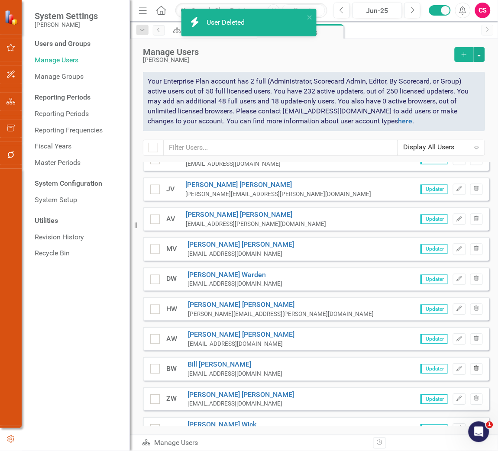
click at [473, 334] on button "Trash" at bounding box center [476, 368] width 13 height 11
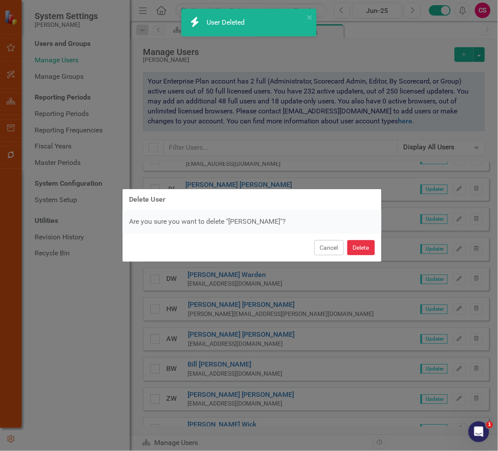
click at [357, 246] on button "Delete" at bounding box center [361, 247] width 28 height 15
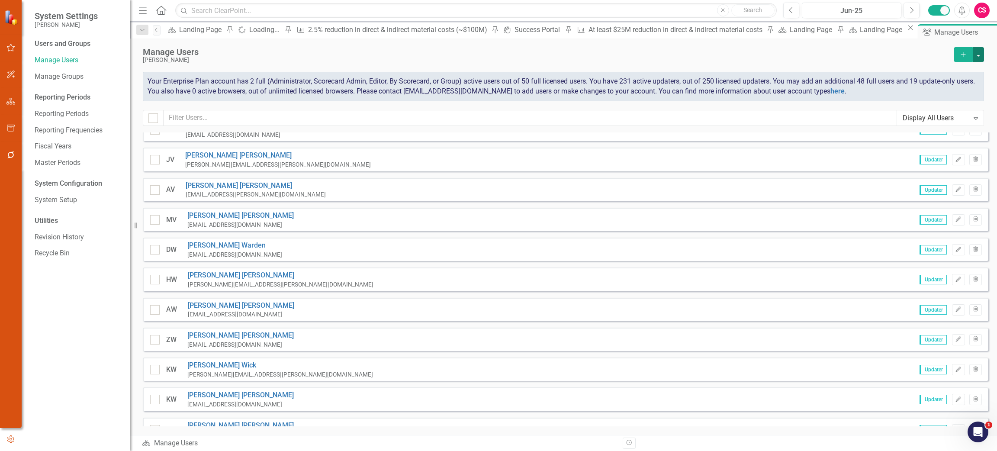
click at [738, 57] on button "button" at bounding box center [978, 54] width 11 height 15
click at [738, 102] on link "Excel File User Access Report" at bounding box center [943, 102] width 80 height 16
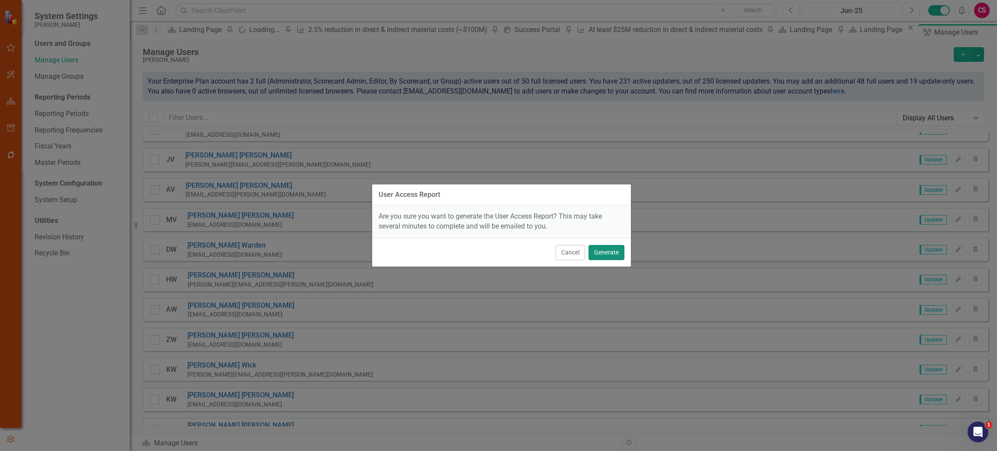
click at [604, 253] on button "Generate" at bounding box center [606, 252] width 36 height 15
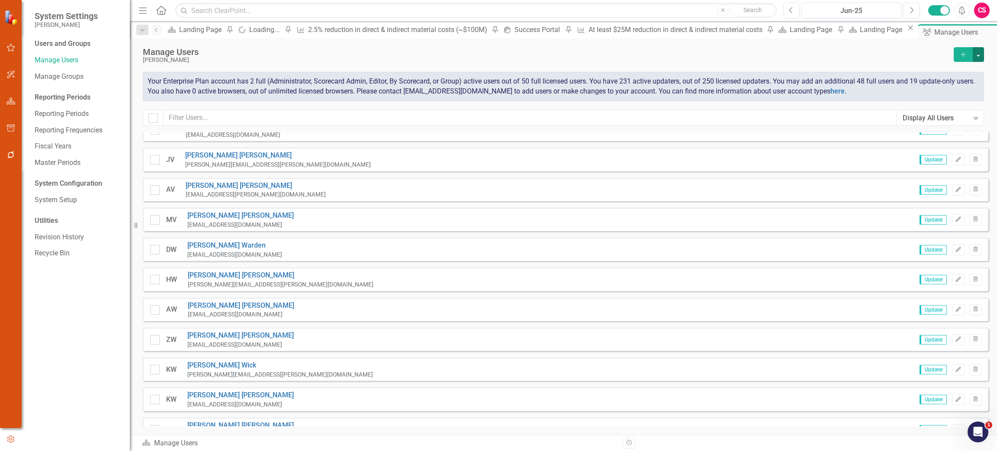
click at [738, 51] on button "button" at bounding box center [978, 54] width 11 height 15
click at [738, 113] on link "Excel File User Activity Report" at bounding box center [943, 118] width 80 height 16
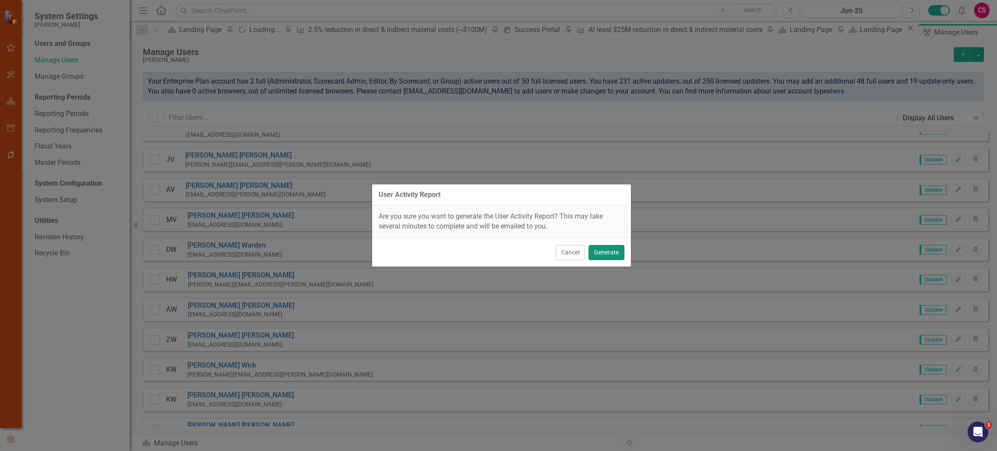
click at [616, 254] on button "Generate" at bounding box center [606, 252] width 36 height 15
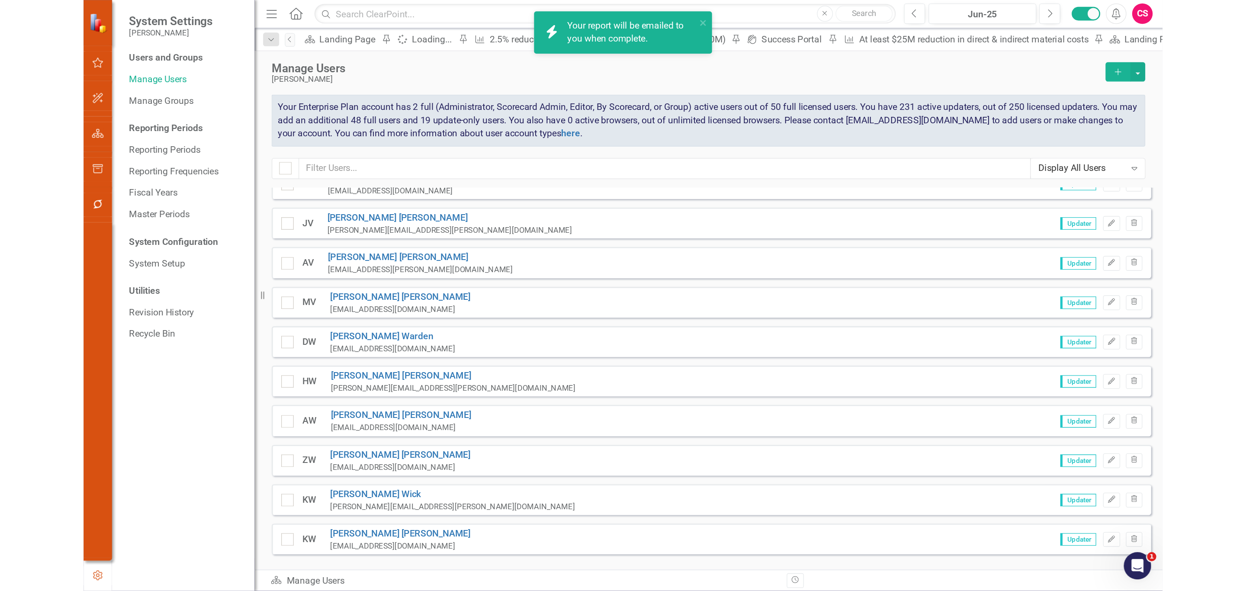
scroll to position [6607, 0]
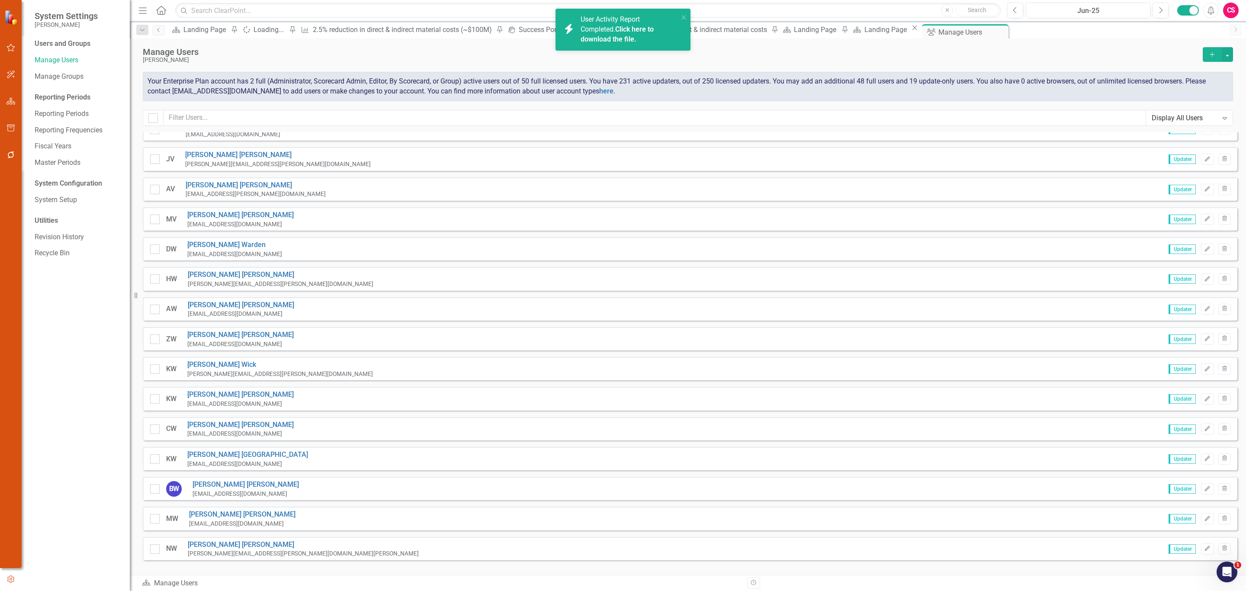
click at [622, 36] on link "Click here to download the file." at bounding box center [617, 34] width 73 height 18
click at [305, 121] on input "text" at bounding box center [655, 118] width 983 height 16
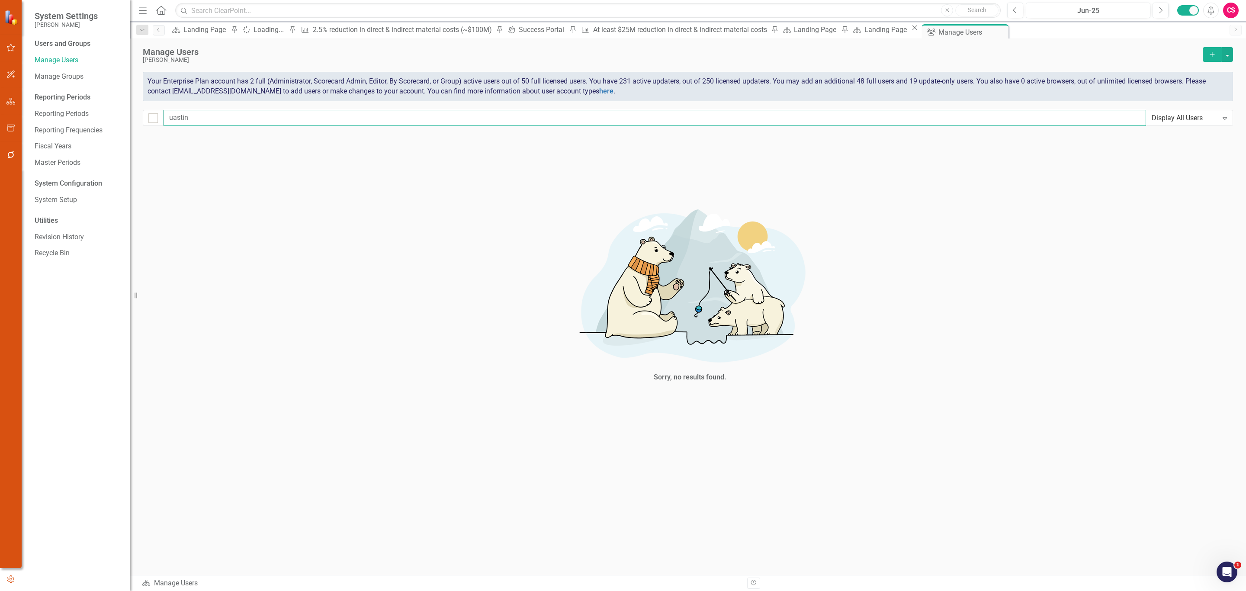
scroll to position [0, 0]
type input "u"
type input "austin"
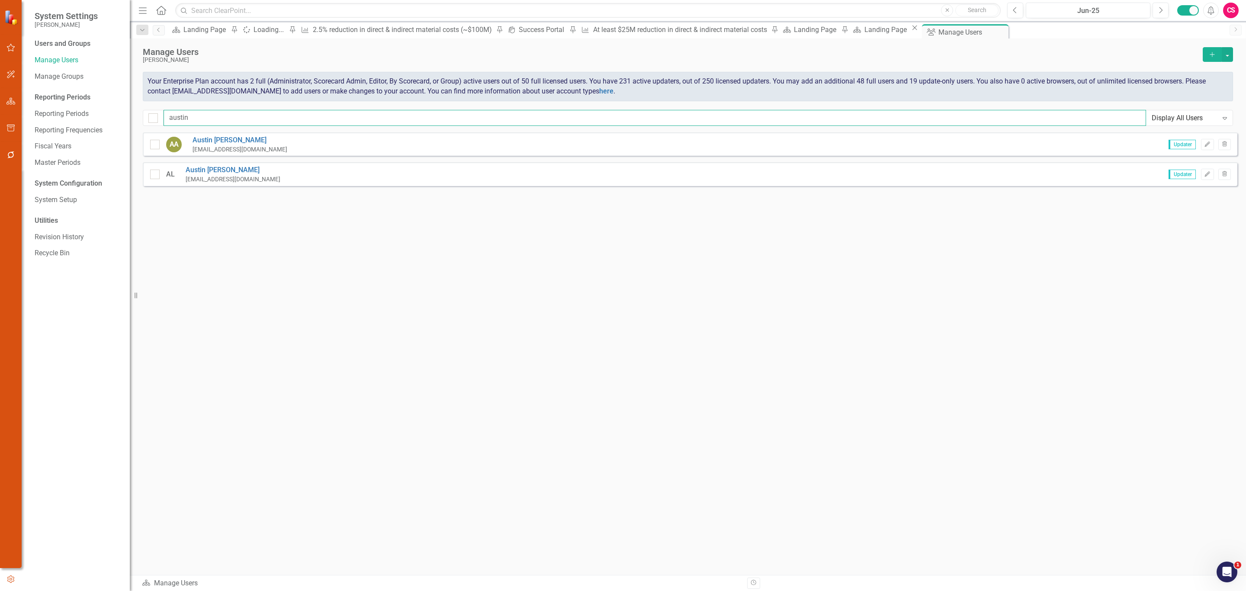
checkbox input "false"
type input "austin"
click at [738, 148] on button "Trash" at bounding box center [1224, 144] width 13 height 11
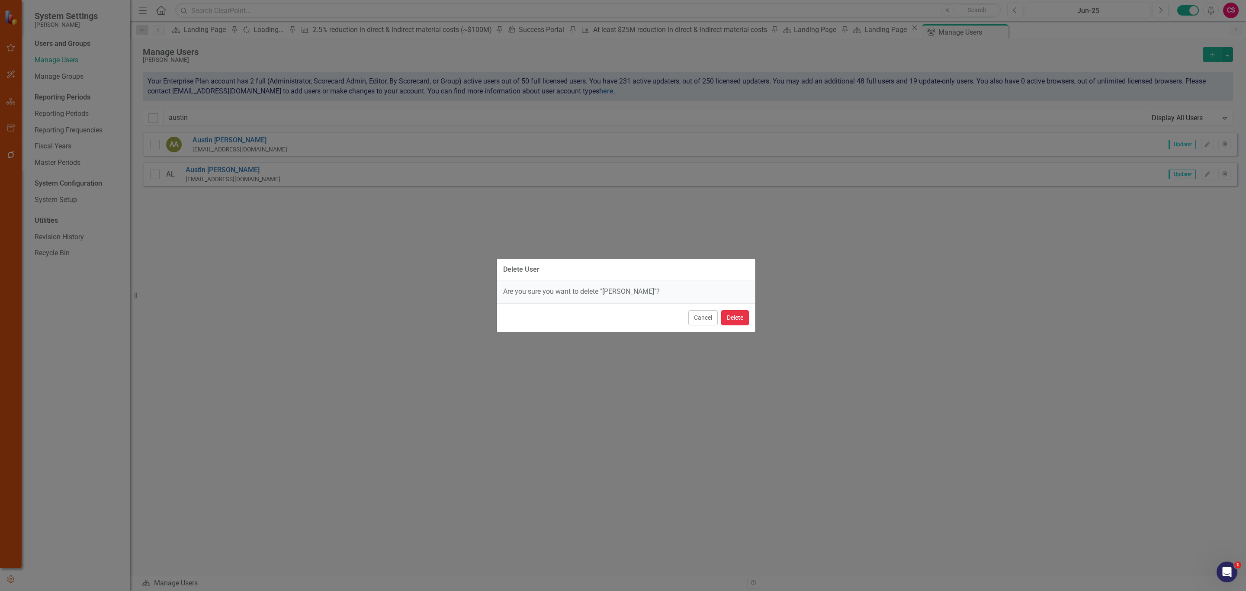
click at [731, 325] on button "Delete" at bounding box center [735, 317] width 28 height 15
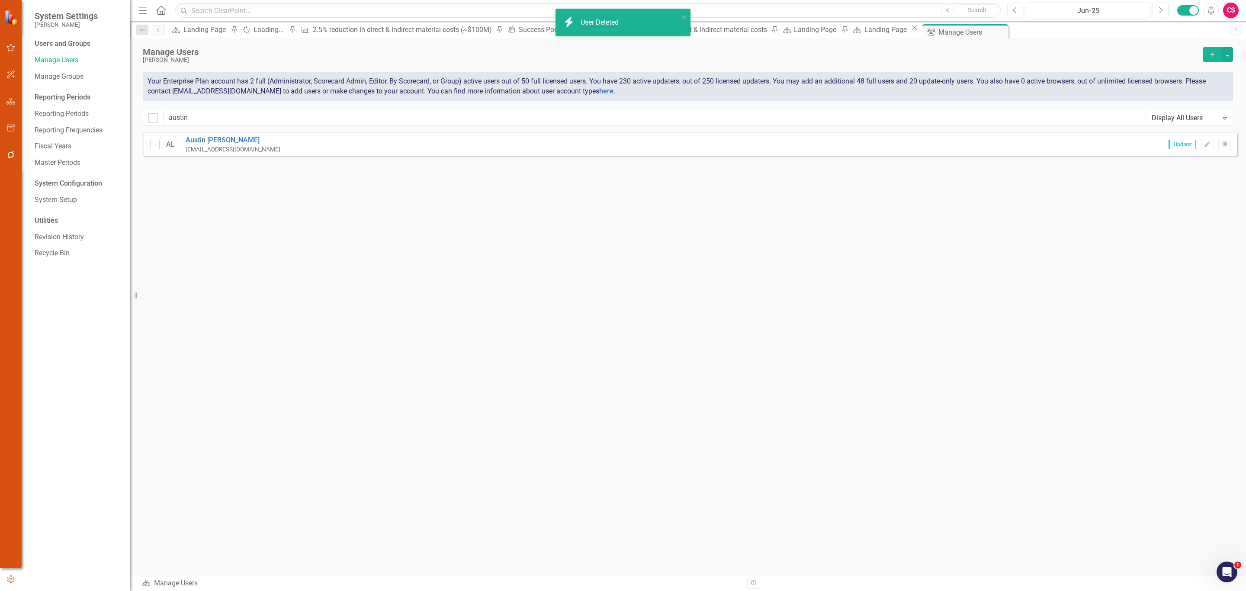
click at [15, 100] on icon "button" at bounding box center [10, 101] width 9 height 7
click at [58, 84] on div "Scorecards" at bounding box center [60, 91] width 35 height 14
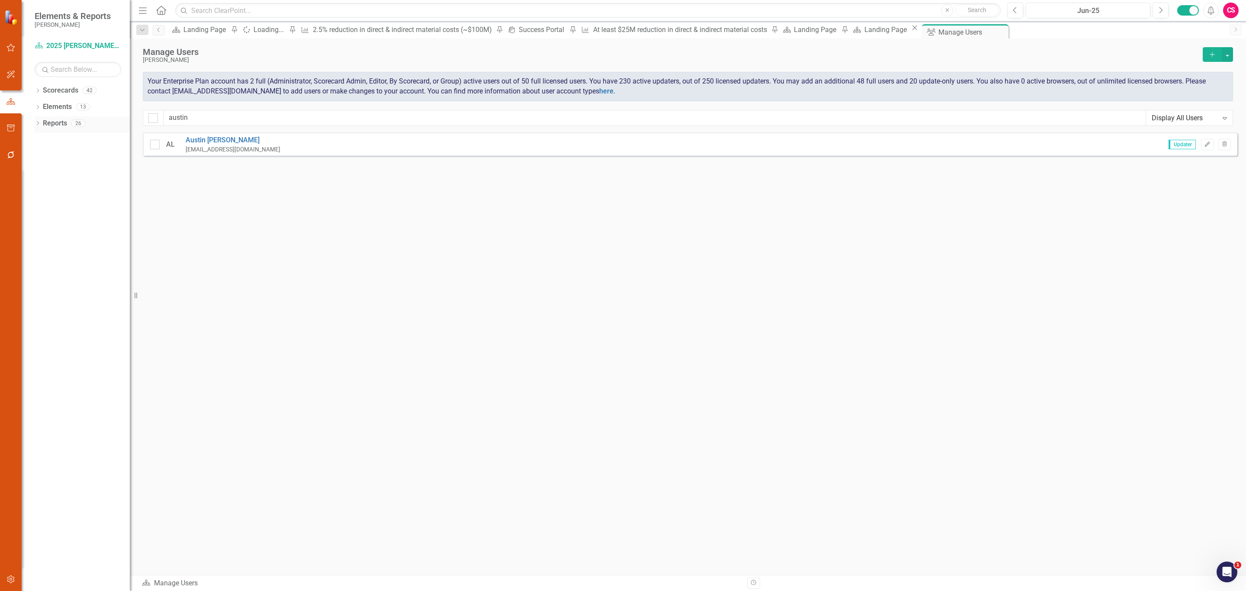
click at [48, 122] on link "Reports" at bounding box center [55, 124] width 24 height 10
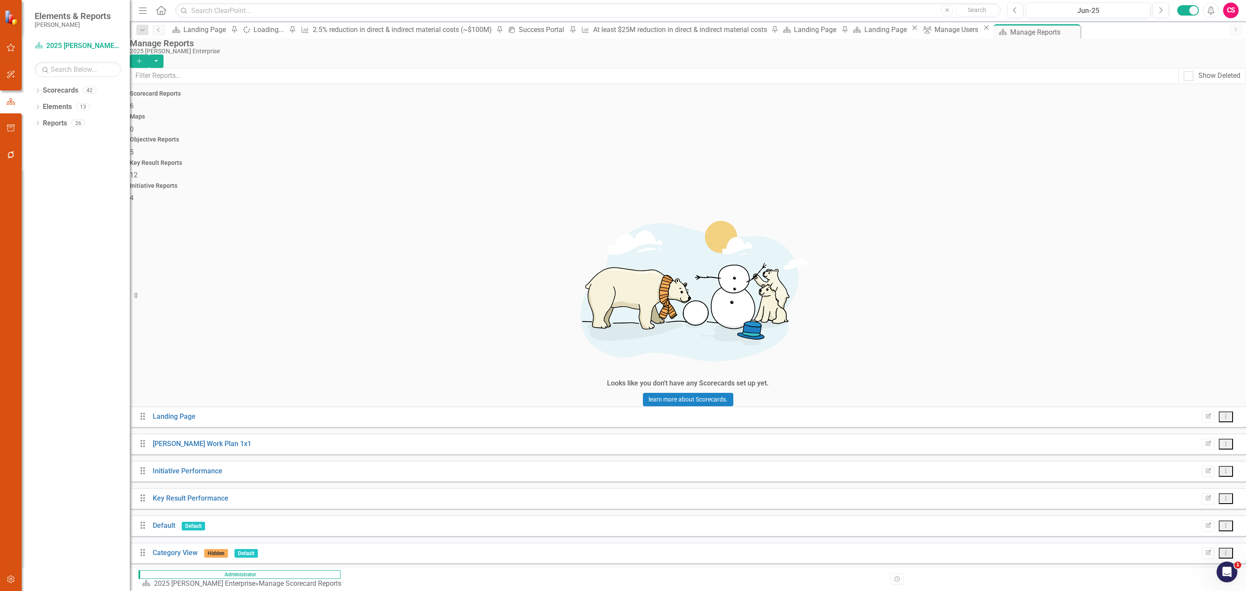
click at [738, 160] on div "Key Result Reports 12" at bounding box center [688, 170] width 1116 height 21
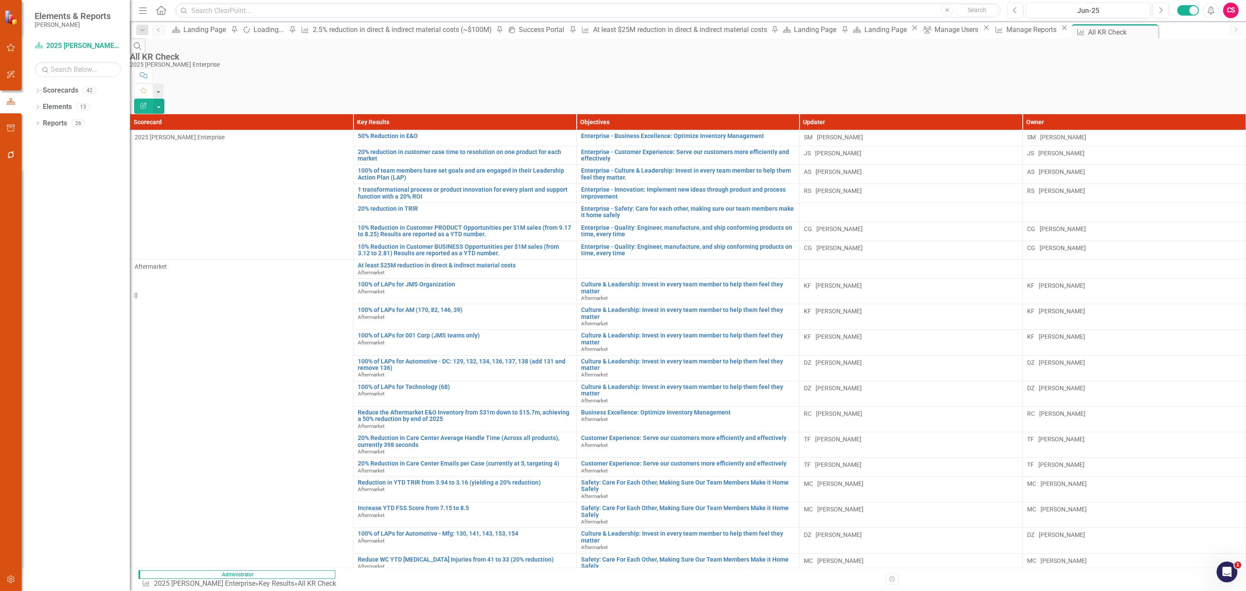
click at [153, 99] on button "Edit Report" at bounding box center [143, 106] width 19 height 15
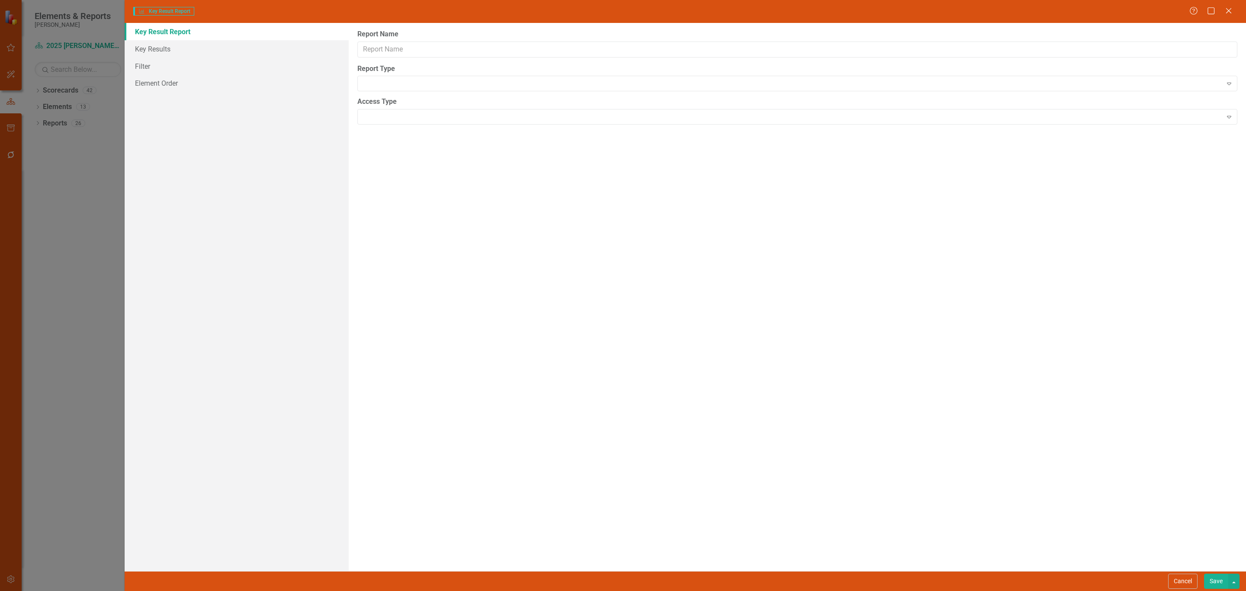
type input "All KR Check"
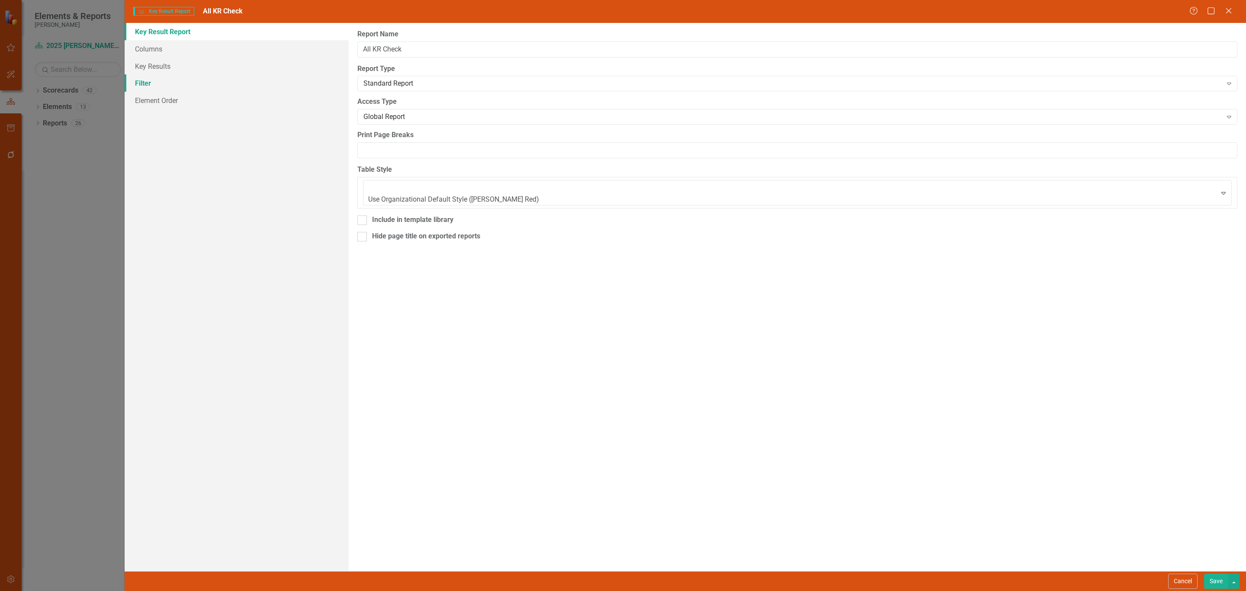
click at [164, 86] on link "Filter" at bounding box center [237, 82] width 224 height 17
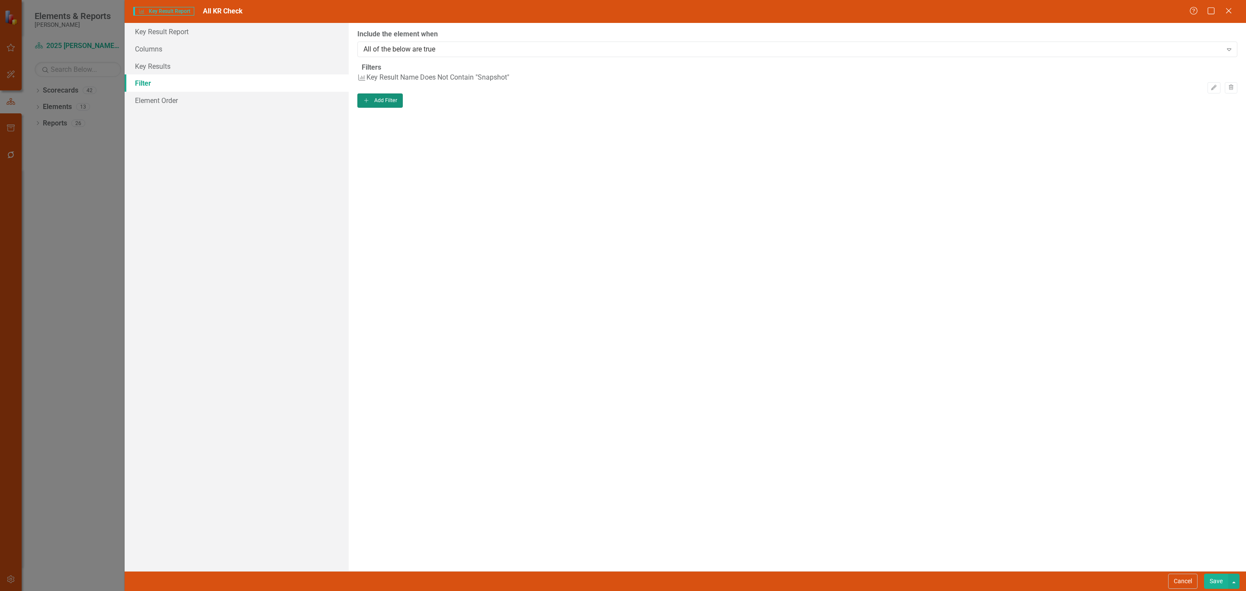
click at [403, 107] on button "Add Add Filter" at bounding box center [379, 100] width 45 height 14
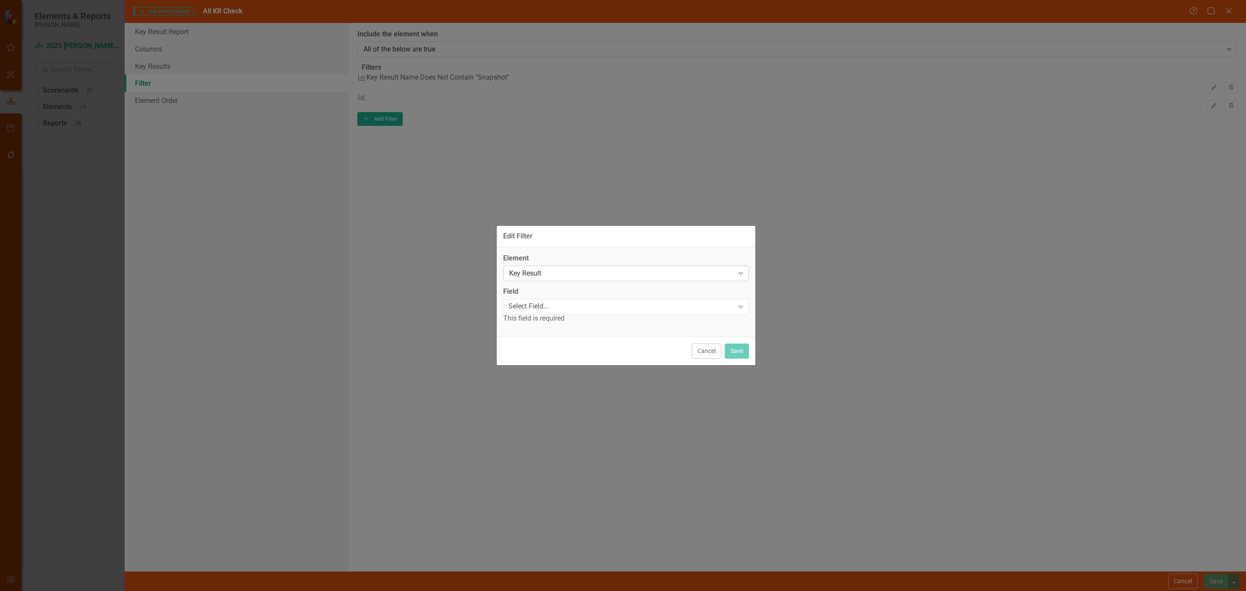
click at [559, 278] on div "Key Result Expand" at bounding box center [626, 274] width 246 height 16
drag, startPoint x: 553, startPoint y: 330, endPoint x: 579, endPoint y: 291, distance: 46.8
click at [579, 291] on div "Element Key Result Expand Field Select Field... Expand This field is required" at bounding box center [626, 292] width 259 height 90
click at [549, 302] on div "Select Field..." at bounding box center [528, 307] width 40 height 10
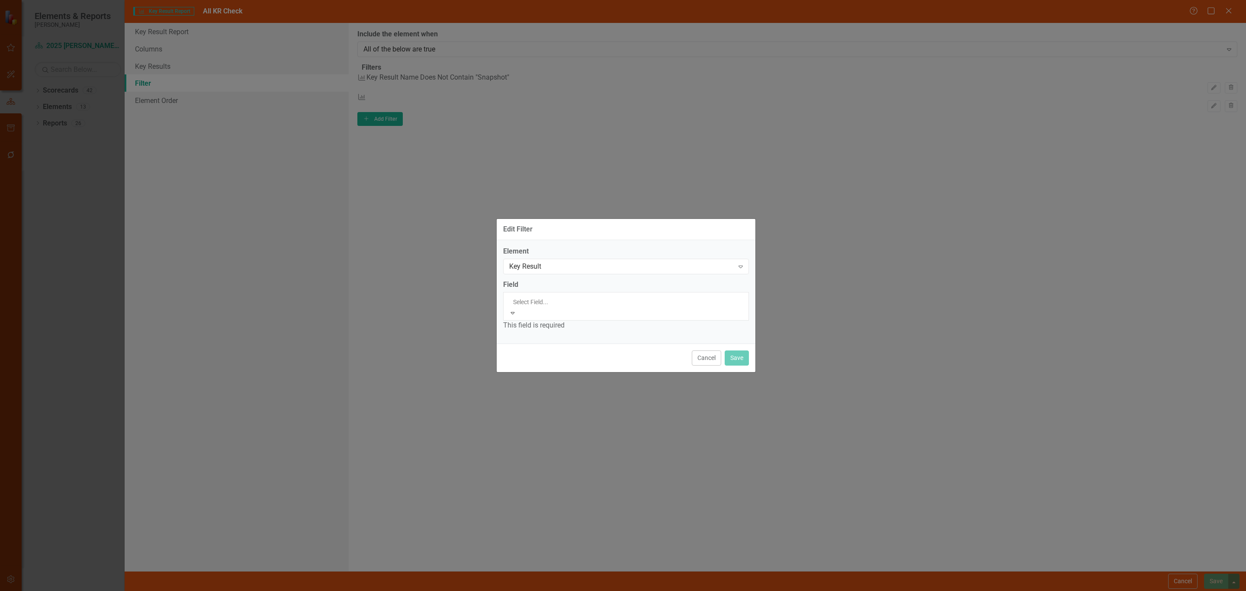
scroll to position [154, 0]
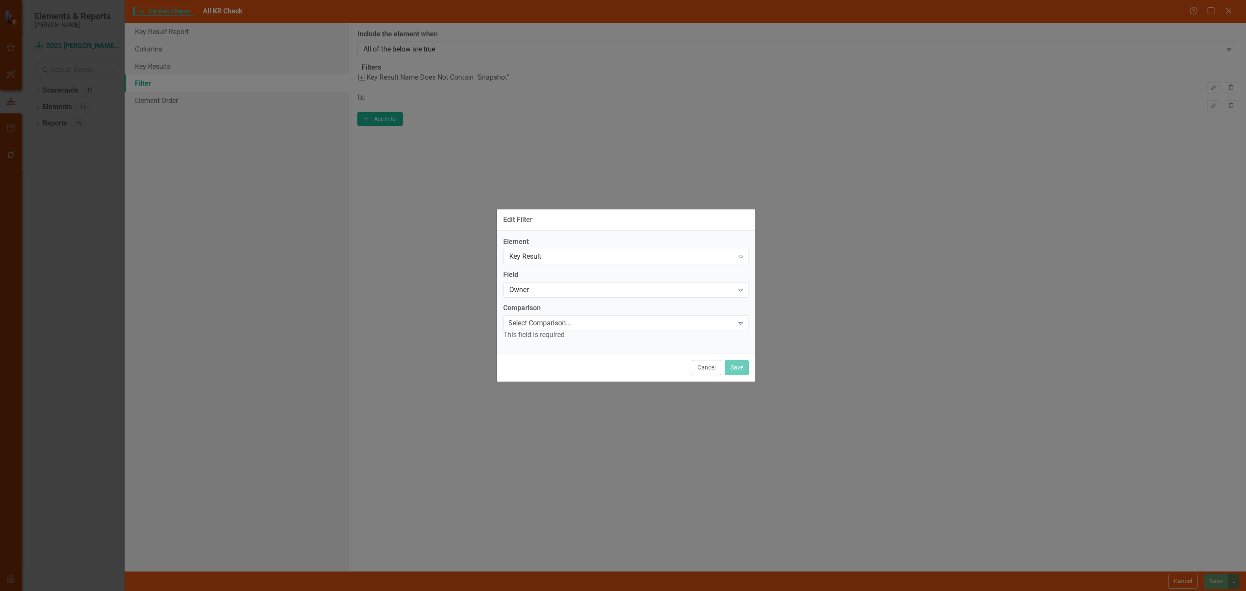
click at [569, 315] on div "Comparison Select Comparison... Expand This field is required" at bounding box center [626, 321] width 246 height 37
click at [565, 322] on div "Select Comparison..." at bounding box center [539, 323] width 63 height 10
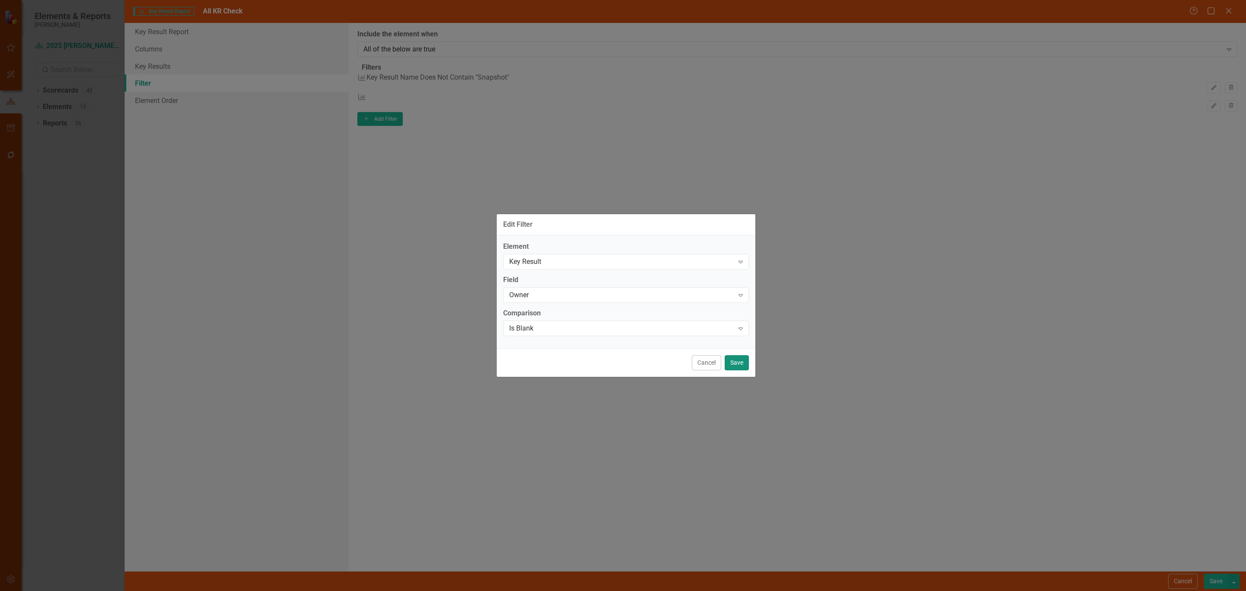
click at [728, 334] on button "Save" at bounding box center [737, 362] width 24 height 15
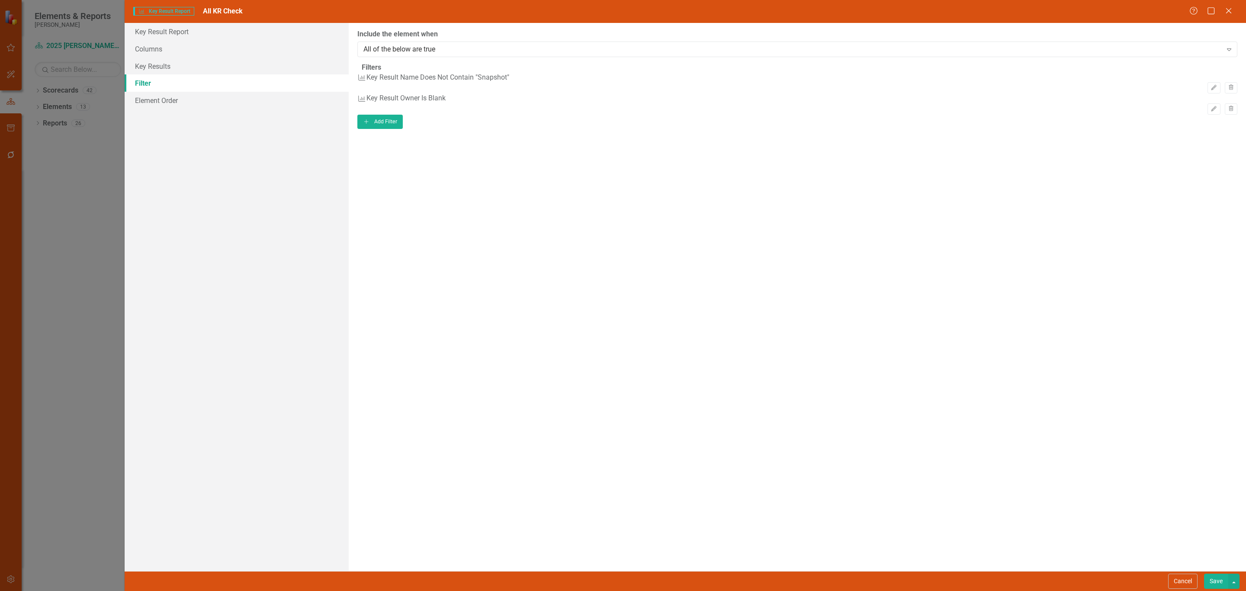
click at [738, 334] on button "Save" at bounding box center [1216, 581] width 24 height 15
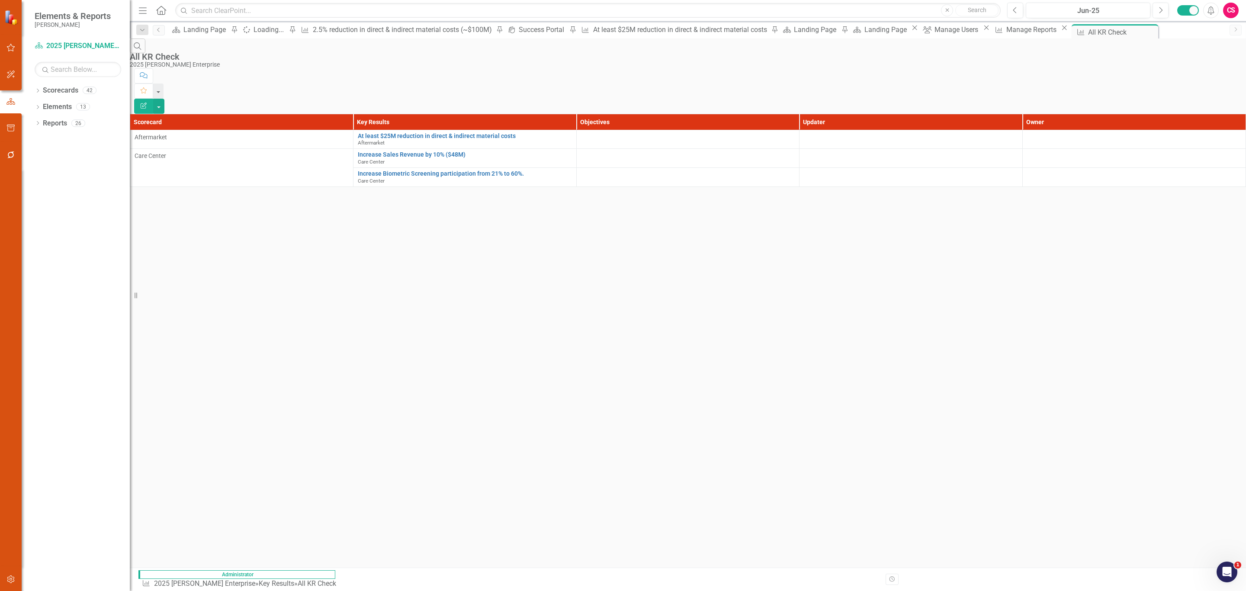
click at [153, 99] on button "Edit Report" at bounding box center [143, 106] width 19 height 15
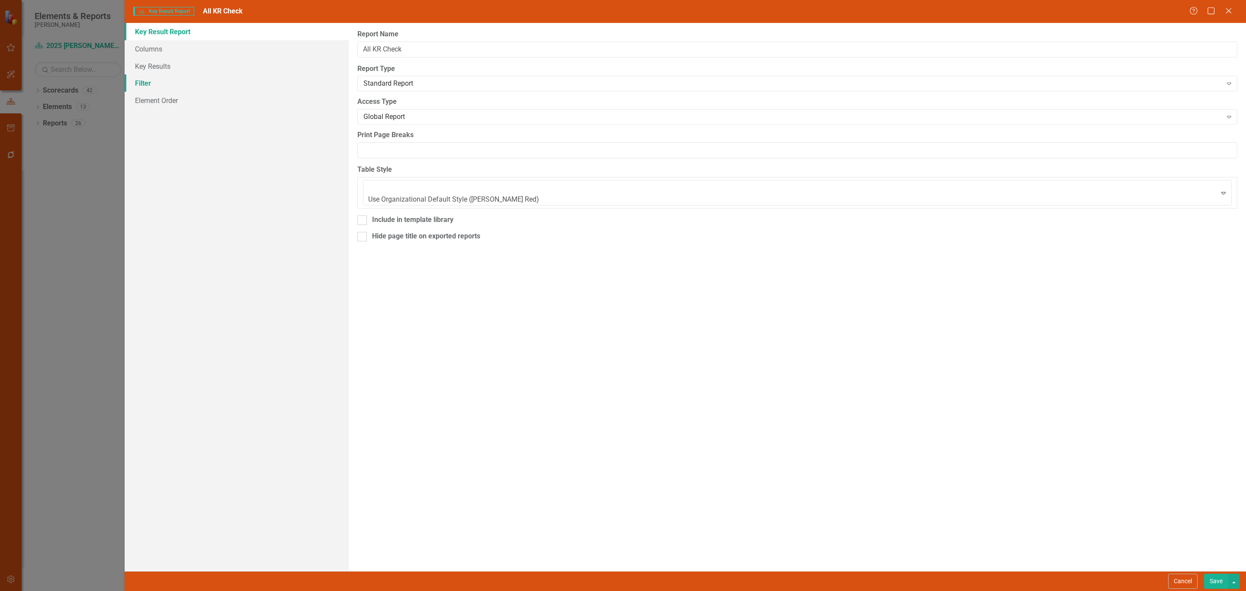
click at [186, 78] on link "Filter" at bounding box center [237, 82] width 224 height 17
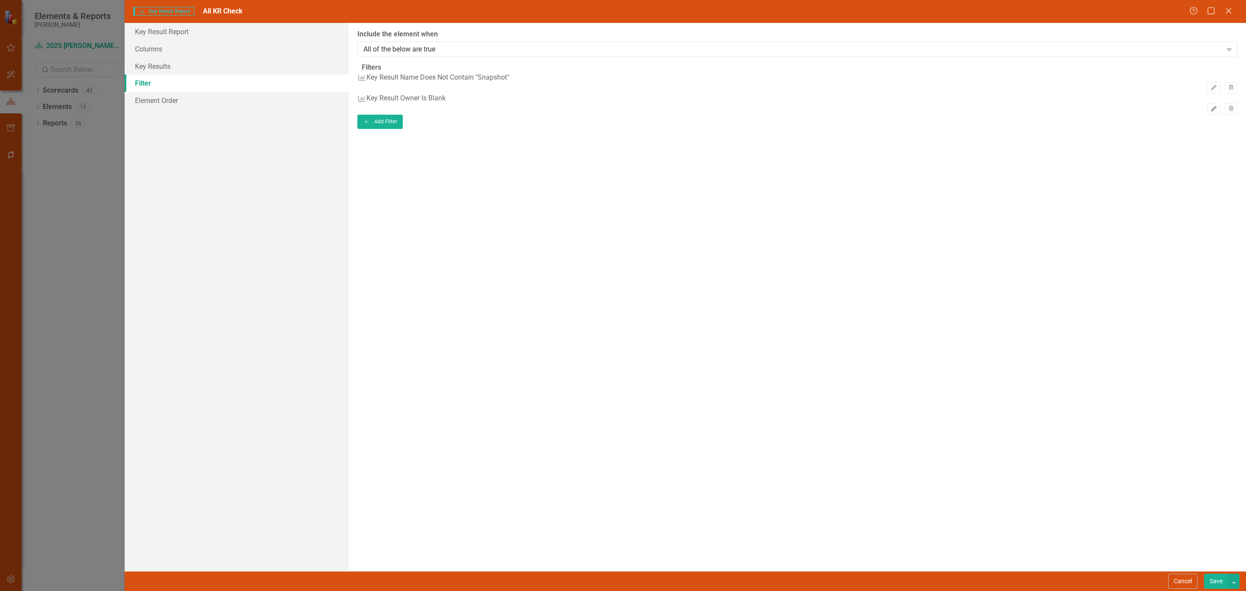
click at [738, 111] on button "Edit" at bounding box center [1214, 108] width 13 height 11
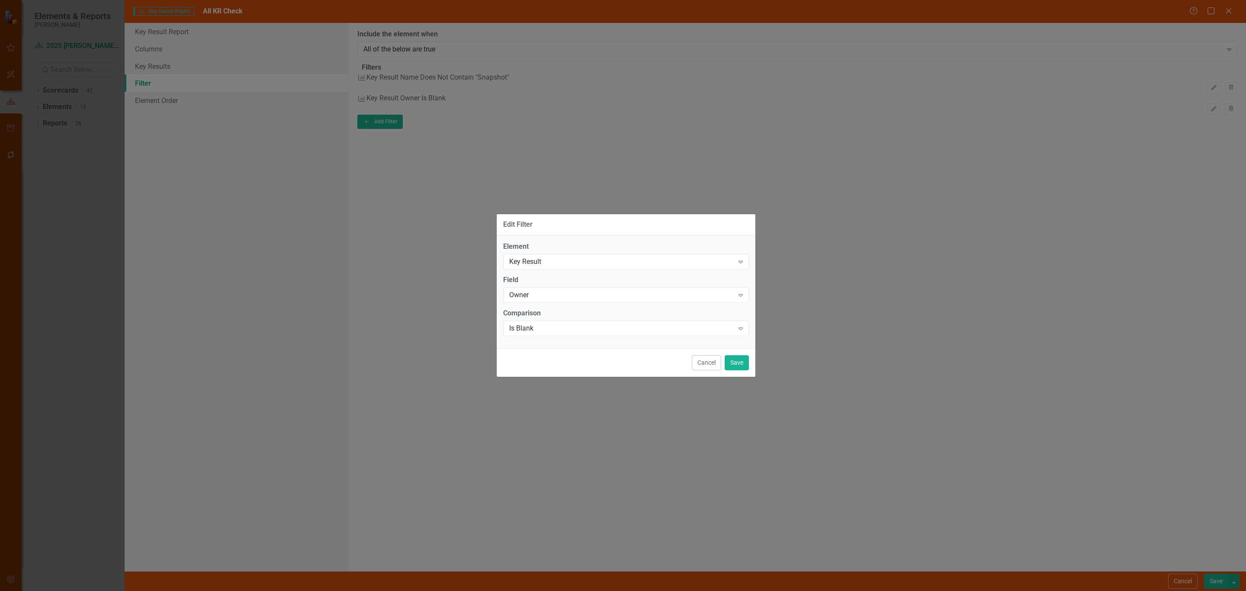
click at [591, 303] on div "Element Key Result Expand Field Owner Expand Comparison Is Blank Expand" at bounding box center [626, 288] width 246 height 93
click at [583, 297] on div "Owner" at bounding box center [621, 295] width 225 height 10
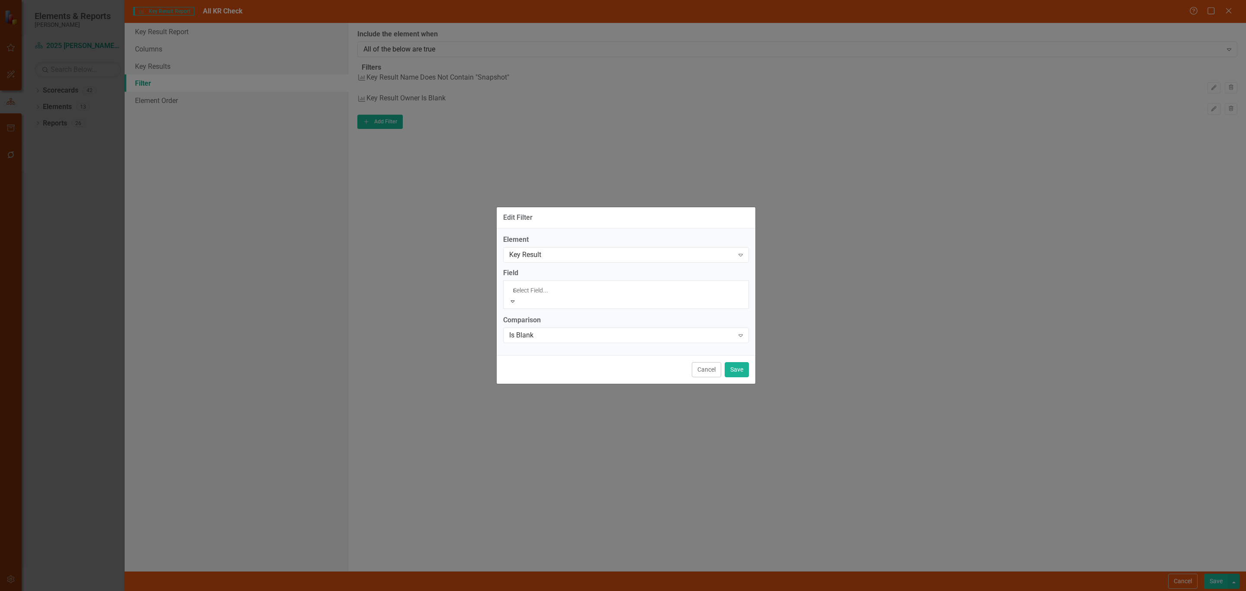
type input "up"
click at [576, 334] on div "Up dater" at bounding box center [623, 596] width 1246 height 10
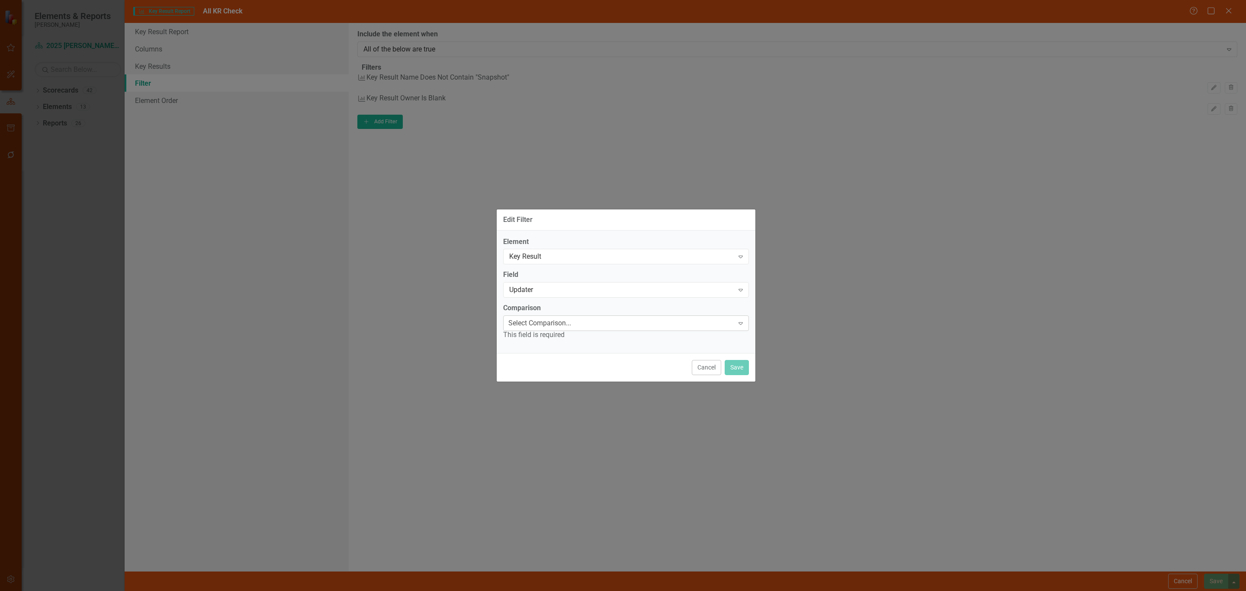
click at [571, 327] on div "Select Comparison..." at bounding box center [539, 323] width 63 height 10
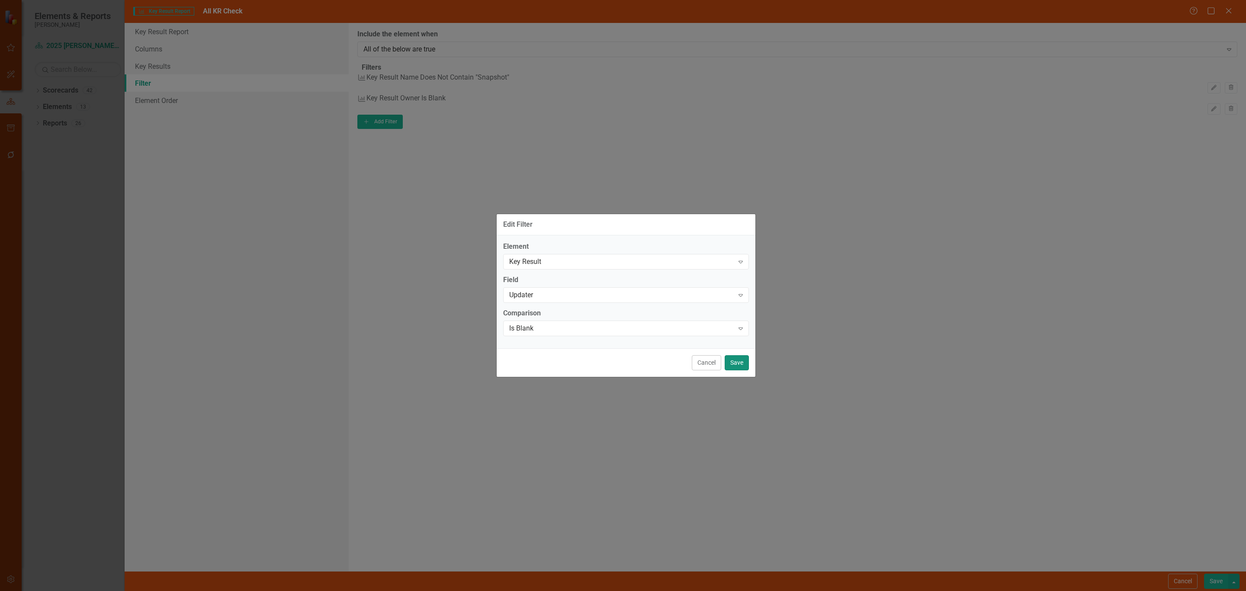
click at [738, 334] on button "Save" at bounding box center [737, 362] width 24 height 15
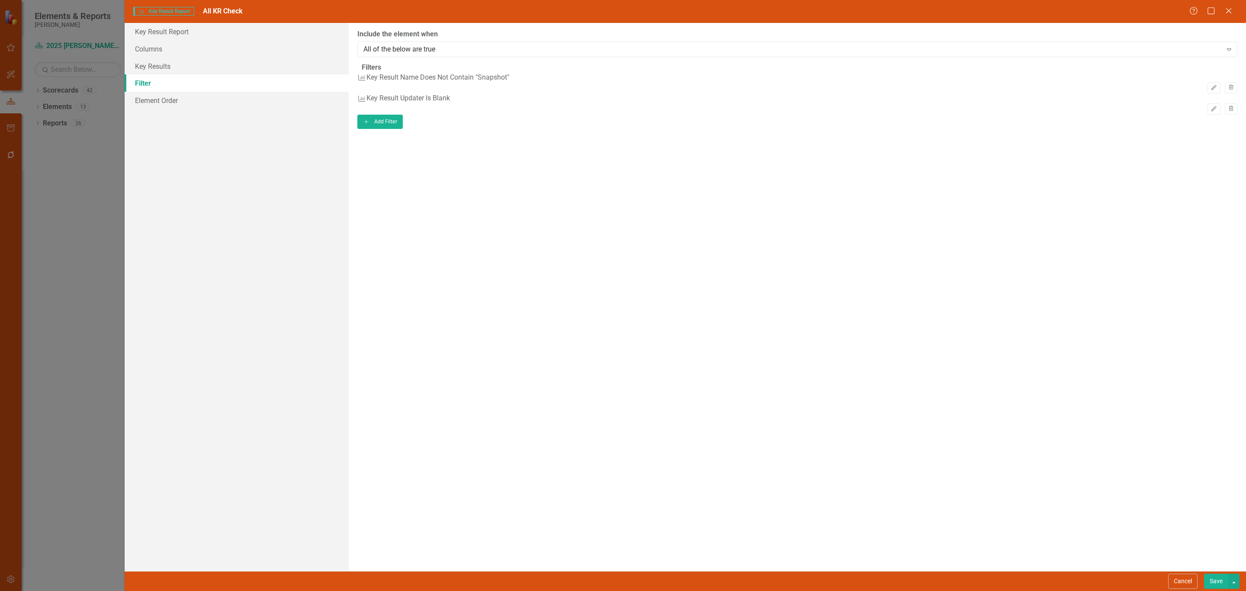
click at [738, 334] on button "Save" at bounding box center [1216, 581] width 24 height 15
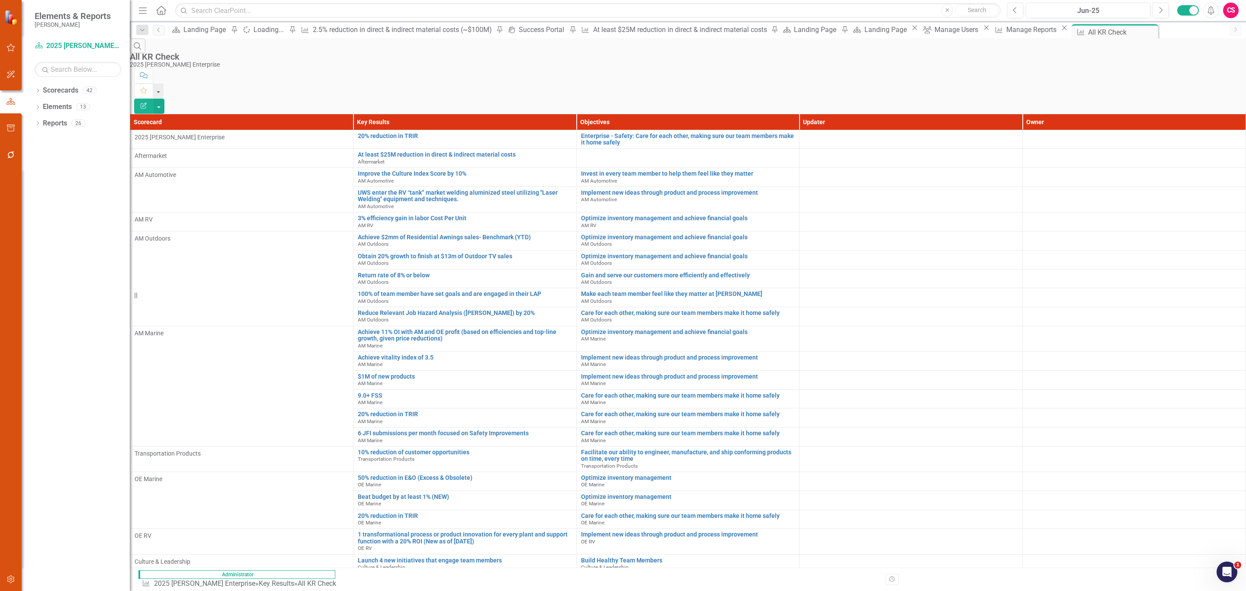
scroll to position [84, 0]
click at [8, 334] on icon "button" at bounding box center [10, 579] width 9 height 7
click at [54, 228] on div "Users and Groups Manage Users Manage Groups Reporting Periods Reporting Periods…" at bounding box center [76, 315] width 108 height 552
click at [54, 234] on link "Revision History" at bounding box center [78, 237] width 87 height 10
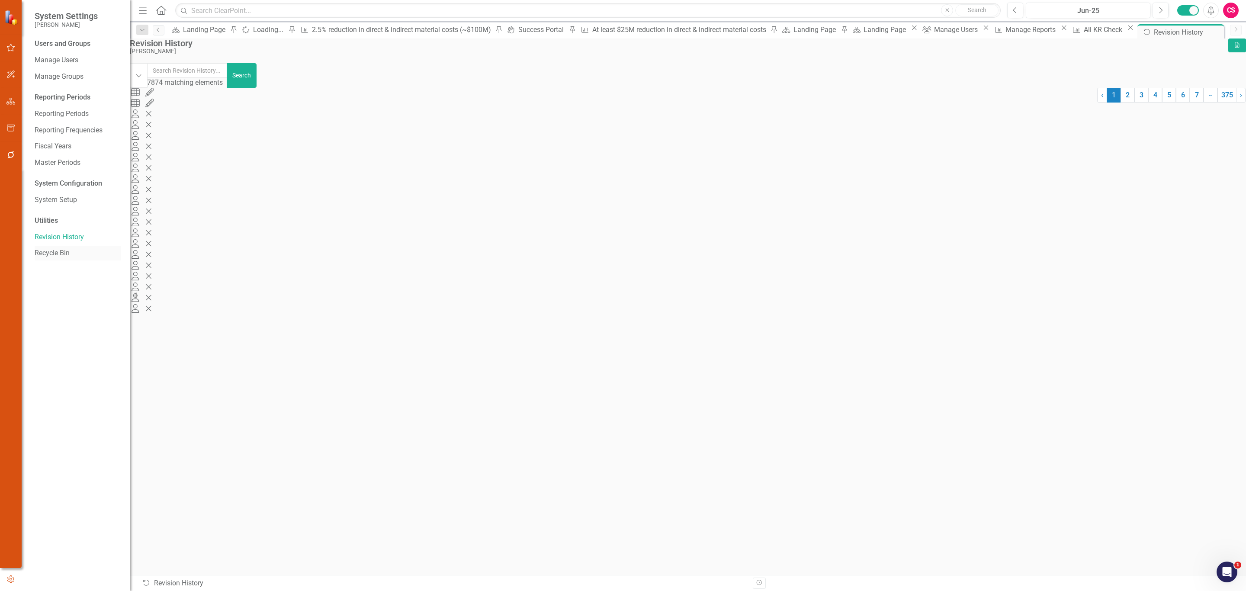
click at [55, 251] on link "Recycle Bin" at bounding box center [78, 253] width 87 height 10
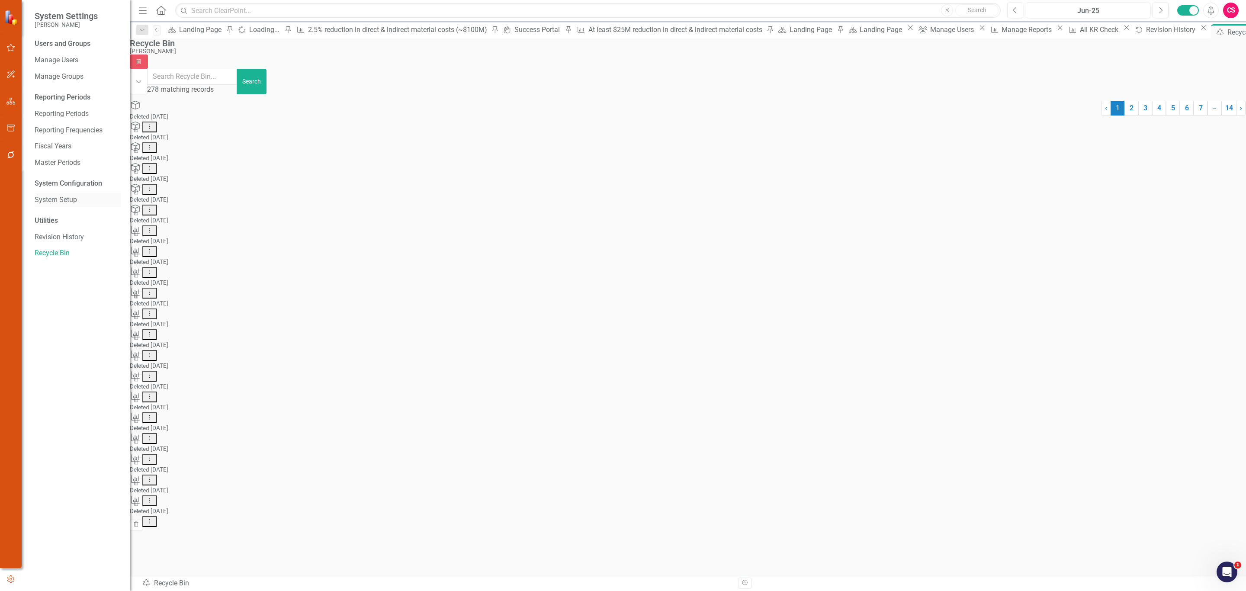
click at [61, 200] on link "System Setup" at bounding box center [78, 200] width 87 height 10
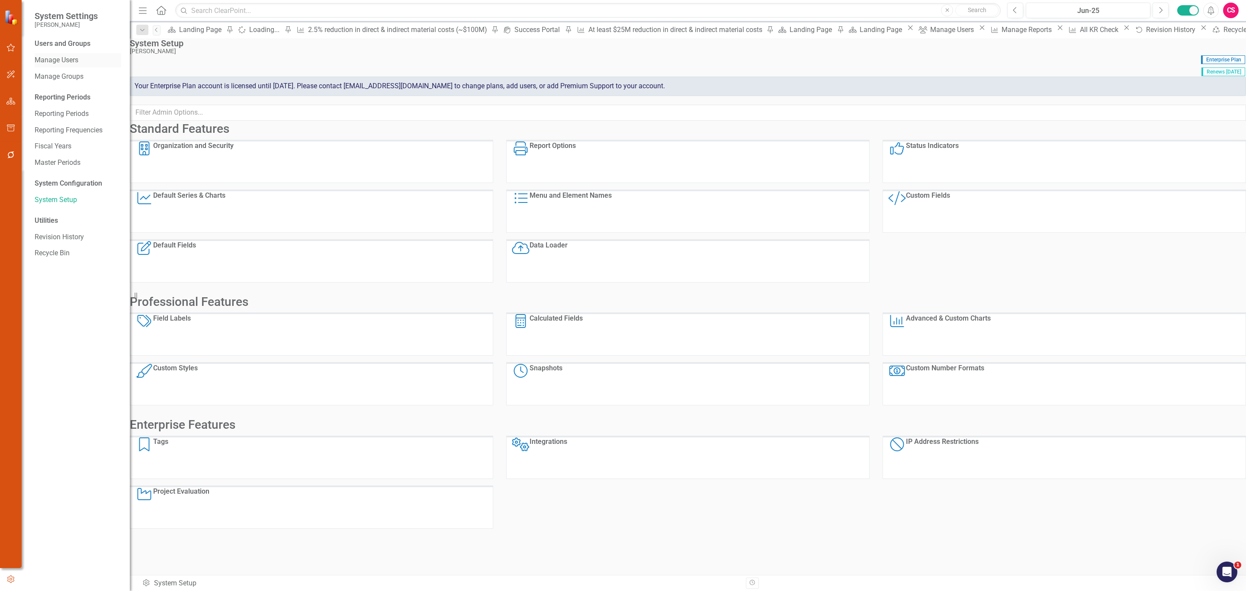
click at [61, 64] on link "Manage Users" at bounding box center [78, 60] width 87 height 10
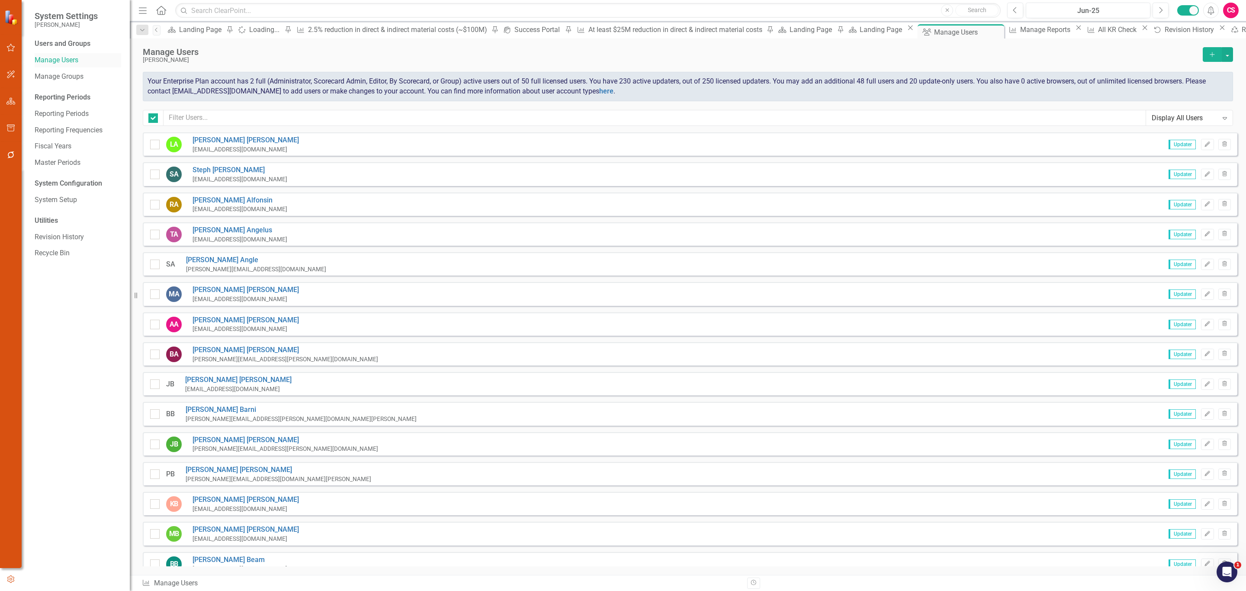
checkbox input "false"
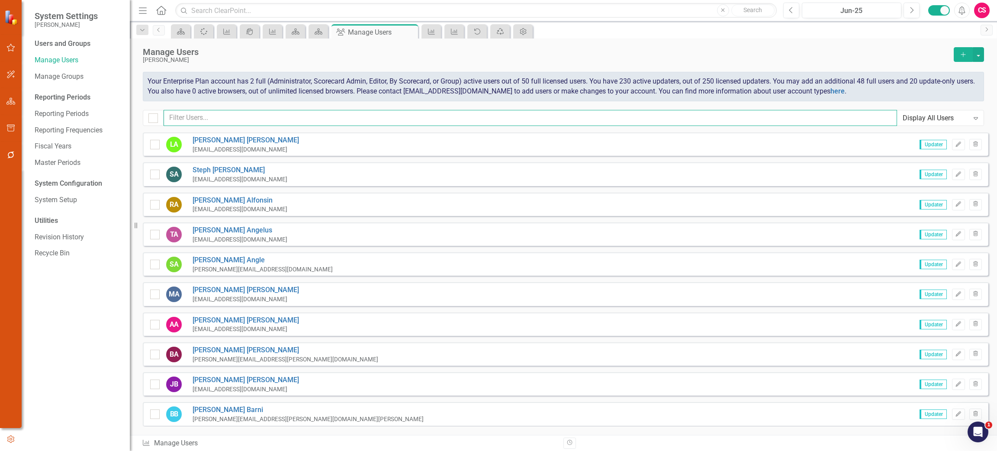
click at [212, 122] on input "text" at bounding box center [530, 118] width 733 height 16
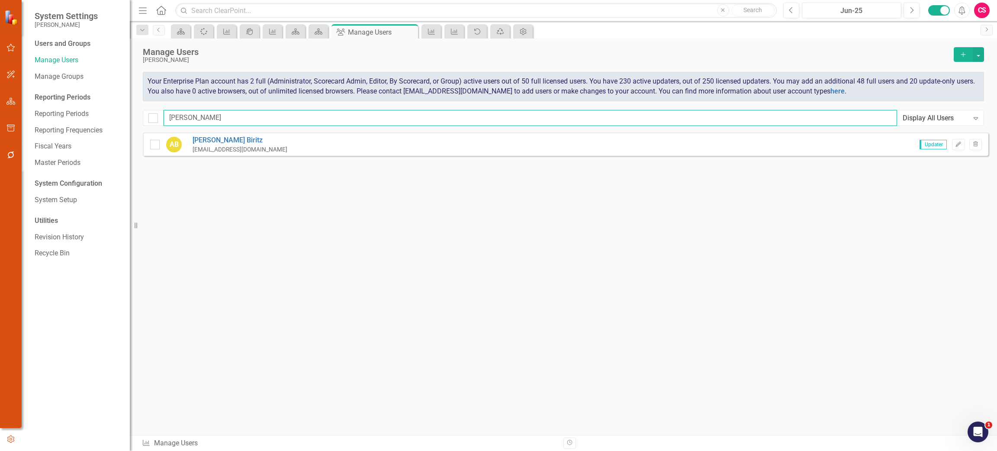
type input "[PERSON_NAME]"
click at [959, 148] on button "Edit" at bounding box center [958, 144] width 13 height 11
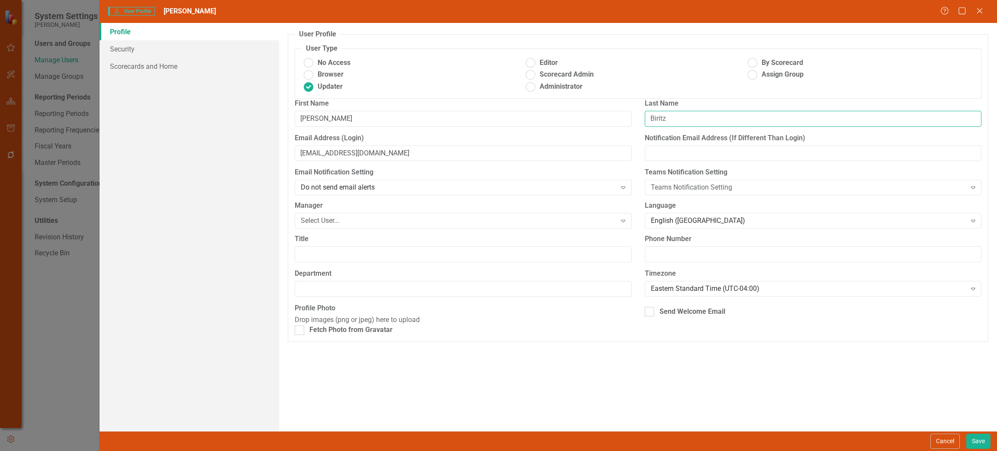
click at [701, 119] on input "Biritz" at bounding box center [813, 119] width 337 height 16
paste input "[PERSON_NAME]"
type input "[PERSON_NAME]"
click at [981, 435] on button "Save" at bounding box center [978, 441] width 24 height 15
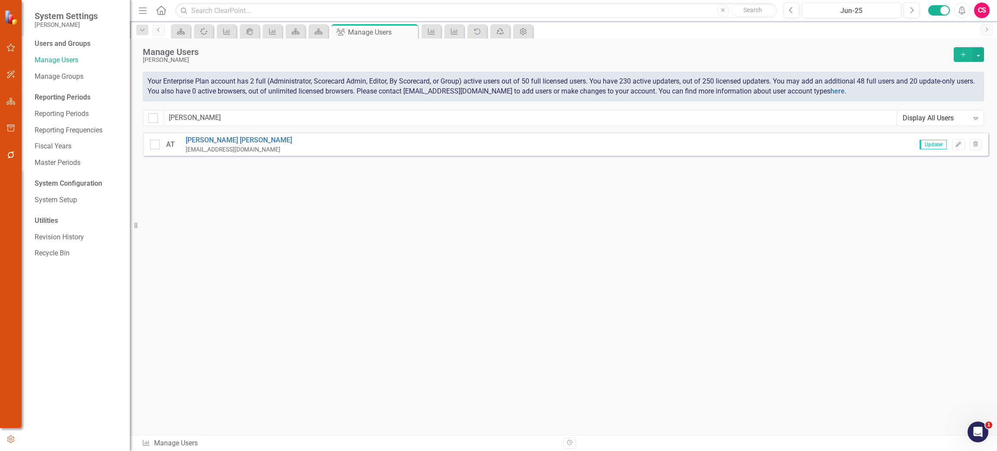
click at [669, 82] on span "Your Enterprise Plan account has 2 full (Administrator, Scorecard Admin, Editor…" at bounding box center [561, 86] width 827 height 18
click at [220, 114] on input "[PERSON_NAME]" at bounding box center [530, 118] width 733 height 16
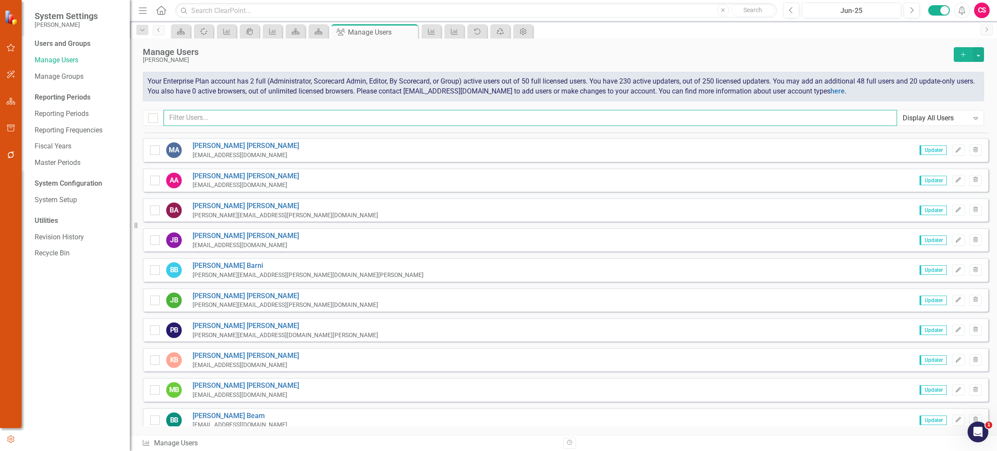
scroll to position [144, 0]
click at [279, 119] on input "text" at bounding box center [530, 118] width 733 height 16
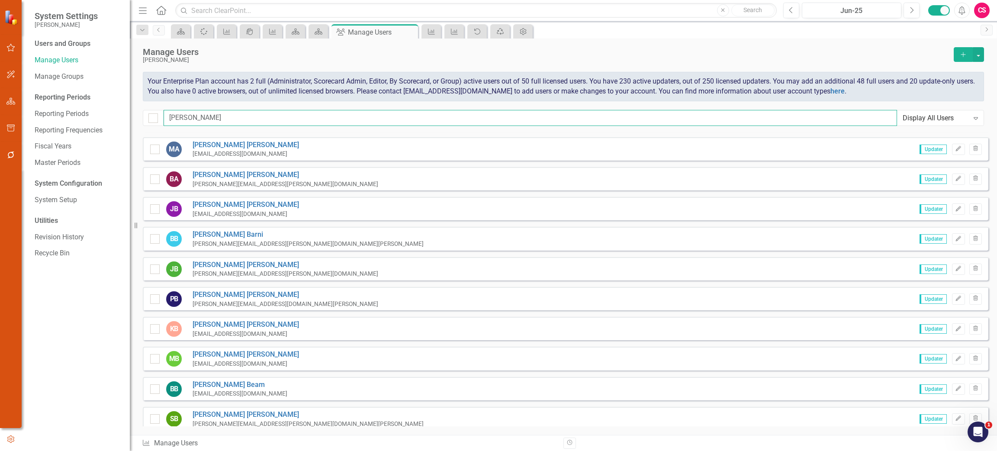
scroll to position [0, 0]
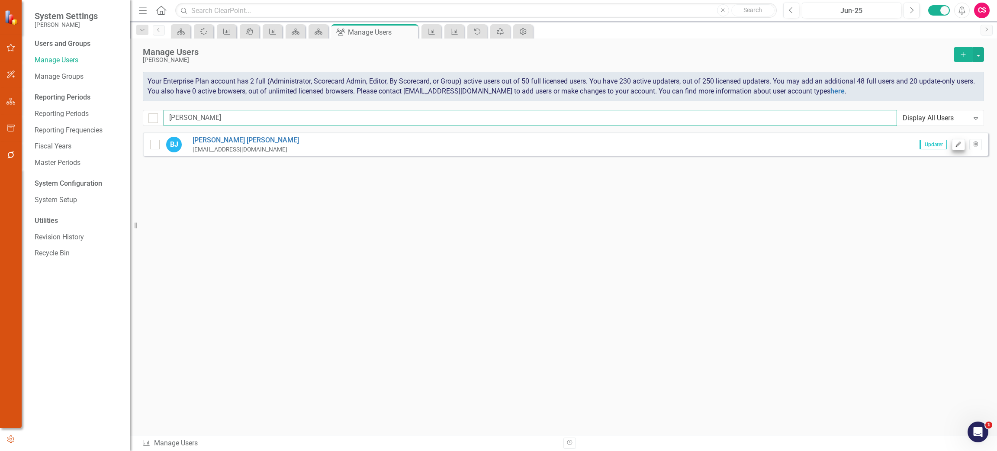
type input "[PERSON_NAME]"
drag, startPoint x: 956, startPoint y: 142, endPoint x: 905, endPoint y: 140, distance: 51.1
click at [957, 142] on icon "Edit" at bounding box center [958, 144] width 6 height 5
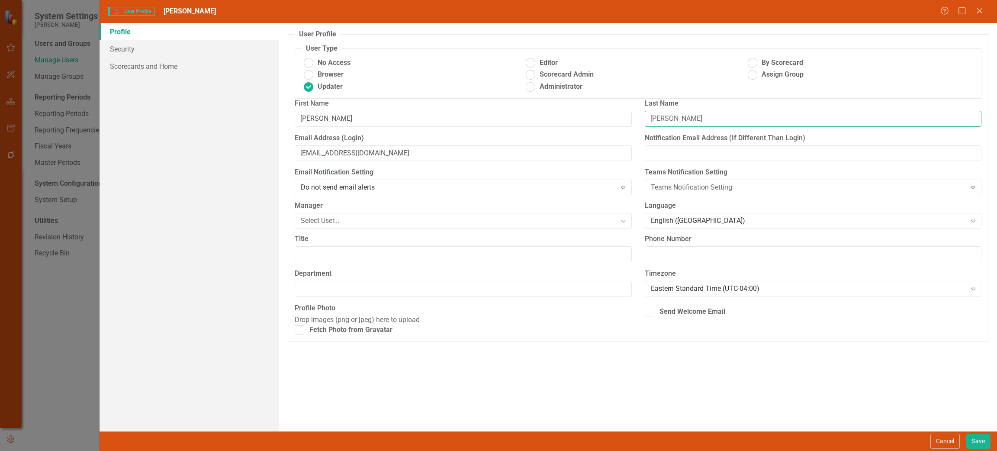
drag, startPoint x: 658, startPoint y: 126, endPoint x: 625, endPoint y: 121, distance: 33.7
click at [625, 121] on div "First Name [PERSON_NAME] Last Name [PERSON_NAME]" at bounding box center [638, 116] width 700 height 35
type input "[PERSON_NAME]"
click at [399, 125] on input "[PERSON_NAME]" at bounding box center [463, 119] width 337 height 16
paste input "[PERSON_NAME]"
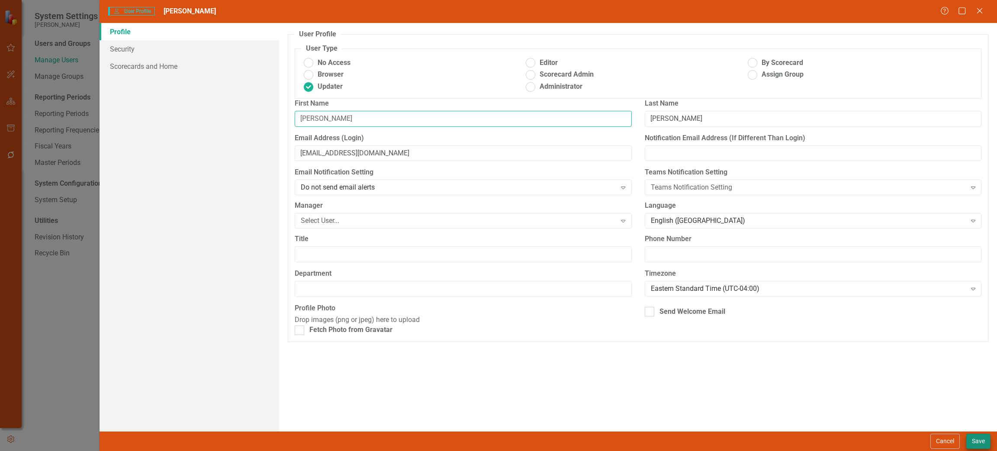
type input "[PERSON_NAME]"
click at [977, 436] on button "Save" at bounding box center [978, 441] width 24 height 15
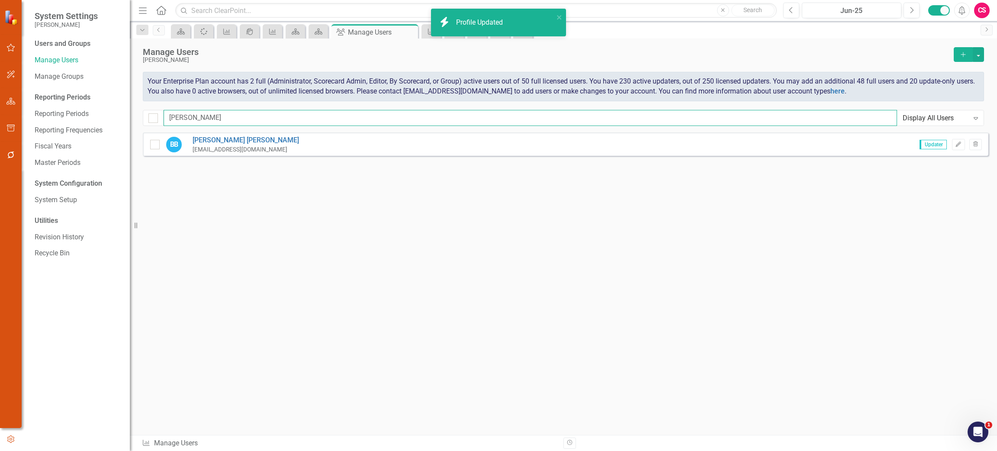
click at [195, 114] on input "[PERSON_NAME]" at bounding box center [530, 118] width 733 height 16
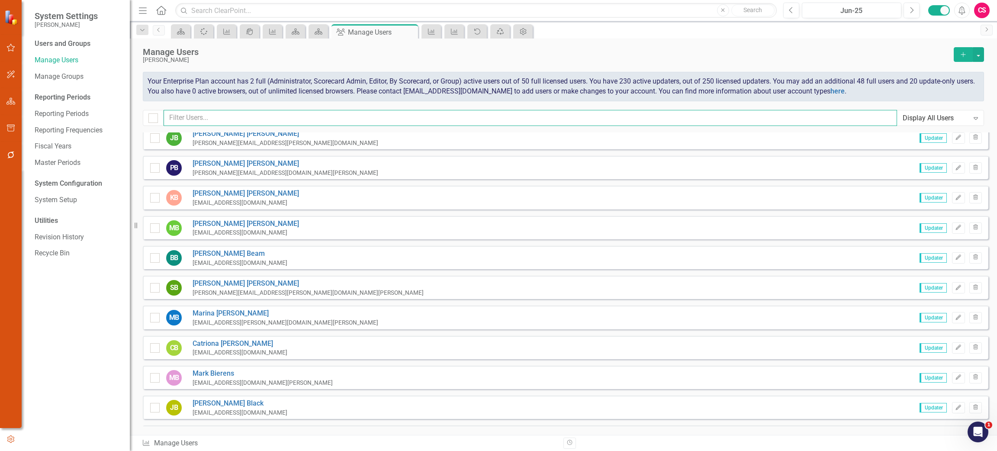
scroll to position [337, 0]
